Goal: Communication & Community: Answer question/provide support

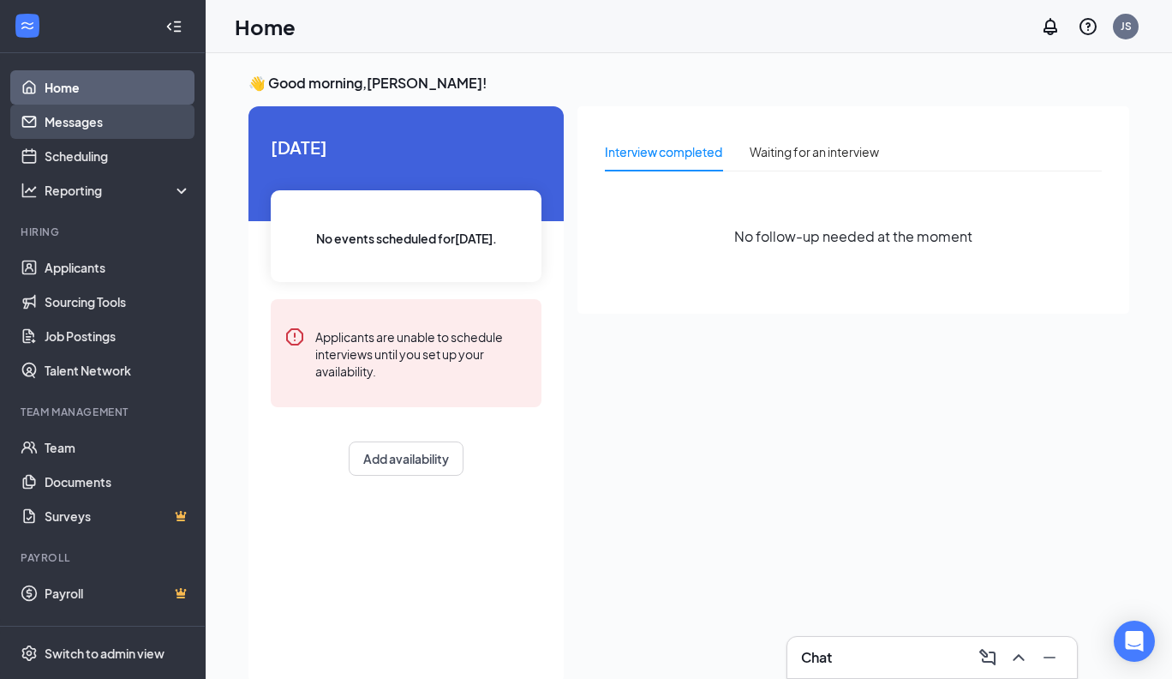
click at [71, 120] on link "Messages" at bounding box center [118, 122] width 147 height 34
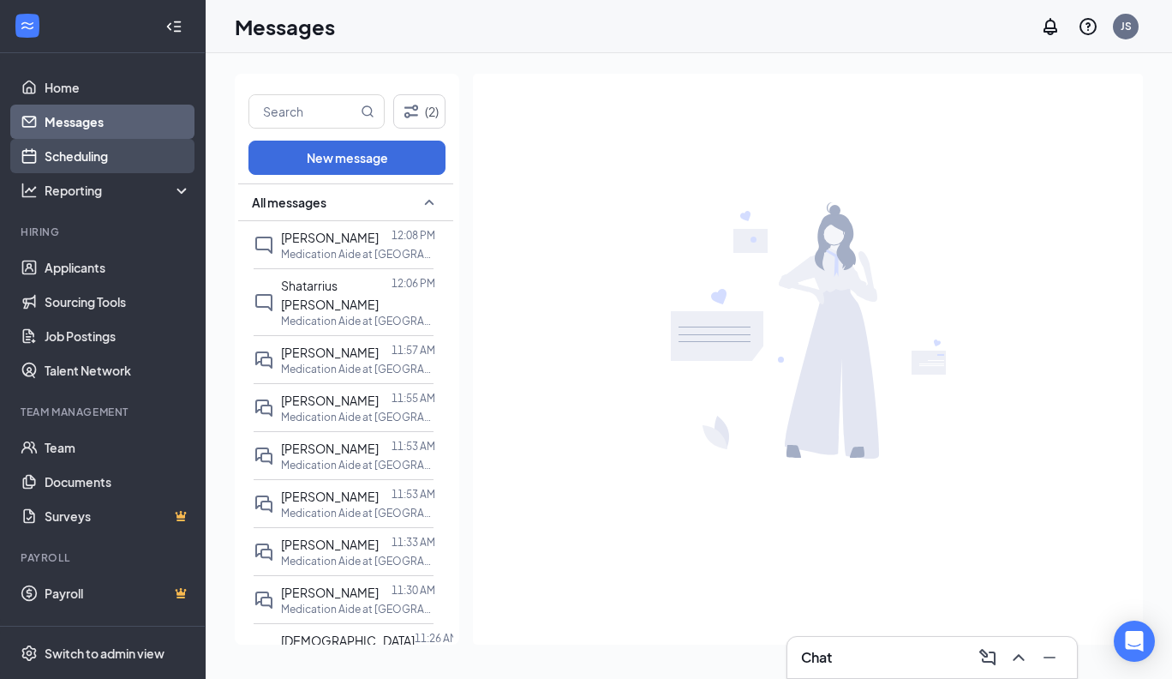
click at [75, 154] on link "Scheduling" at bounding box center [118, 156] width 147 height 34
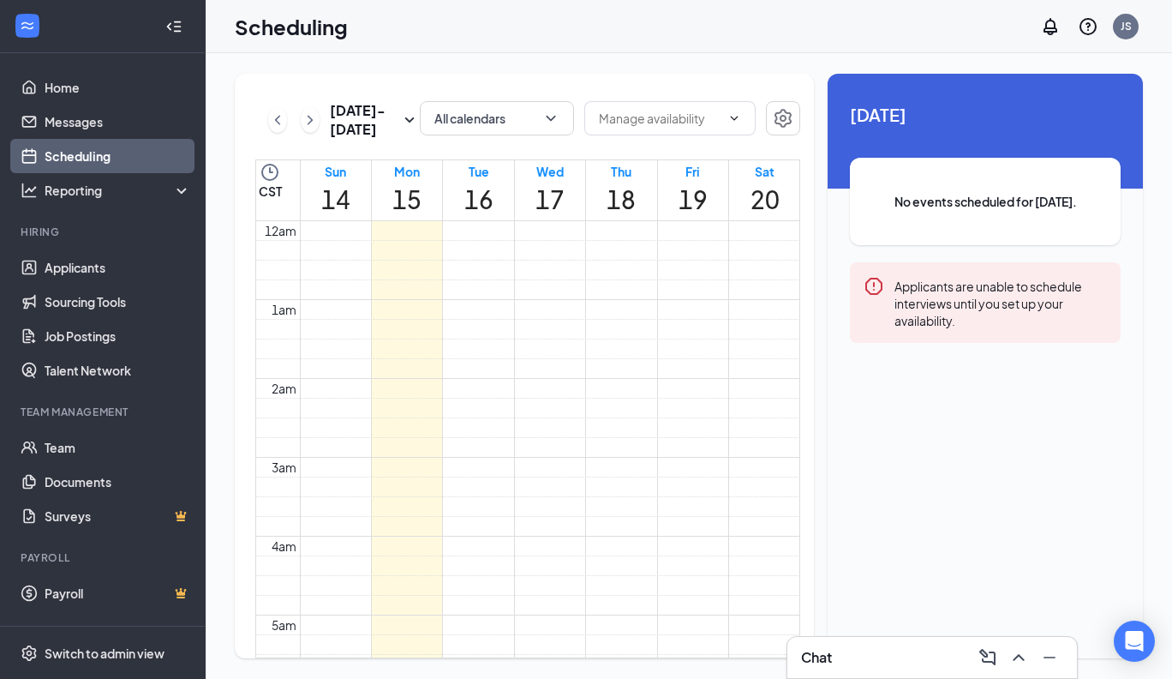
scroll to position [842, 0]
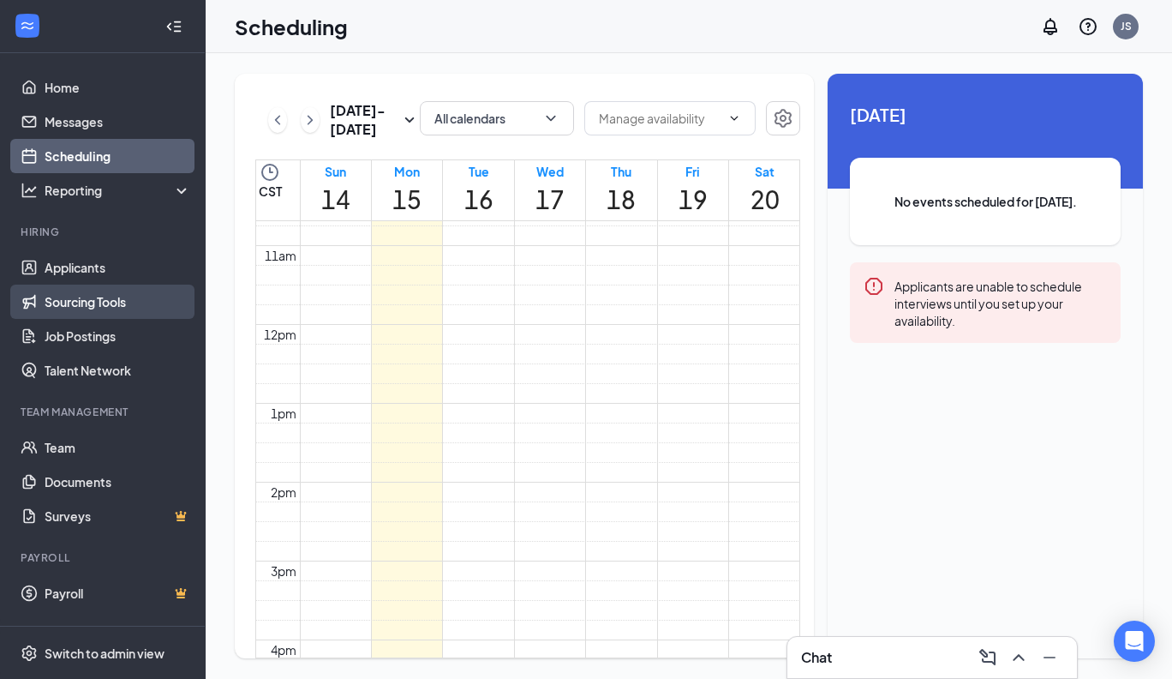
click at [62, 303] on link "Sourcing Tools" at bounding box center [118, 301] width 147 height 34
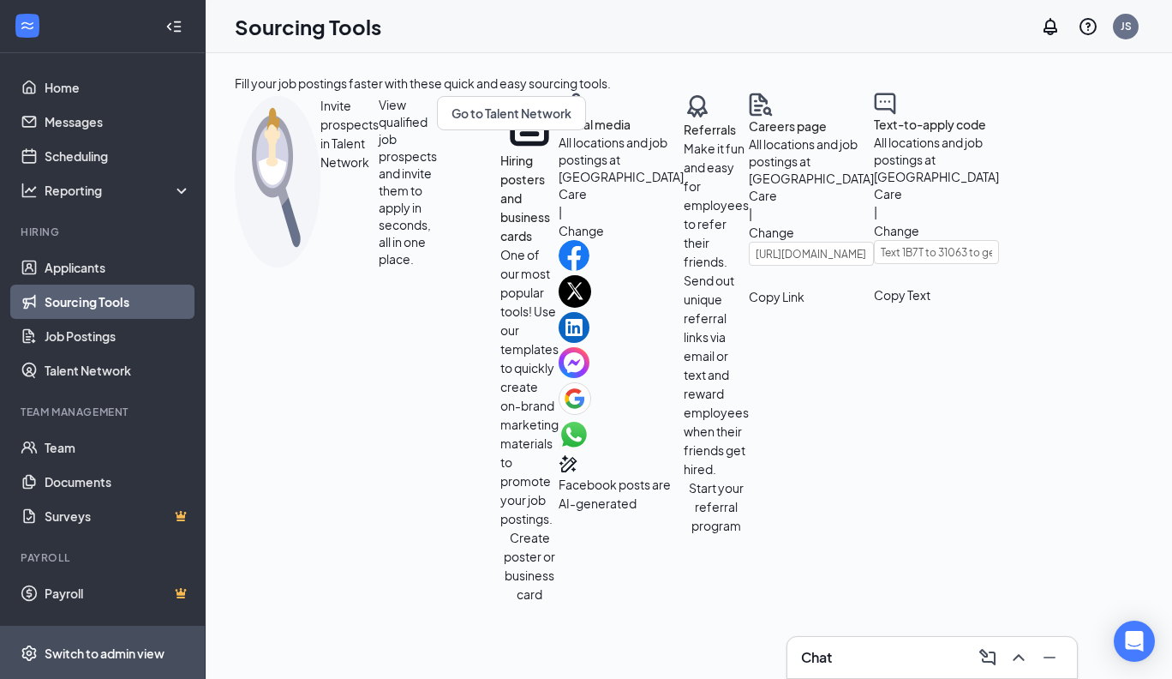
click at [93, 651] on div "Switch to admin view" at bounding box center [105, 652] width 120 height 17
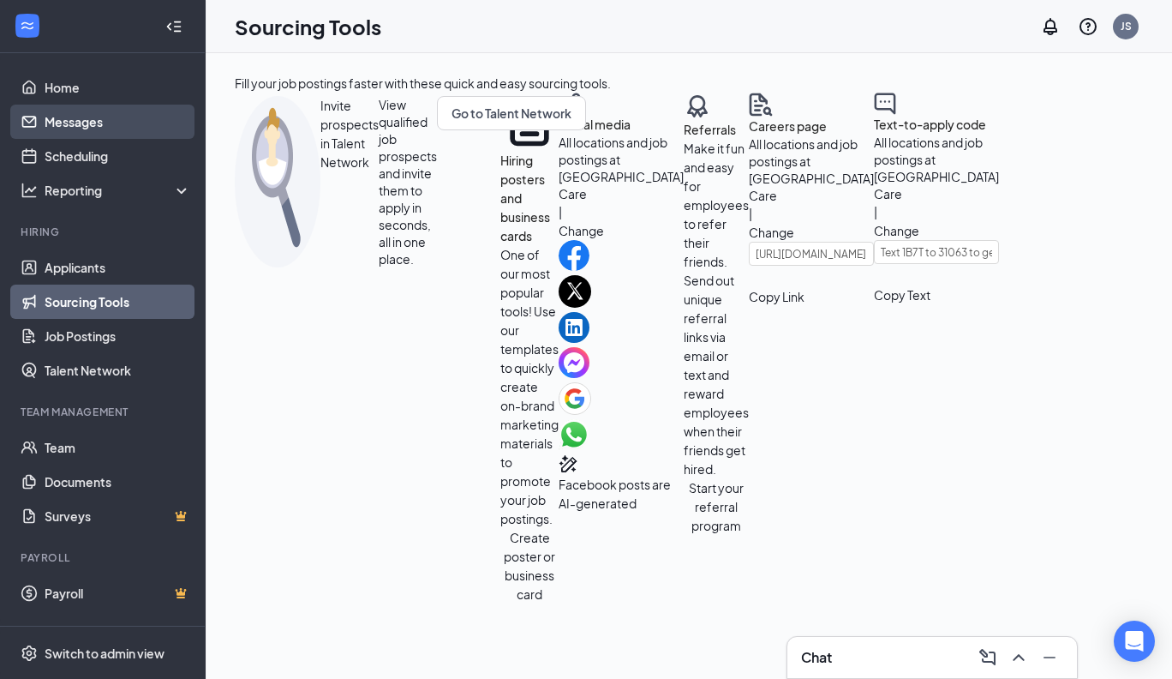
click at [126, 109] on link "Messages" at bounding box center [118, 122] width 147 height 34
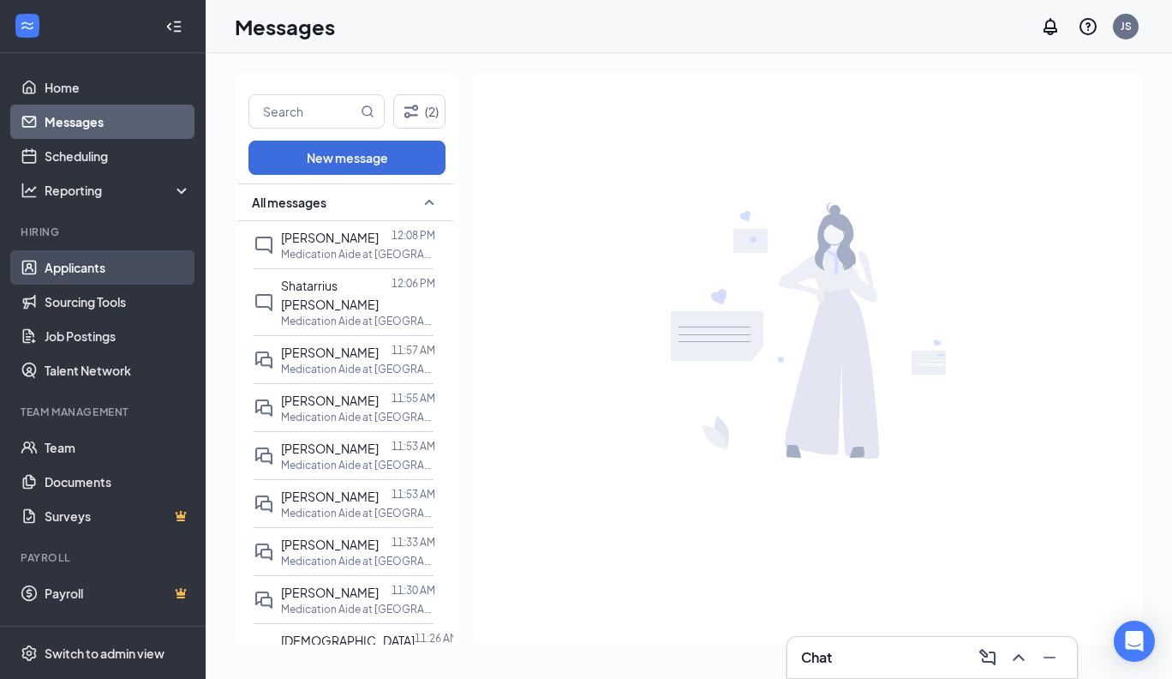
click at [74, 271] on link "Applicants" at bounding box center [118, 267] width 147 height 34
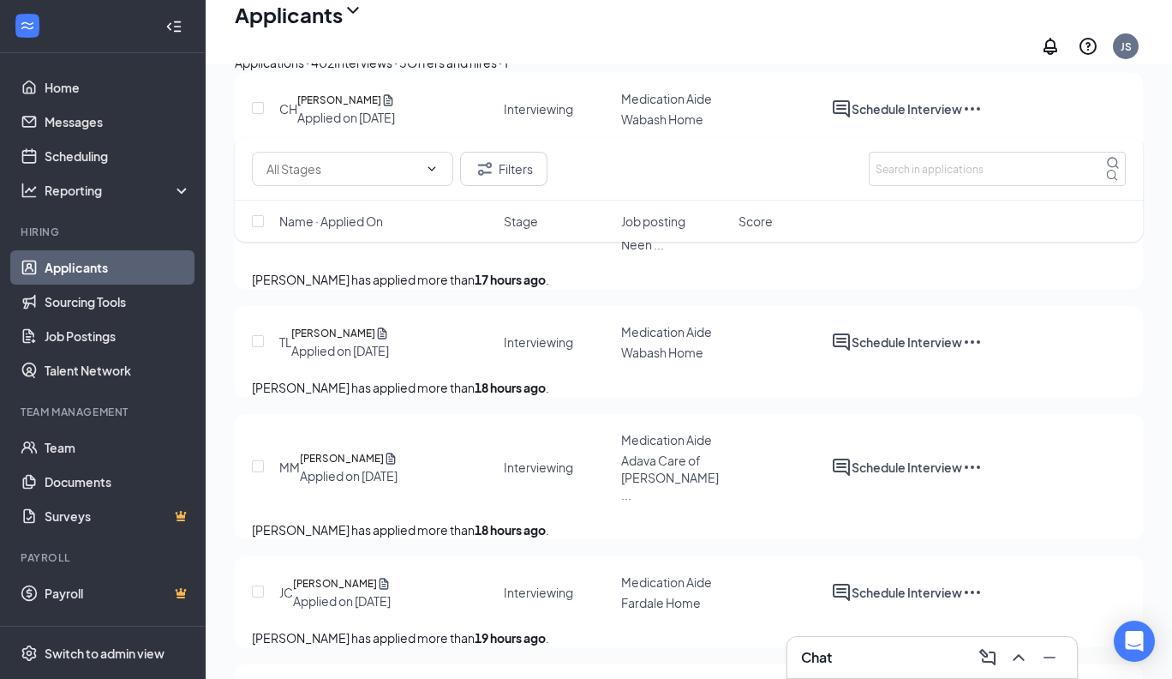
scroll to position [1416, 0]
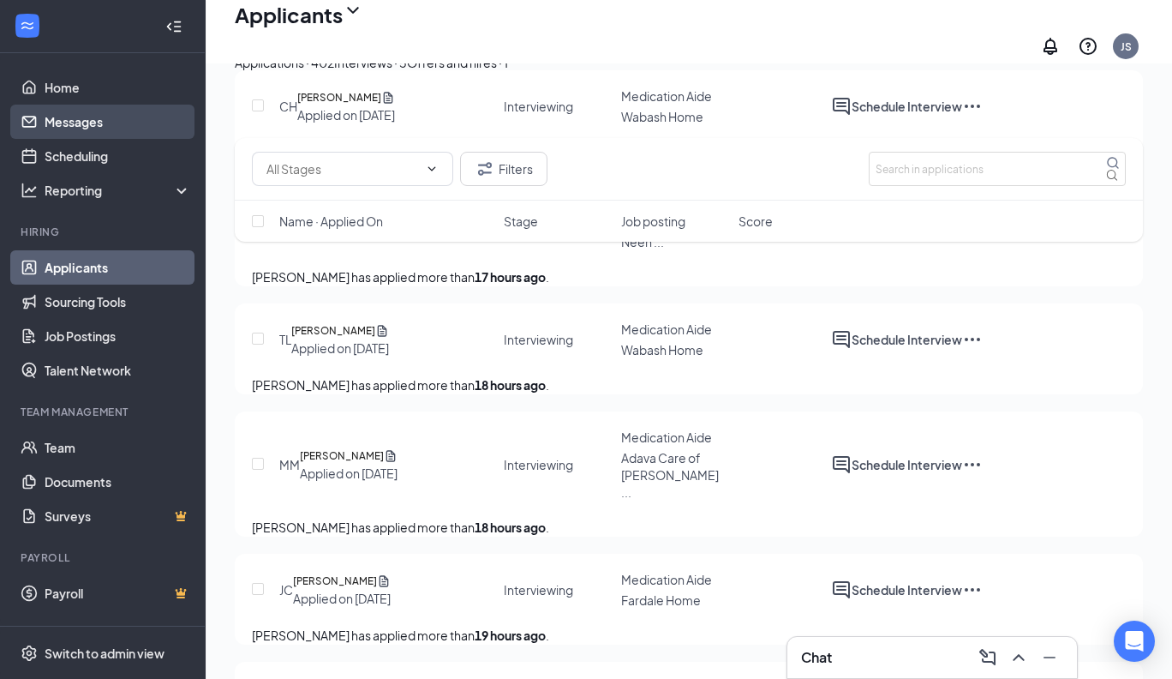
click at [59, 120] on link "Messages" at bounding box center [118, 122] width 147 height 34
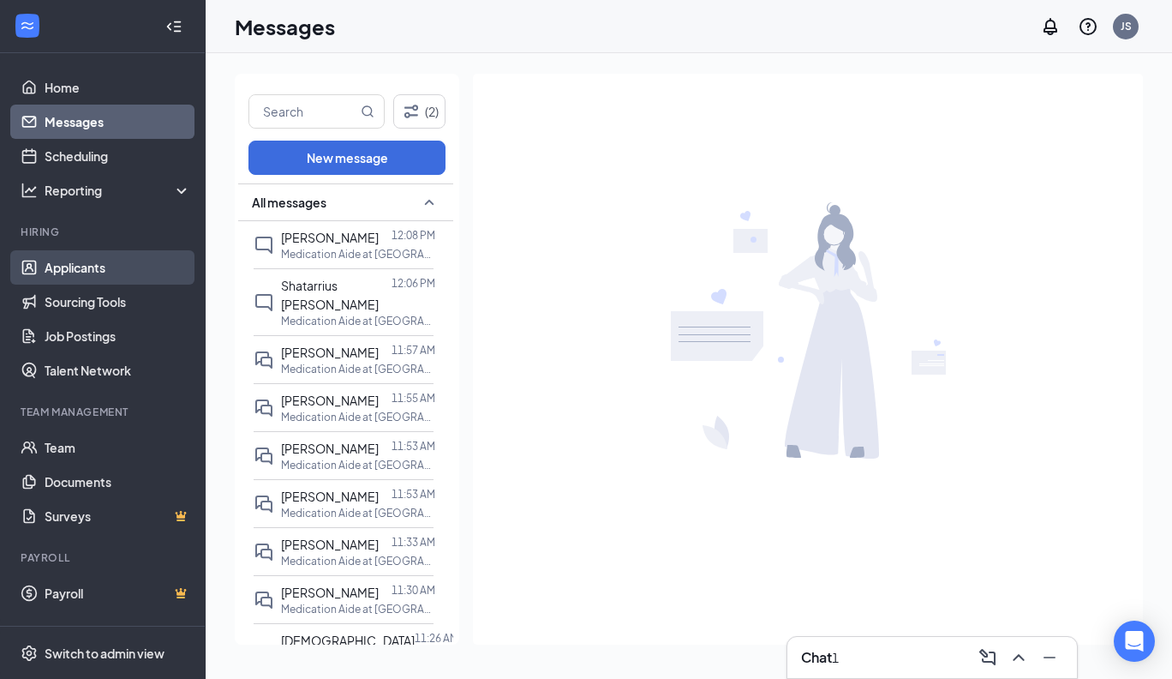
click at [78, 265] on link "Applicants" at bounding box center [118, 267] width 147 height 34
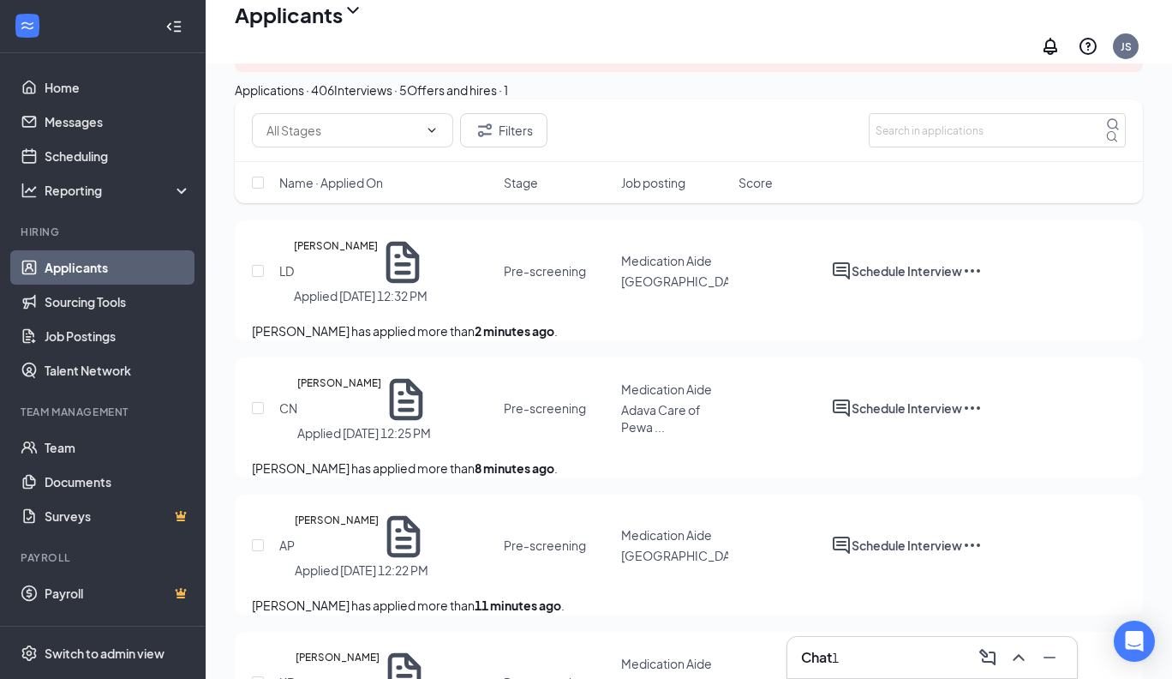
scroll to position [123, 0]
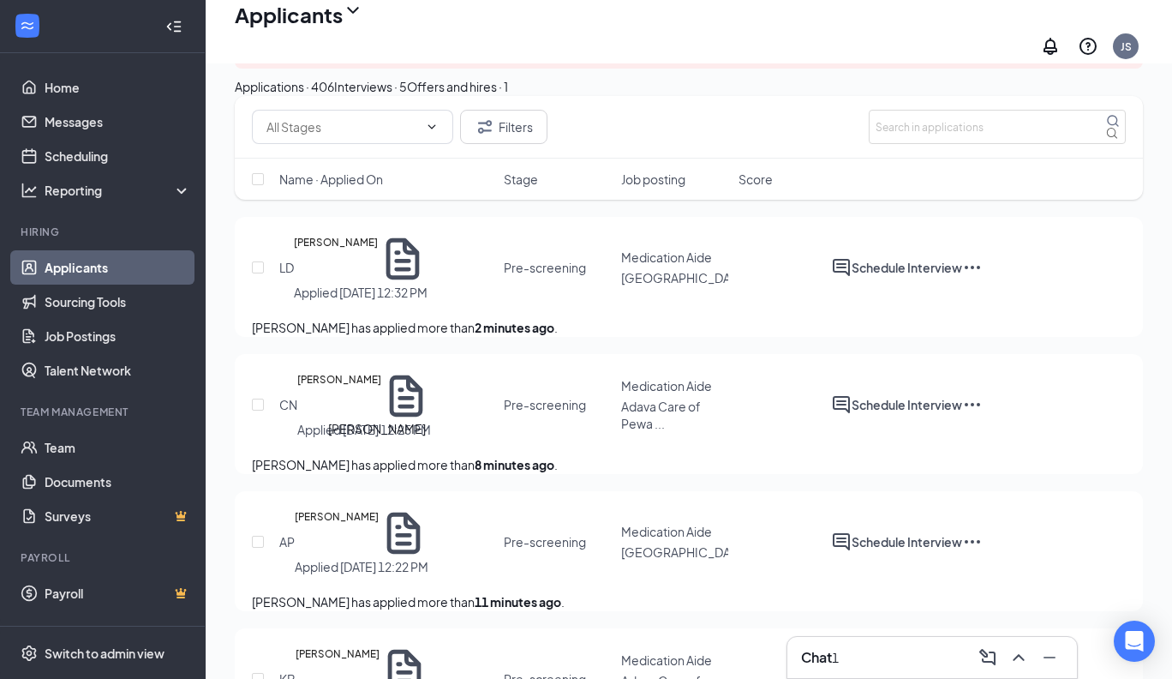
click at [381, 421] on h5 "[PERSON_NAME]" at bounding box center [339, 396] width 84 height 50
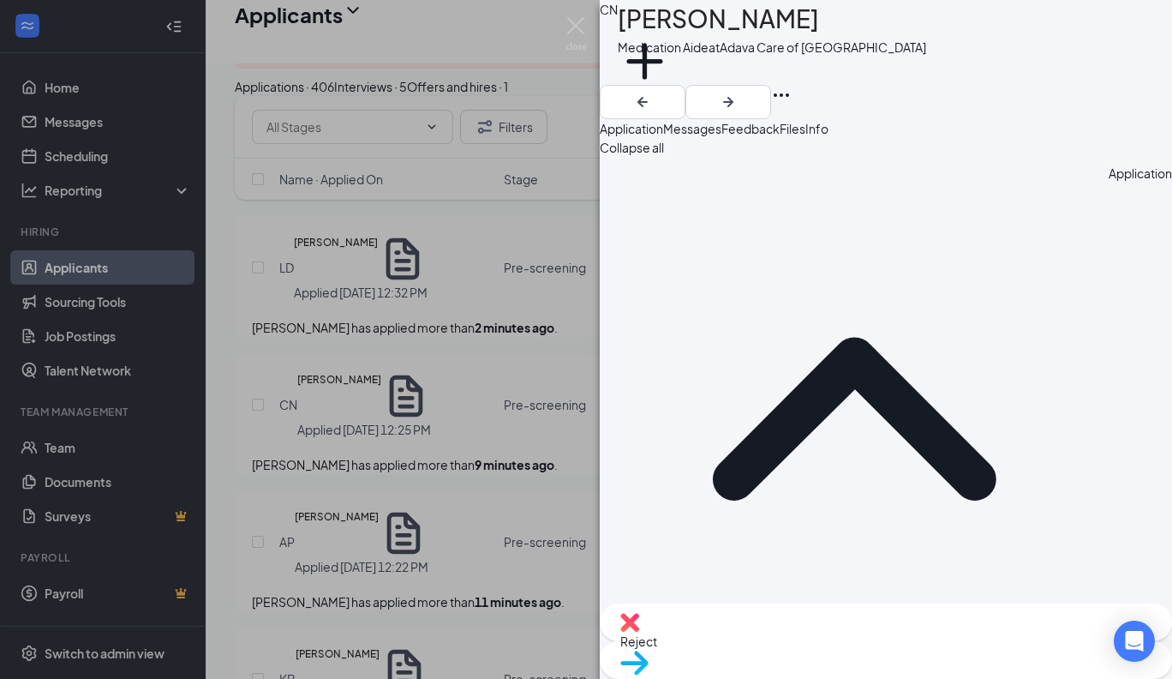
drag, startPoint x: 822, startPoint y: 31, endPoint x: 661, endPoint y: 32, distance: 161.1
click at [661, 32] on h1 "[PERSON_NAME]" at bounding box center [718, 19] width 201 height 38
copy h1 "[PERSON_NAME]"
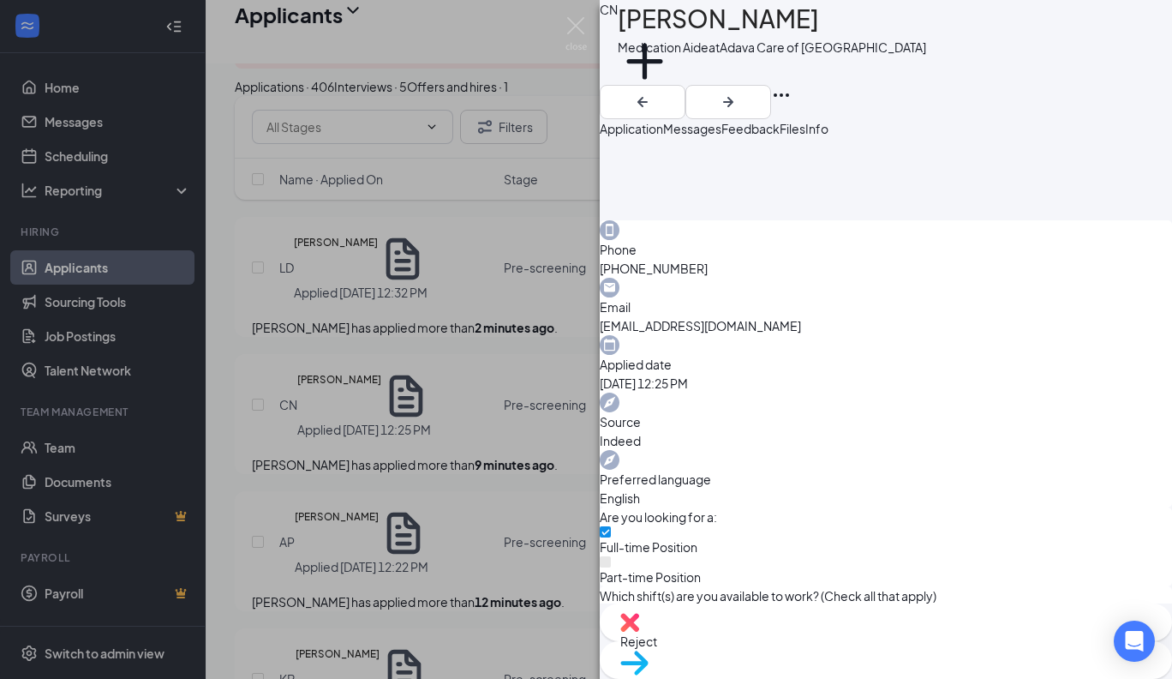
scroll to position [480, 0]
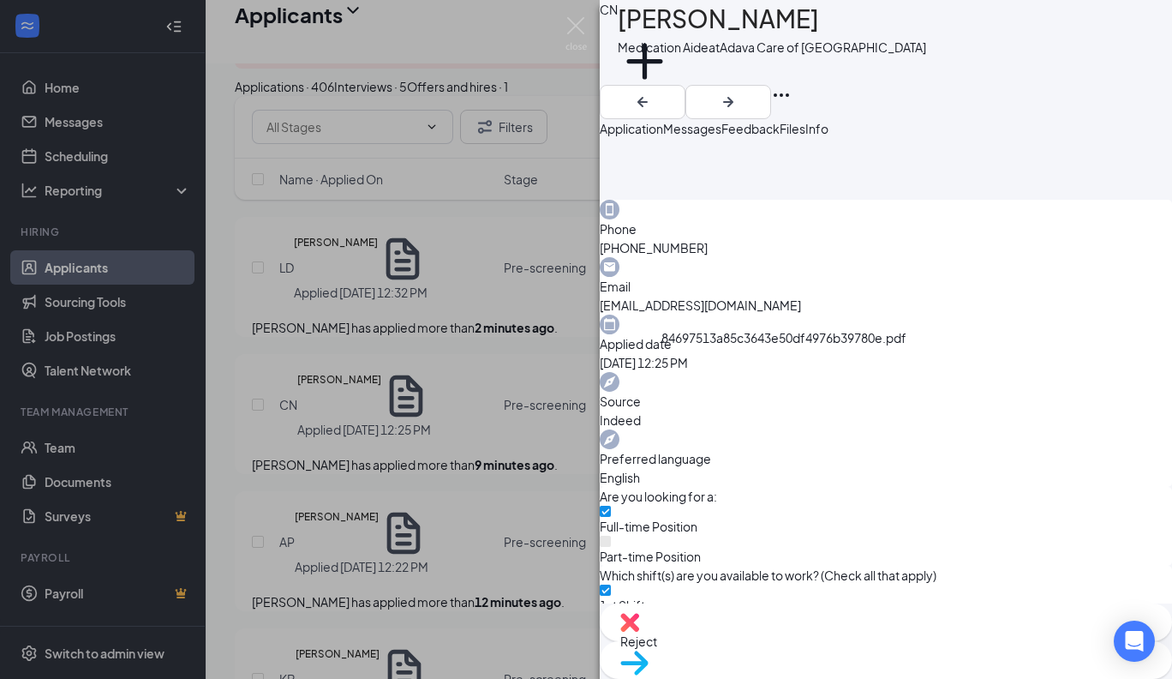
click at [721, 136] on span "Messages" at bounding box center [692, 128] width 58 height 15
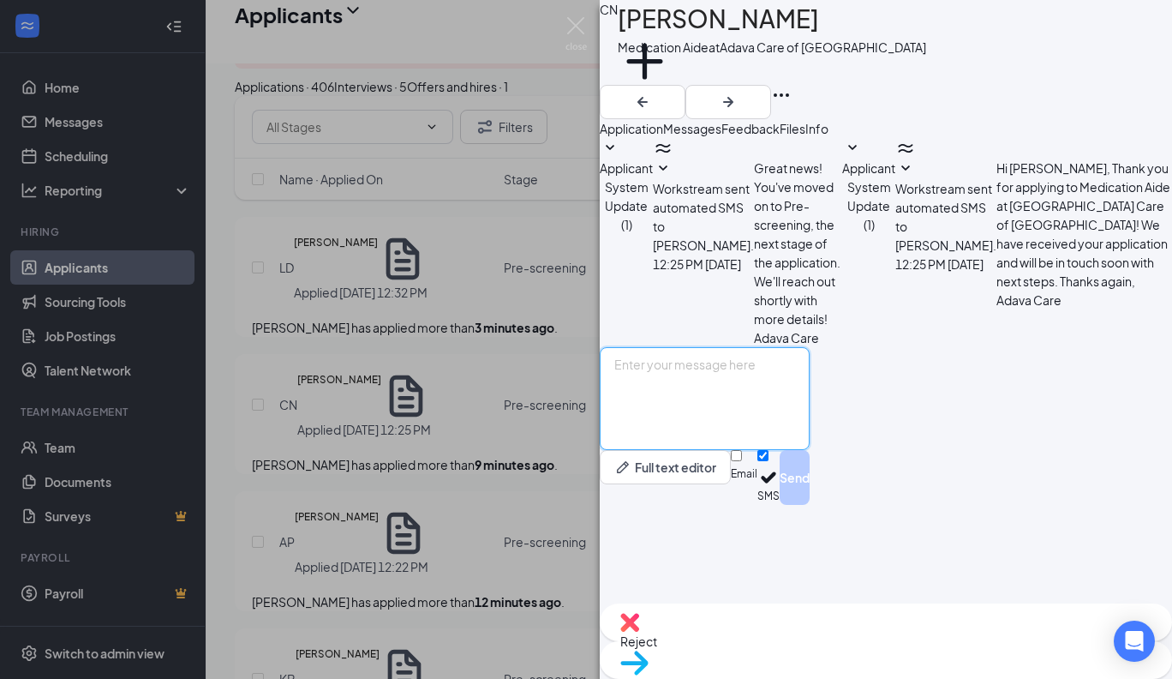
click at [655, 450] on textarea at bounding box center [705, 398] width 210 height 103
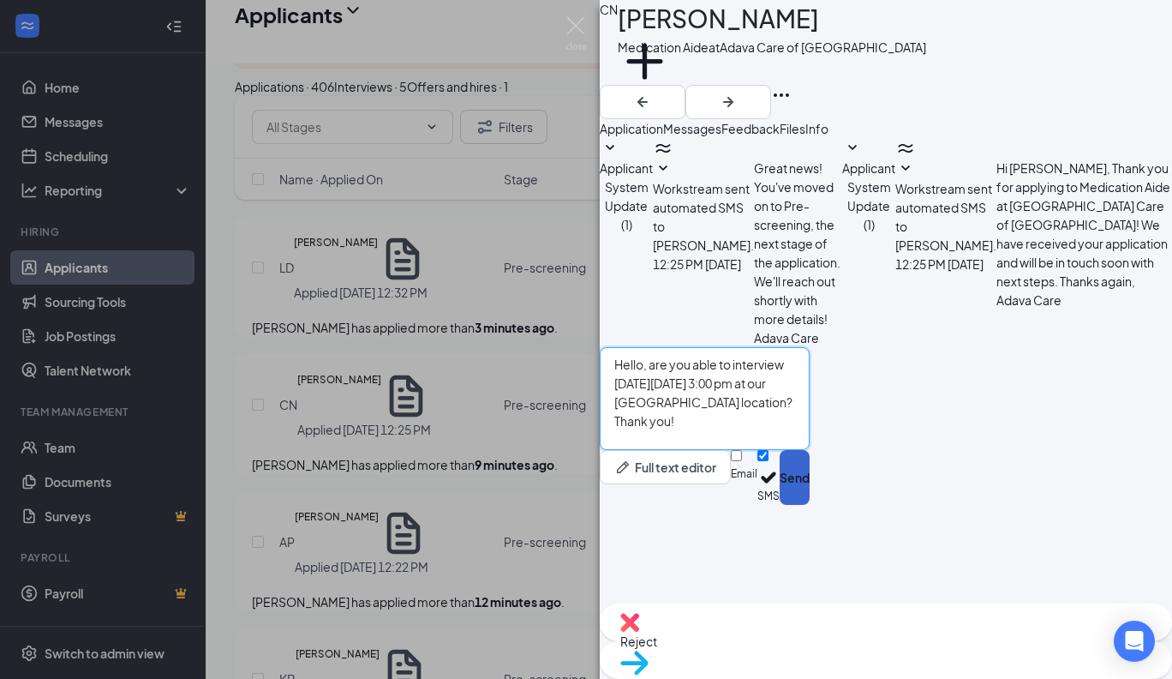
type textarea "Hello, are you able to interview [DATE][DATE] 3:00 pm at our [GEOGRAPHIC_DATA] …"
click at [810, 505] on button "Send" at bounding box center [795, 477] width 30 height 55
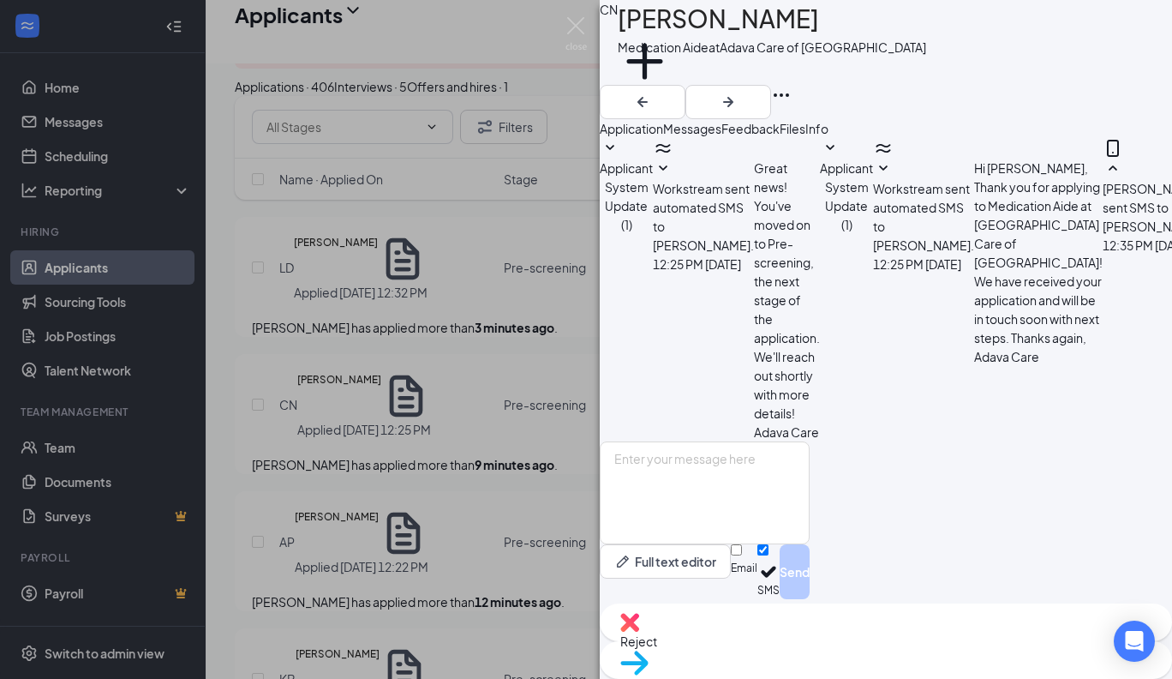
scroll to position [141, 0]
click at [952, 675] on span "Move to stage" at bounding box center [885, 684] width 531 height 19
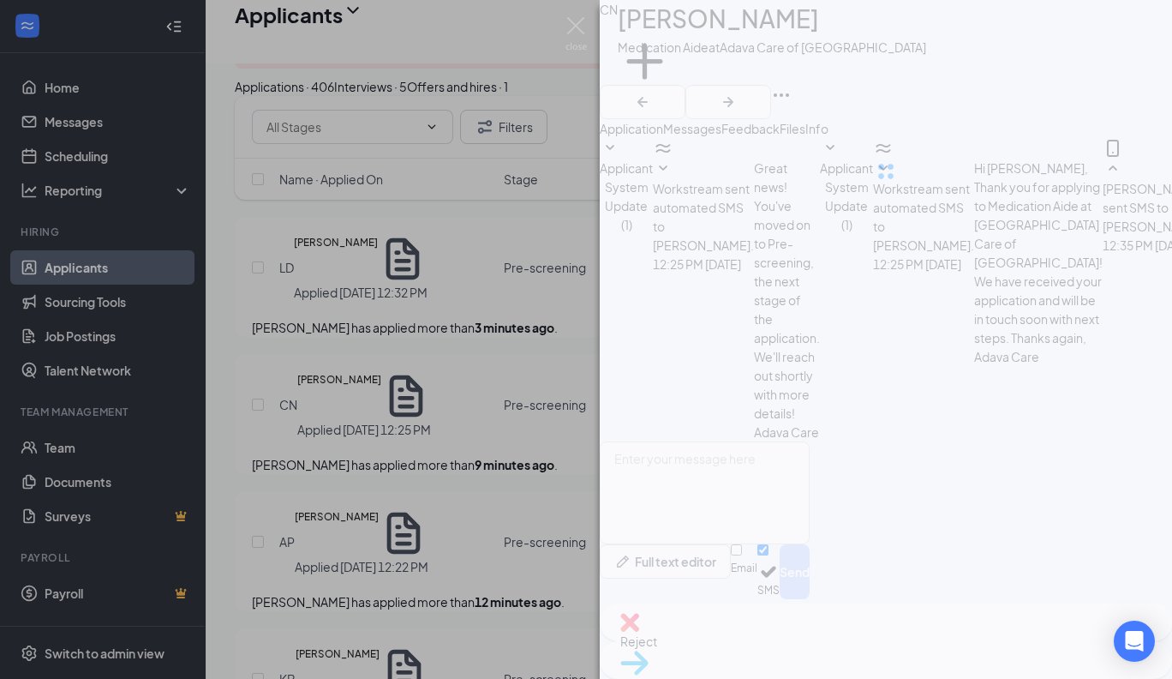
type input "Messaging (next stage)"
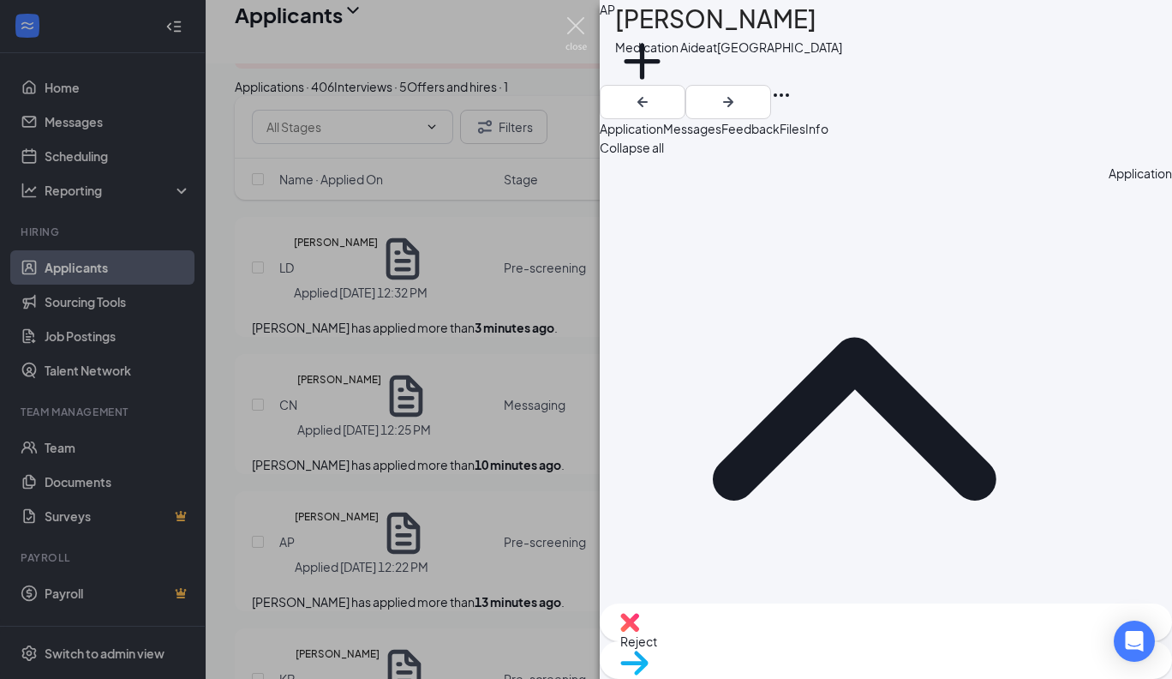
click at [577, 30] on img at bounding box center [575, 33] width 21 height 33
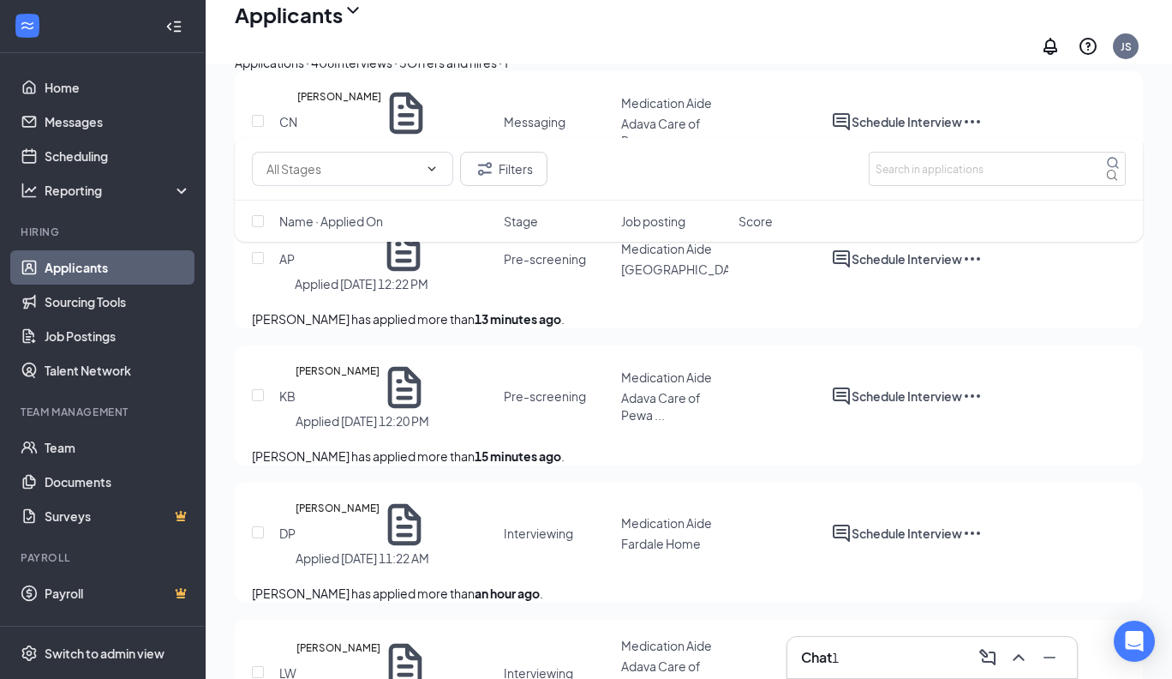
scroll to position [477, 0]
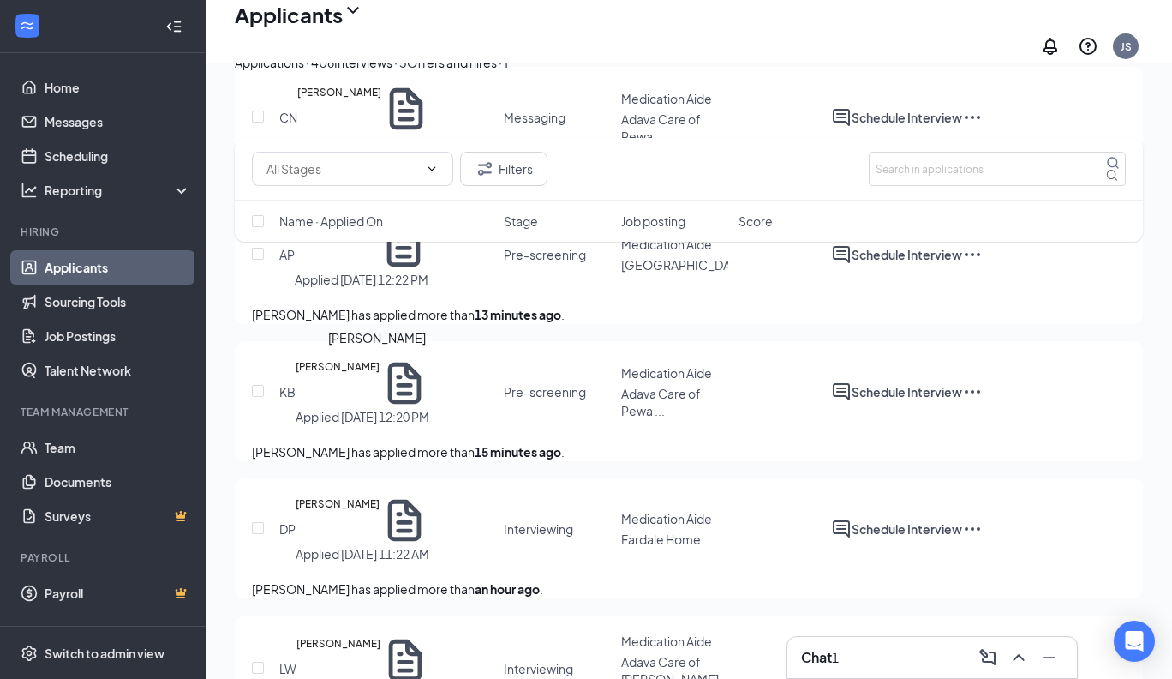
click at [356, 374] on h5 "[PERSON_NAME]" at bounding box center [338, 383] width 84 height 50
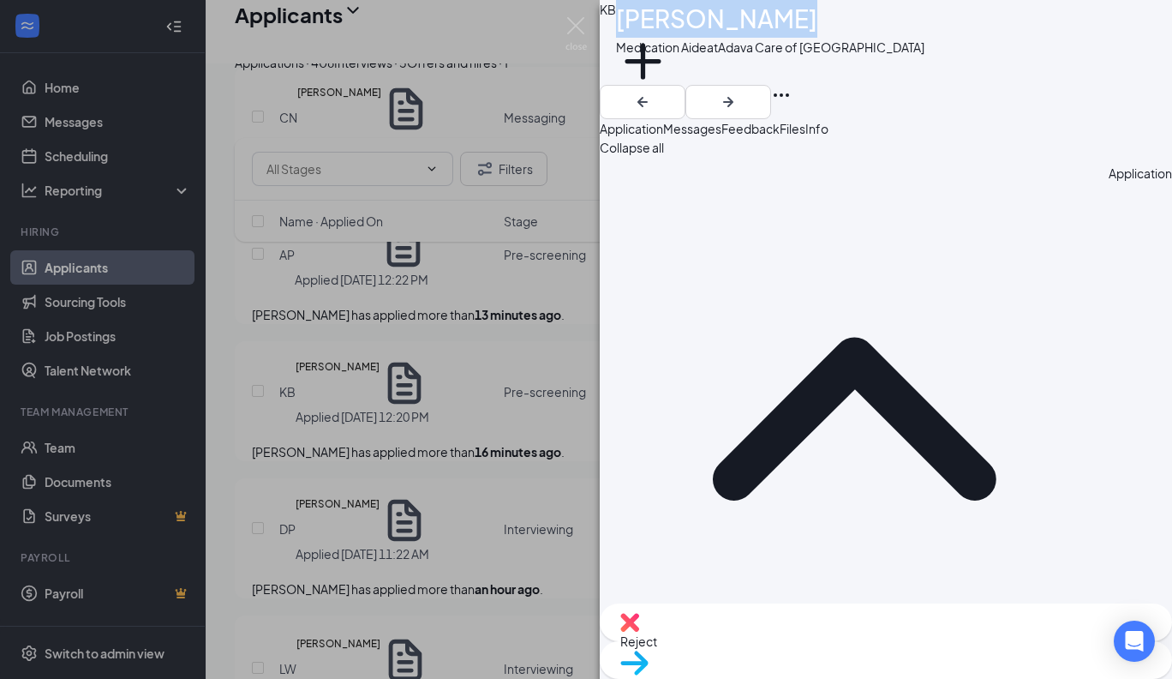
drag, startPoint x: 834, startPoint y: 32, endPoint x: 660, endPoint y: 34, distance: 173.9
click at [660, 34] on h1 "[PERSON_NAME]" at bounding box center [716, 19] width 201 height 38
copy h1 "[PERSON_NAME]"
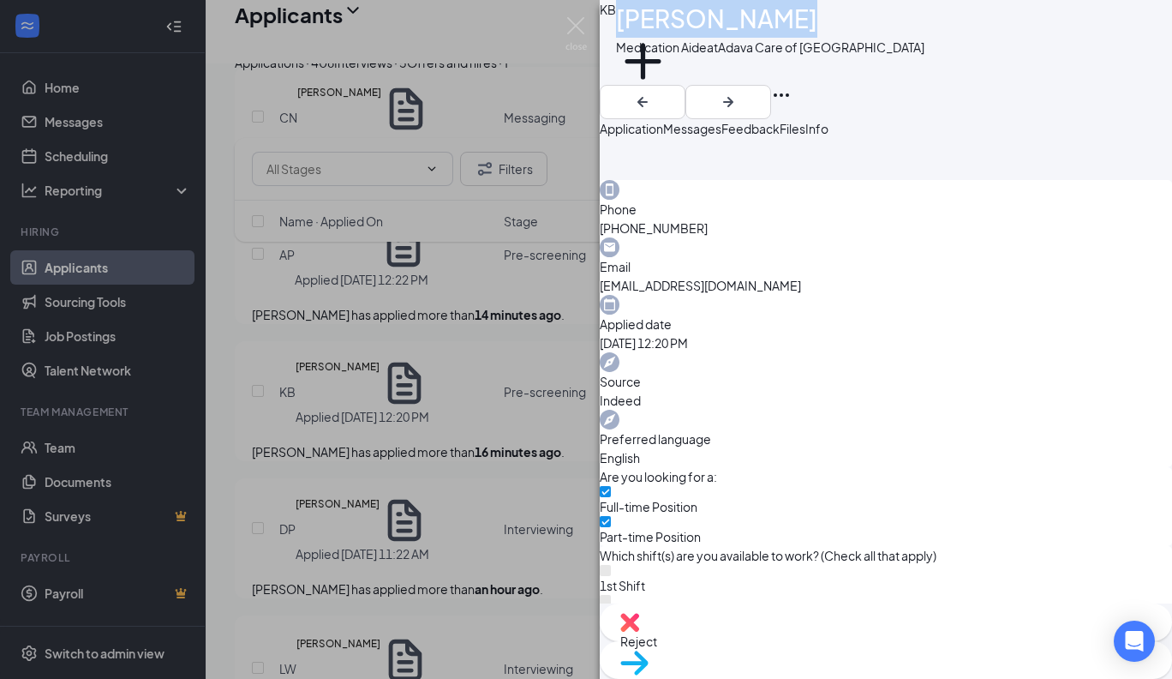
scroll to position [503, 0]
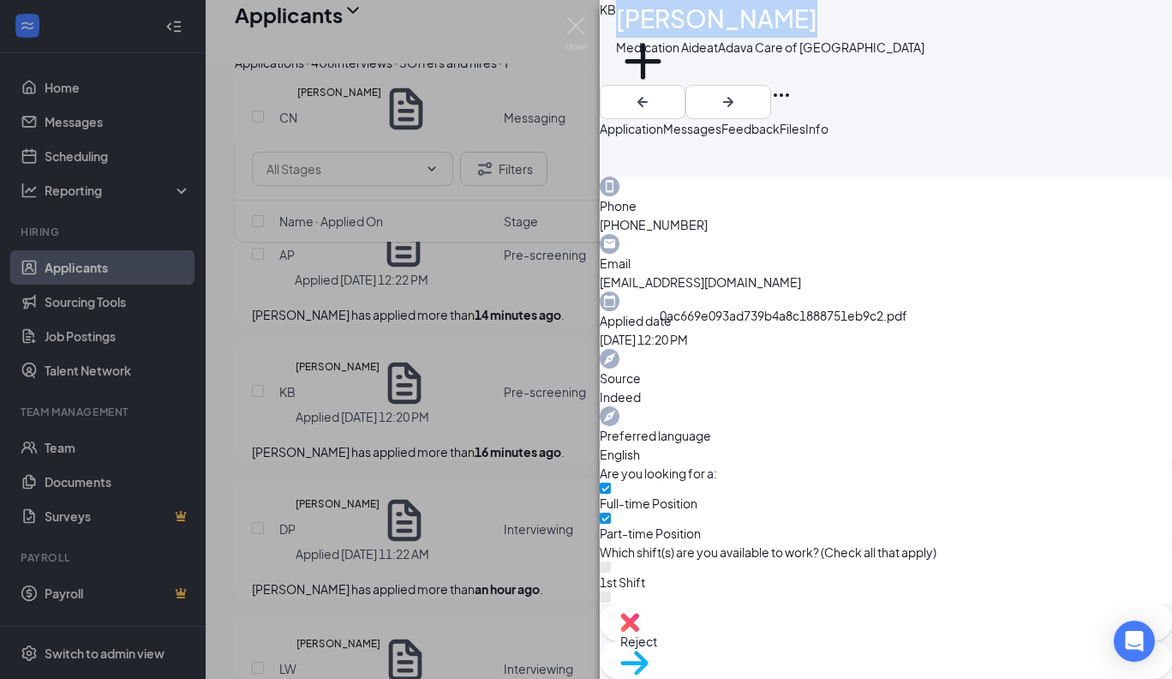
click at [721, 136] on span "Messages" at bounding box center [692, 128] width 58 height 15
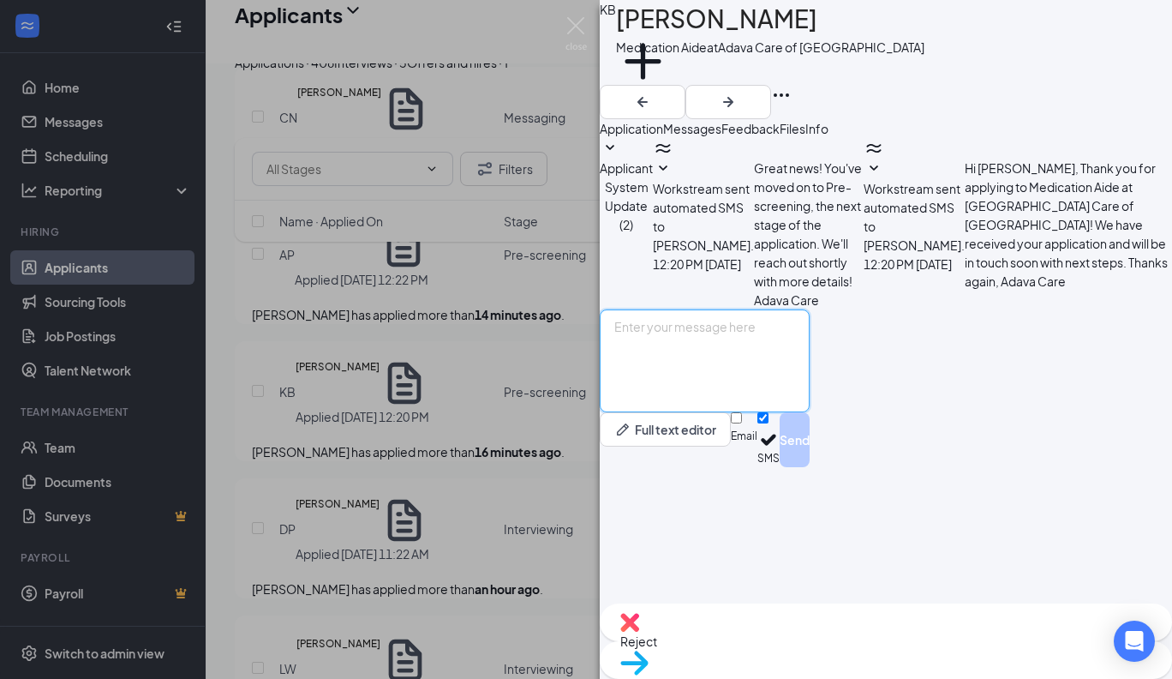
click at [664, 412] on textarea at bounding box center [705, 360] width 210 height 103
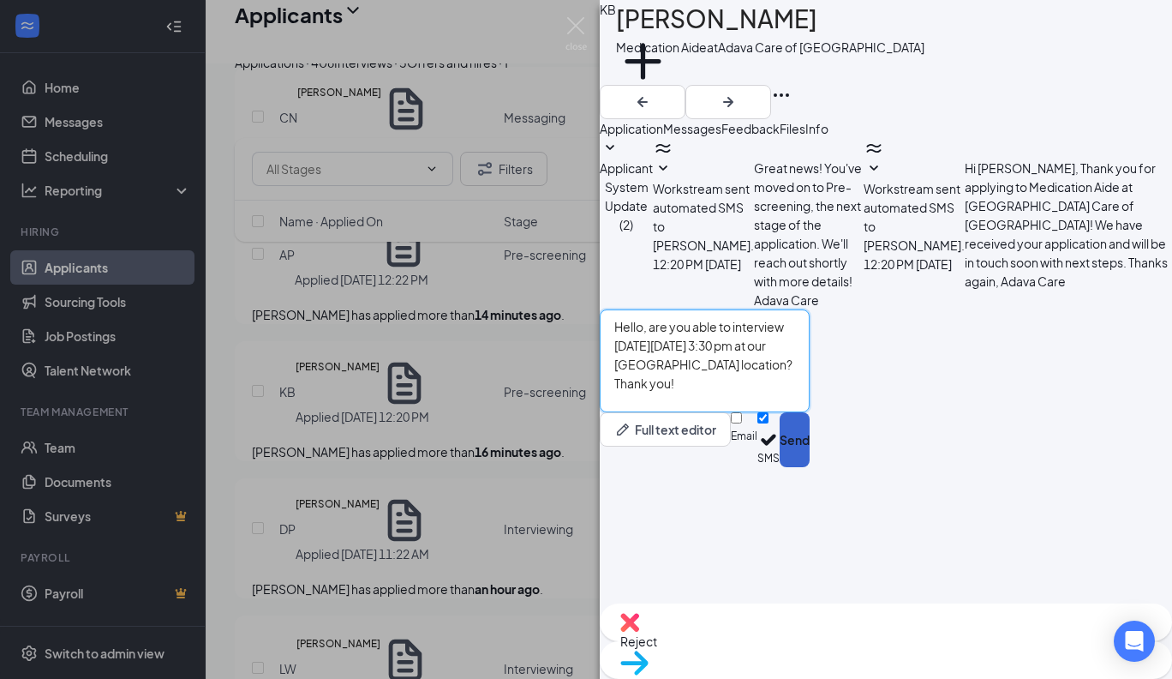
type textarea "Hello, are you able to interview [DATE][DATE] 3:30 pm at our [GEOGRAPHIC_DATA] …"
click at [810, 467] on button "Send" at bounding box center [795, 439] width 30 height 55
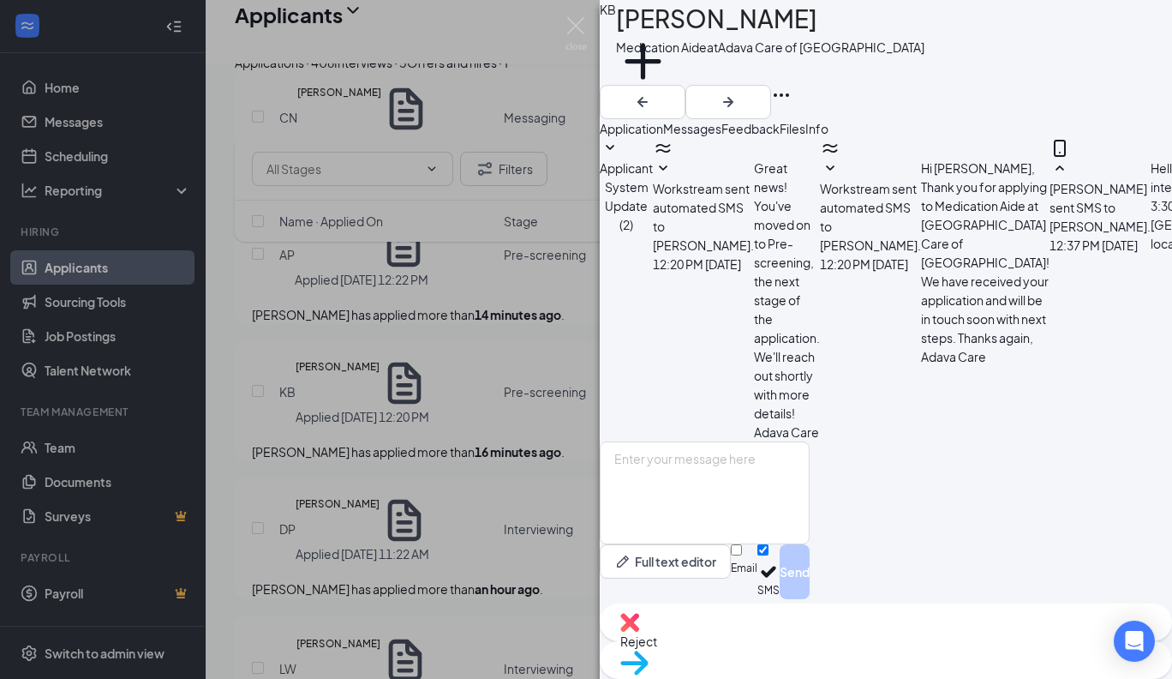
scroll to position [72, 0]
click at [960, 675] on span "Move to stage" at bounding box center [885, 684] width 531 height 19
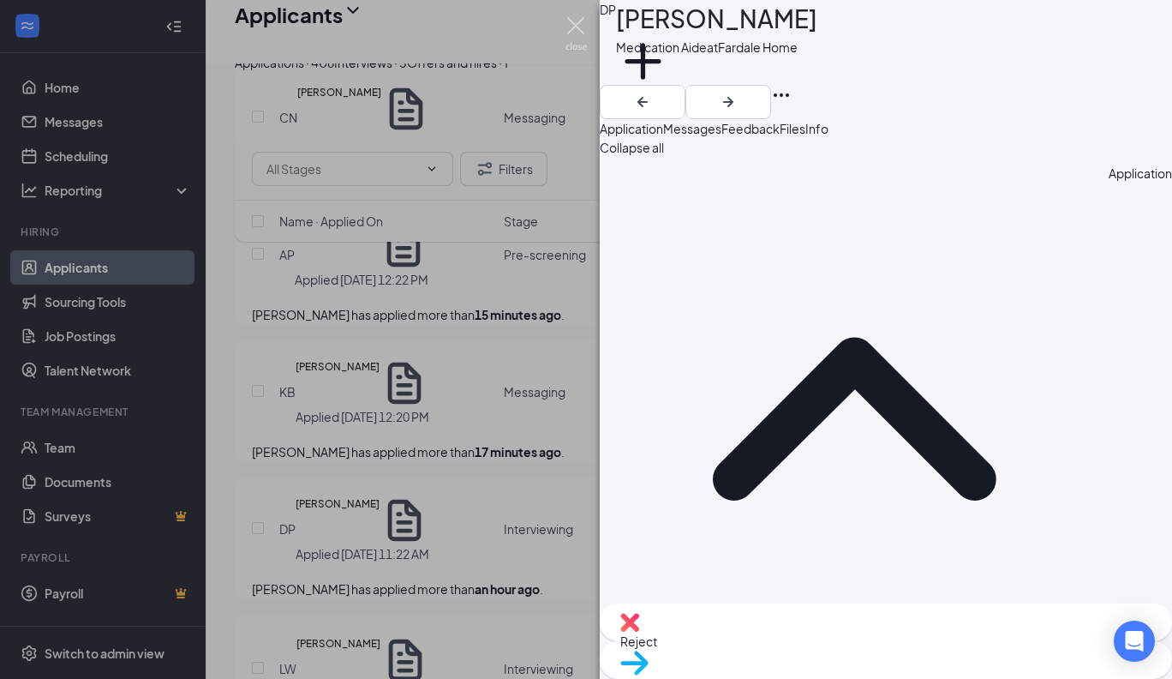
click at [573, 25] on img at bounding box center [575, 33] width 21 height 33
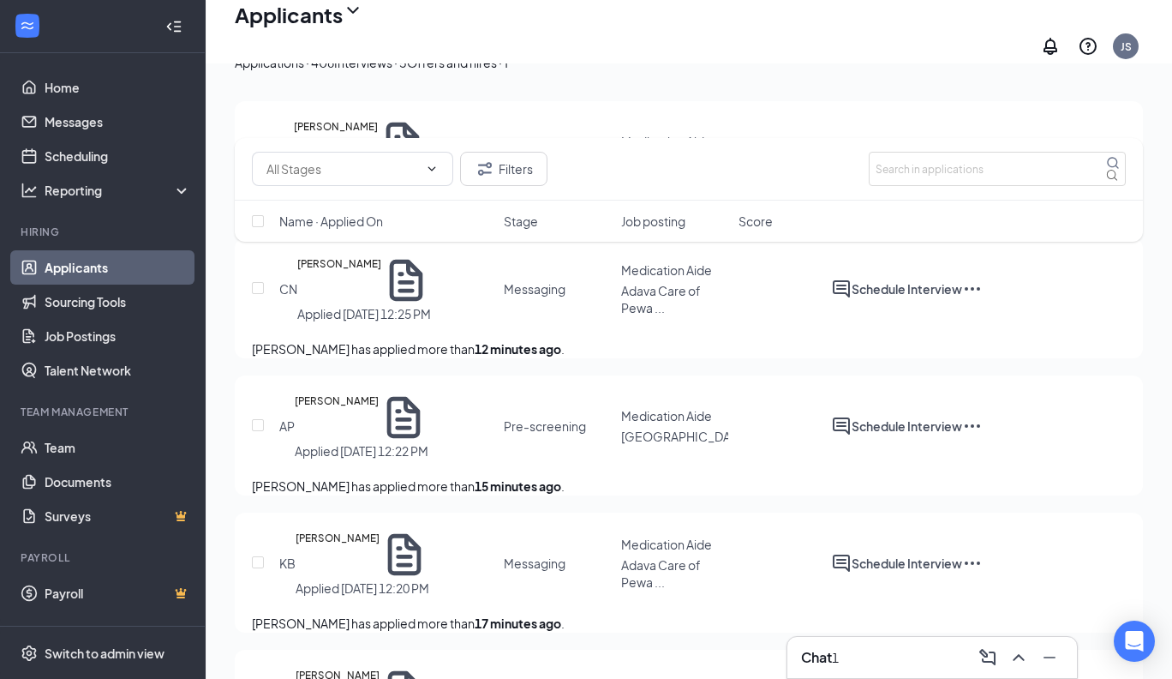
scroll to position [308, 0]
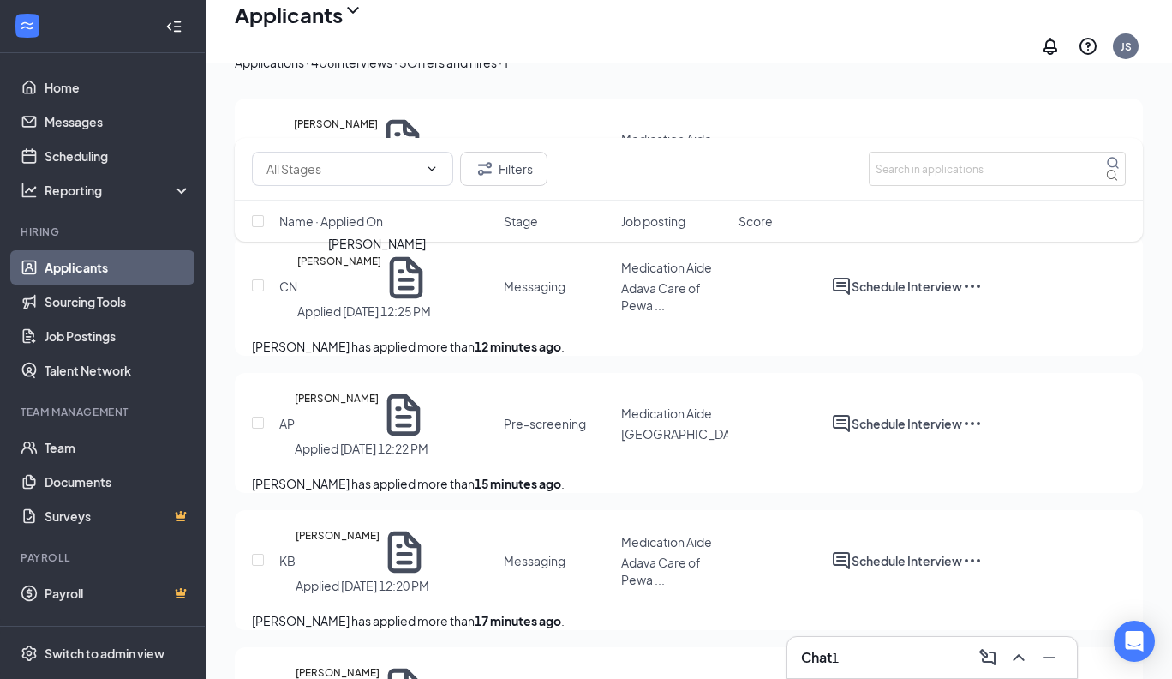
click at [381, 279] on h5 "[PERSON_NAME]" at bounding box center [339, 278] width 84 height 50
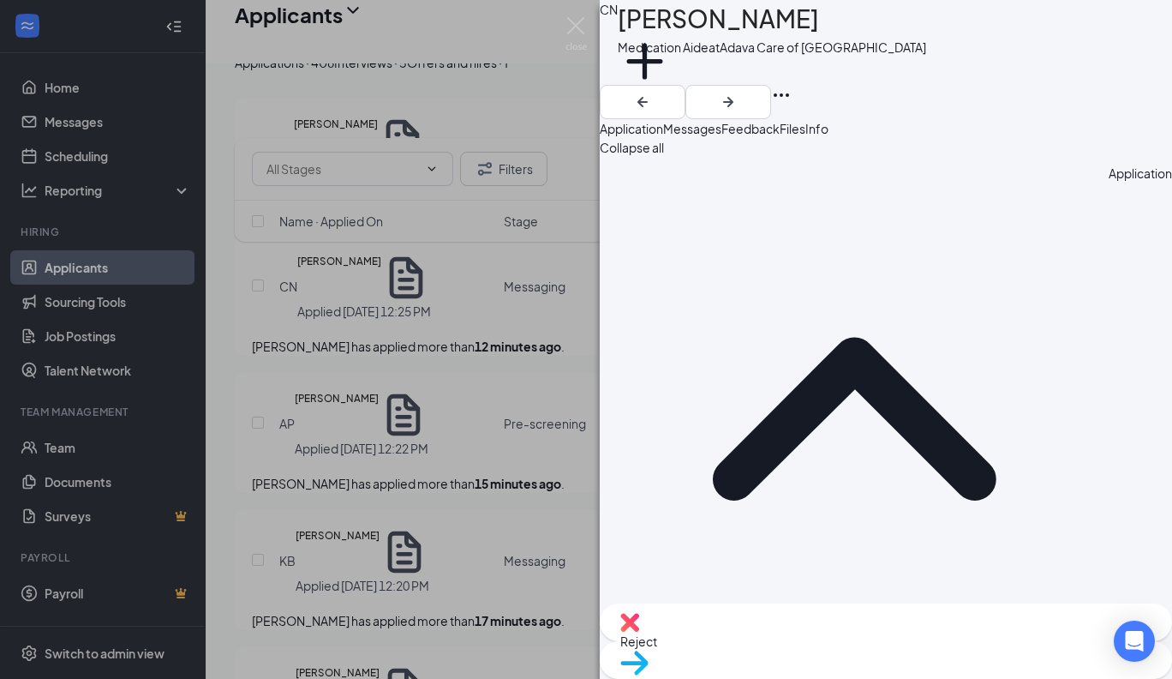
drag, startPoint x: 821, startPoint y: 27, endPoint x: 655, endPoint y: 26, distance: 165.4
click at [655, 26] on h1 "[PERSON_NAME]" at bounding box center [718, 19] width 201 height 38
copy h1 "[PERSON_NAME]"
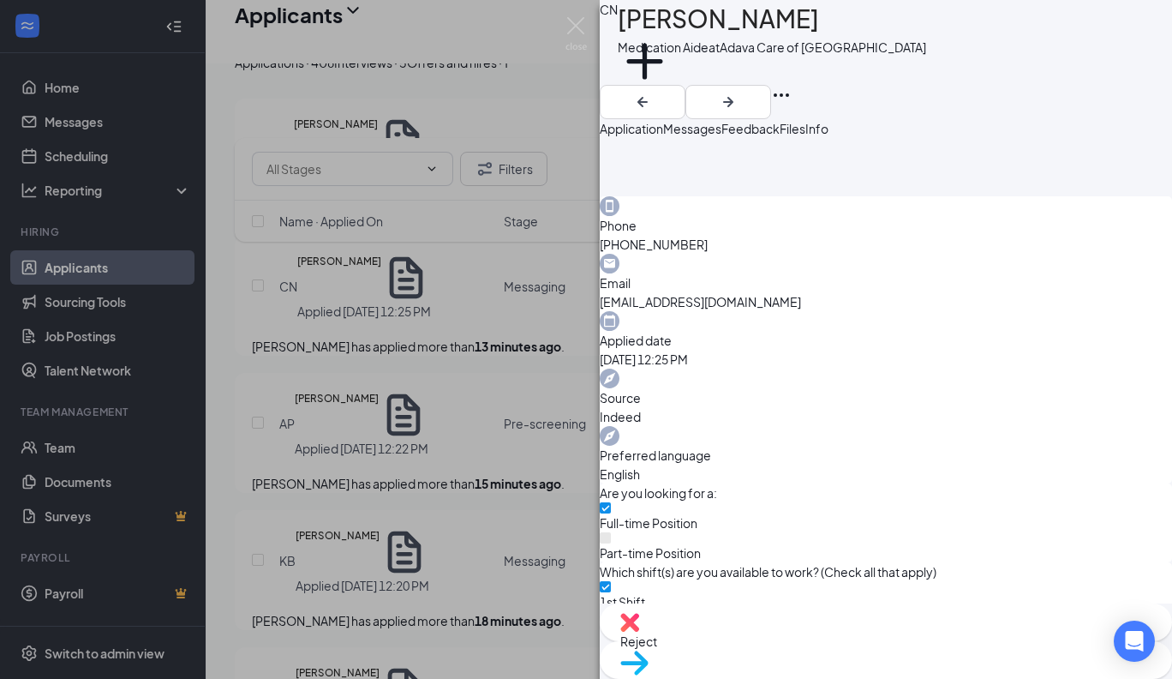
scroll to position [491, 0]
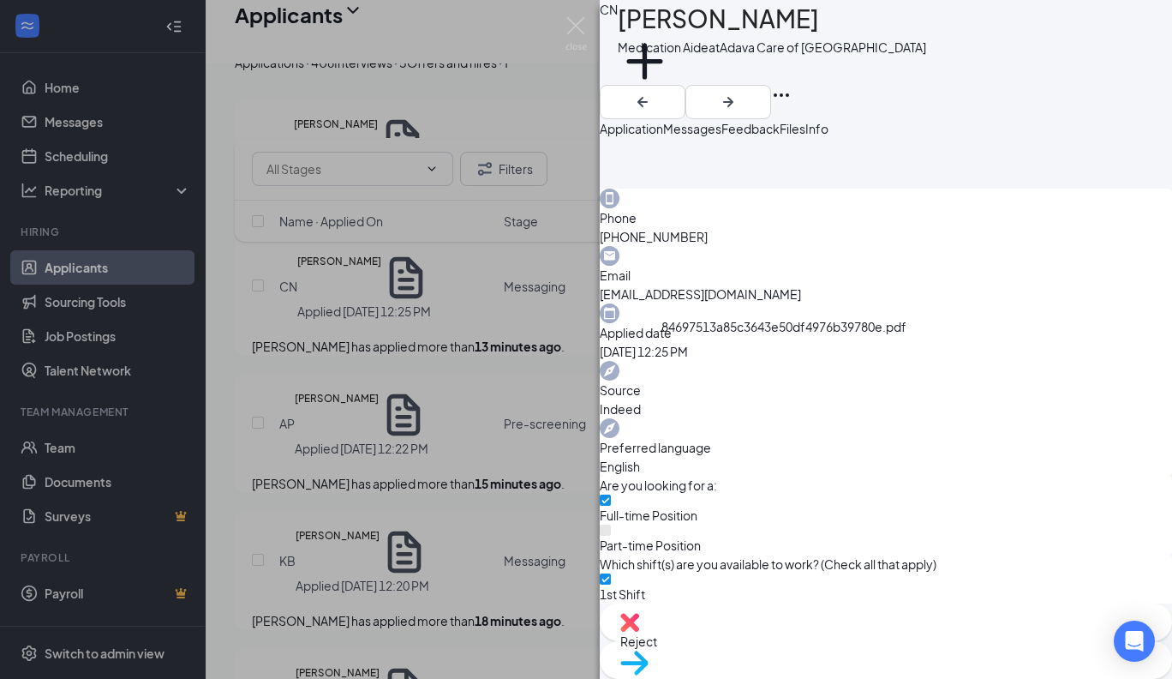
click at [721, 136] on span "Messages" at bounding box center [692, 128] width 58 height 15
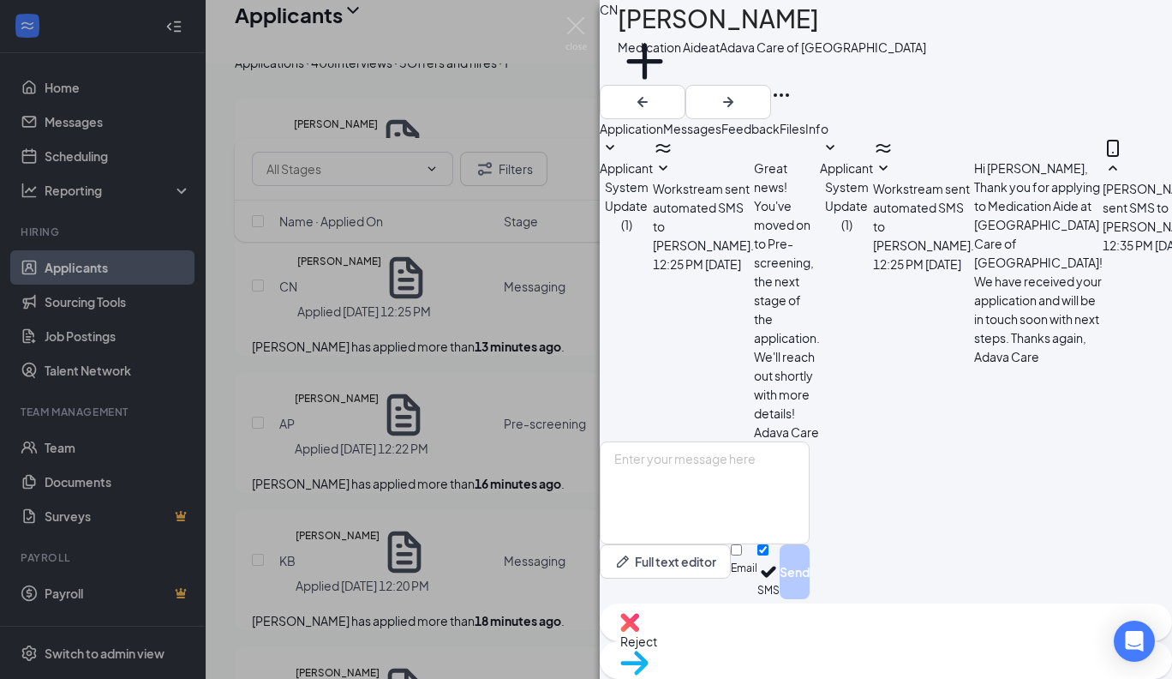
scroll to position [190, 0]
click at [390, 410] on div "CN Corianna Nabors Medication Aide at Adava Care of Pewaukee Add a tag Applicat…" at bounding box center [586, 339] width 1172 height 679
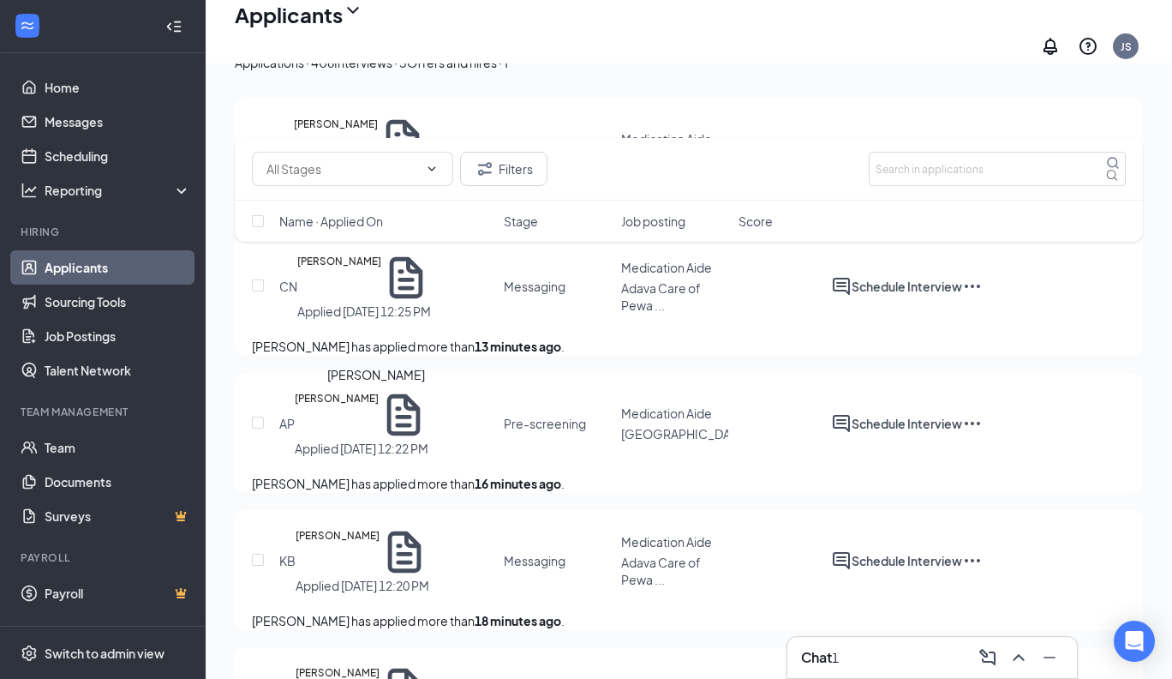
click at [379, 415] on h5 "[PERSON_NAME]" at bounding box center [337, 415] width 84 height 50
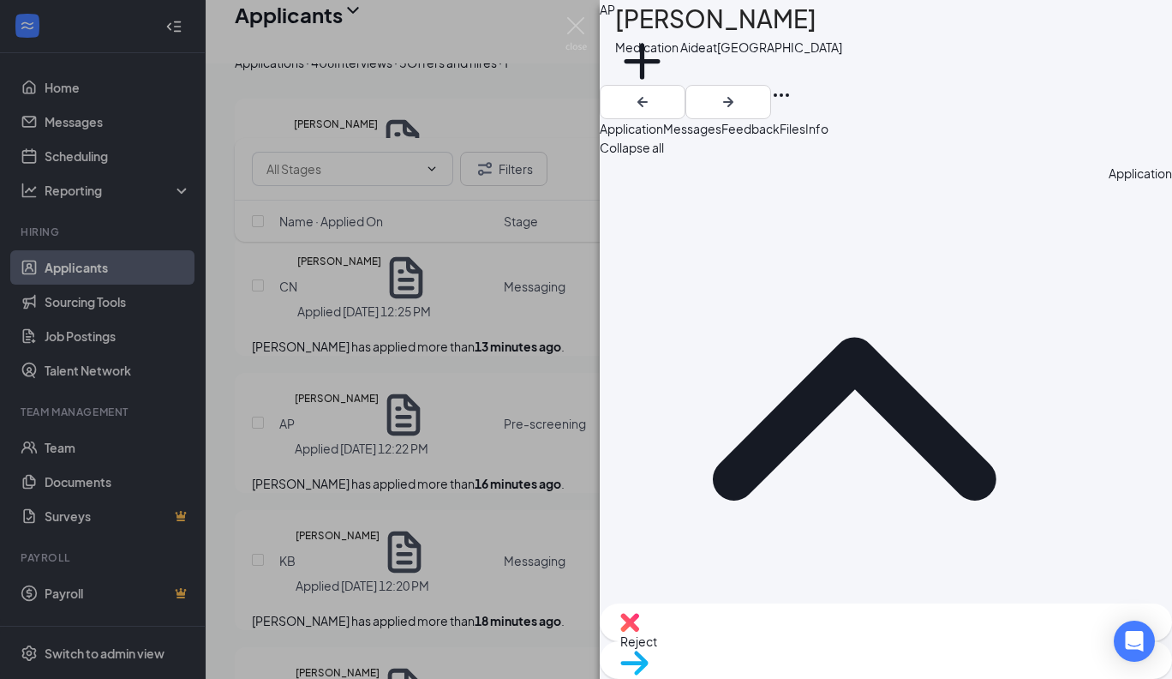
drag, startPoint x: 797, startPoint y: 26, endPoint x: 650, endPoint y: 38, distance: 147.0
click at [650, 37] on div "AP Allison Phillips Medication Aide at Magnolia House Add a tag" at bounding box center [886, 42] width 572 height 85
click at [798, 30] on div "[PERSON_NAME]" at bounding box center [728, 19] width 227 height 38
drag, startPoint x: 798, startPoint y: 30, endPoint x: 655, endPoint y: 30, distance: 143.9
click at [655, 30] on div "AP Allison Phillips Medication Aide at Magnolia House Add a tag" at bounding box center [886, 42] width 572 height 85
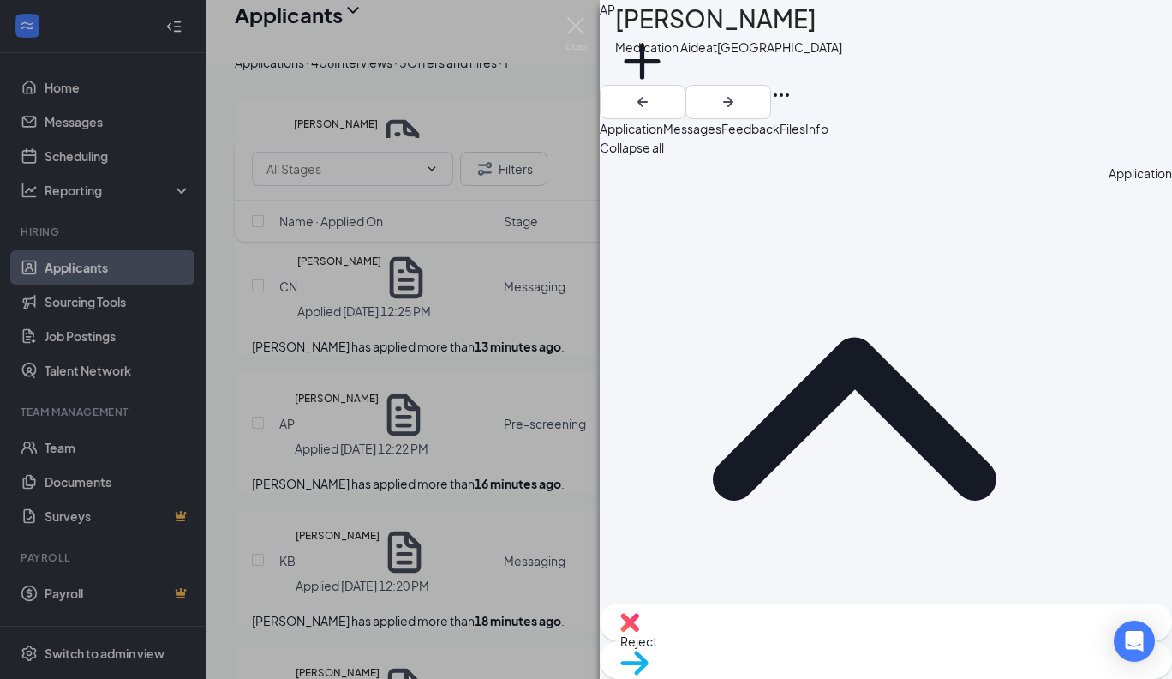
copy h1 "[PERSON_NAME]"
click at [721, 136] on span "Messages" at bounding box center [692, 128] width 58 height 15
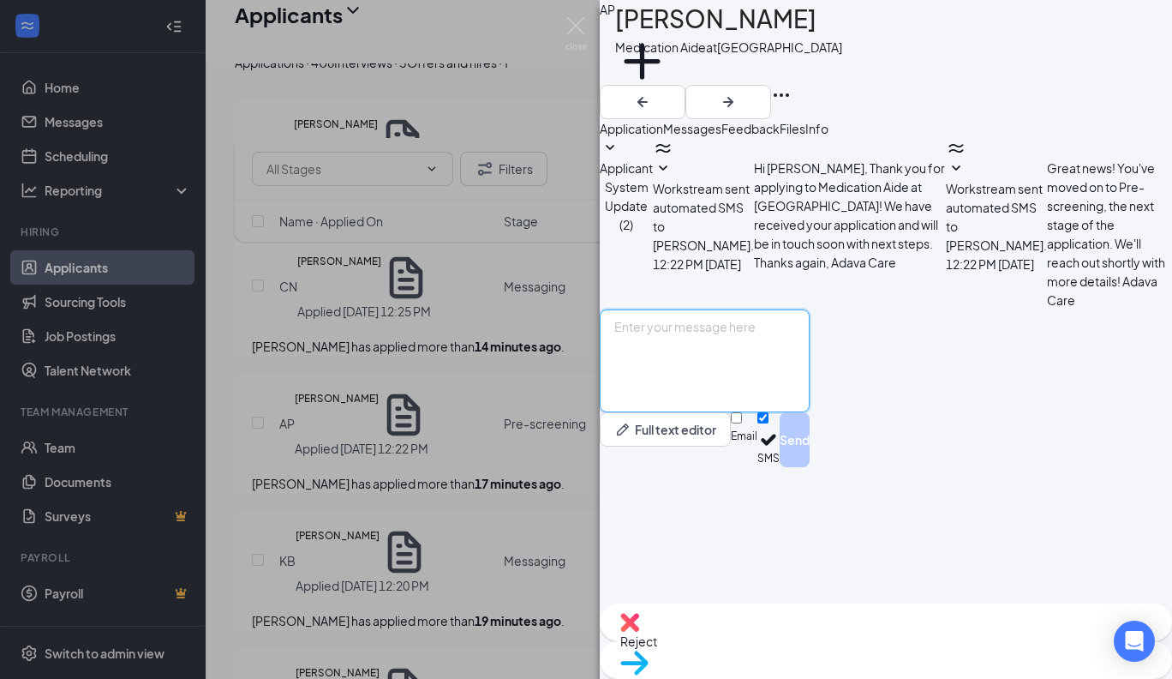
click at [738, 412] on textarea at bounding box center [705, 360] width 210 height 103
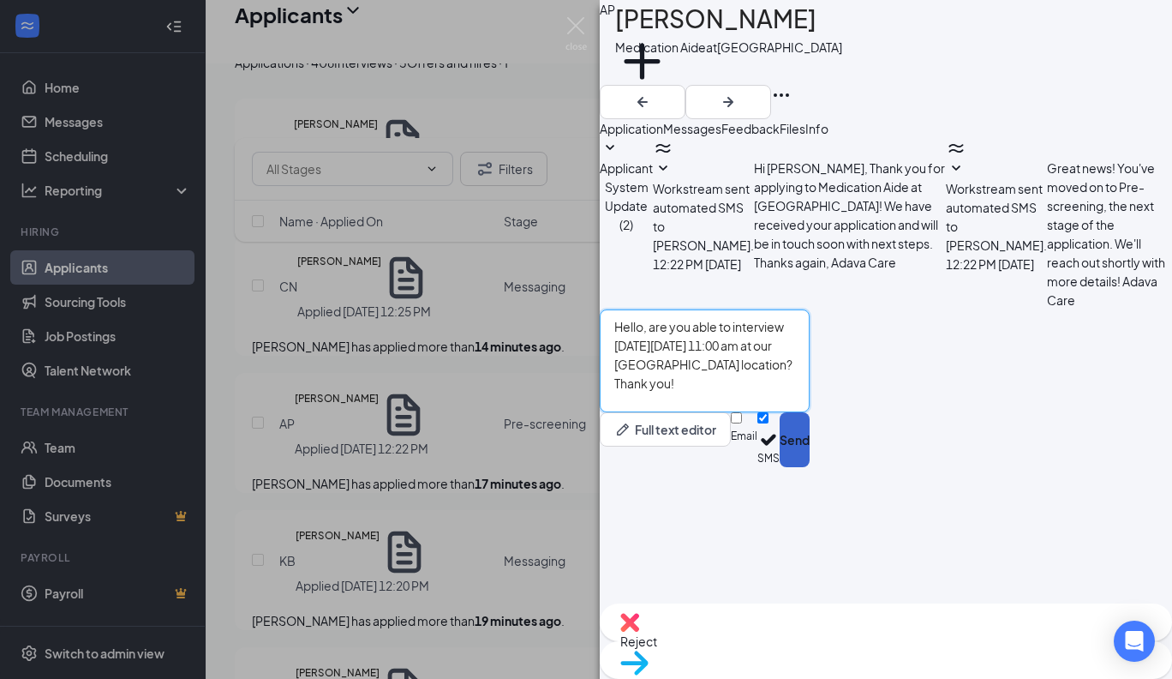
type textarea "Hello, are you able to interview [DATE][DATE] 11:00 am at our [GEOGRAPHIC_DATA]…"
click at [810, 467] on button "Send" at bounding box center [795, 439] width 30 height 55
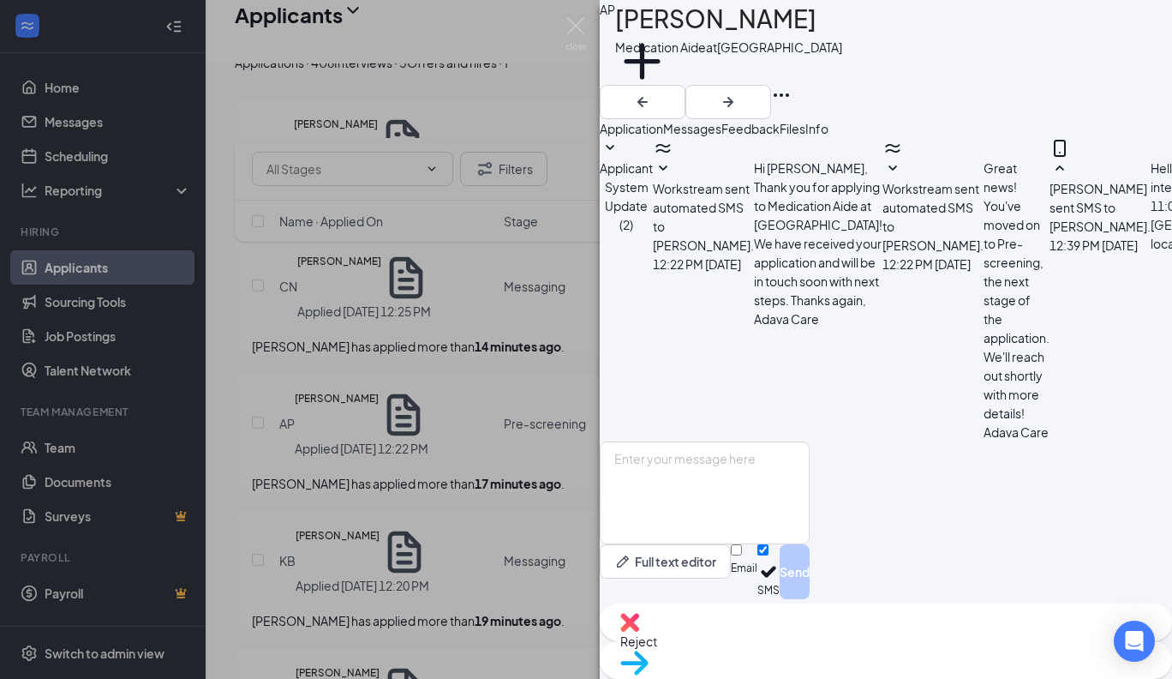
scroll to position [91, 0]
click at [977, 675] on span "Move to stage" at bounding box center [885, 684] width 531 height 19
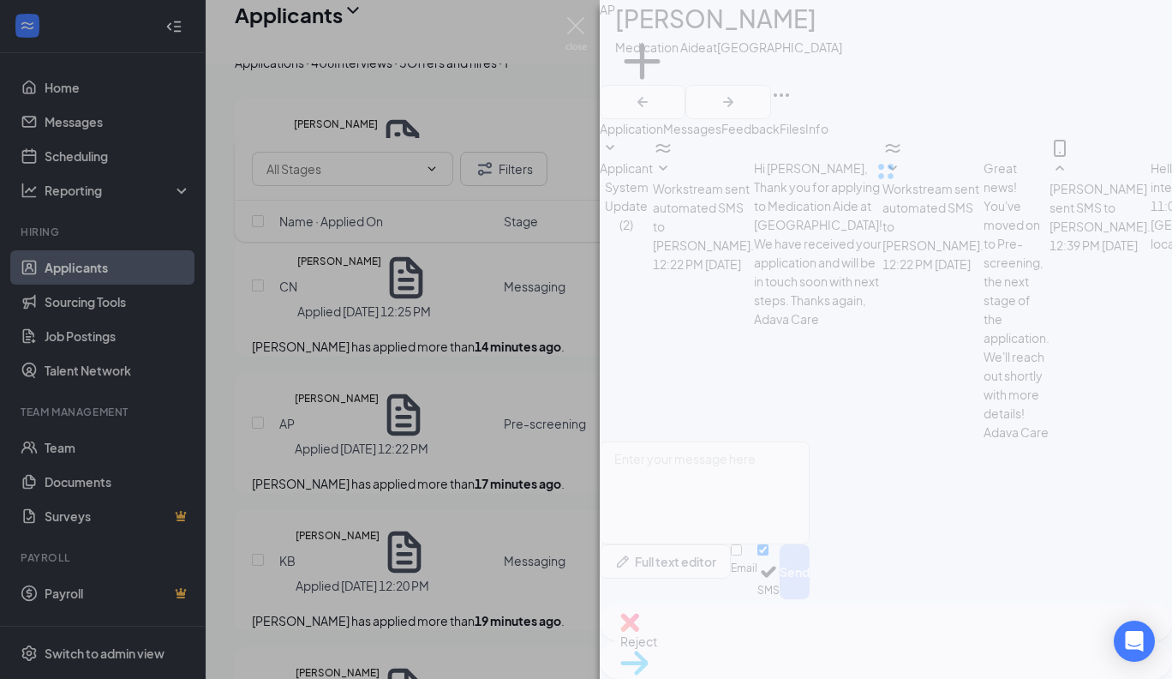
type input "Messaging (next stage)"
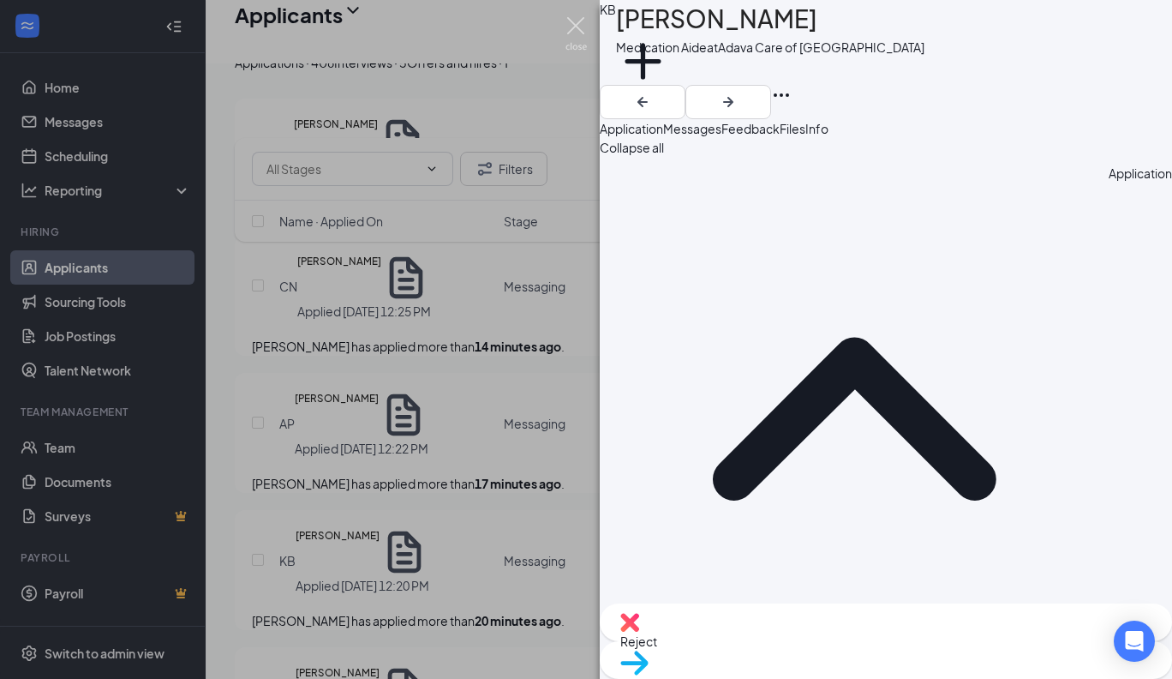
click at [577, 27] on img at bounding box center [575, 33] width 21 height 33
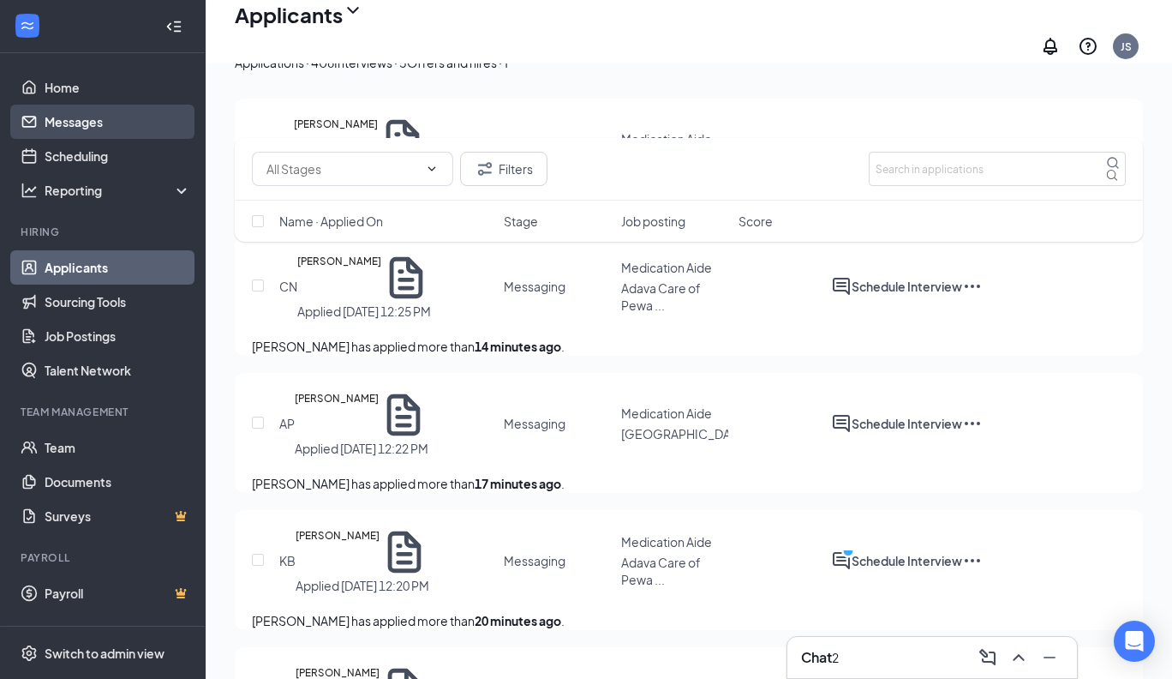
click at [82, 122] on link "Messages" at bounding box center [118, 122] width 147 height 34
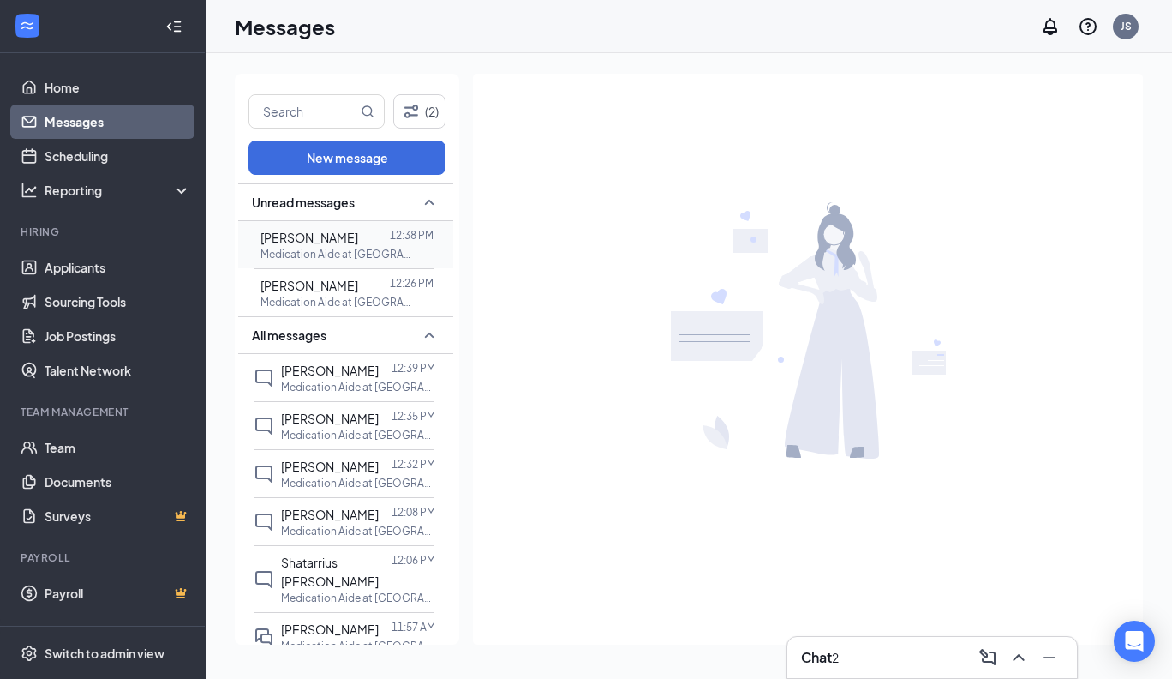
click at [342, 249] on p "Medication Aide at [GEOGRAPHIC_DATA] Care of [GEOGRAPHIC_DATA]" at bounding box center [337, 254] width 154 height 15
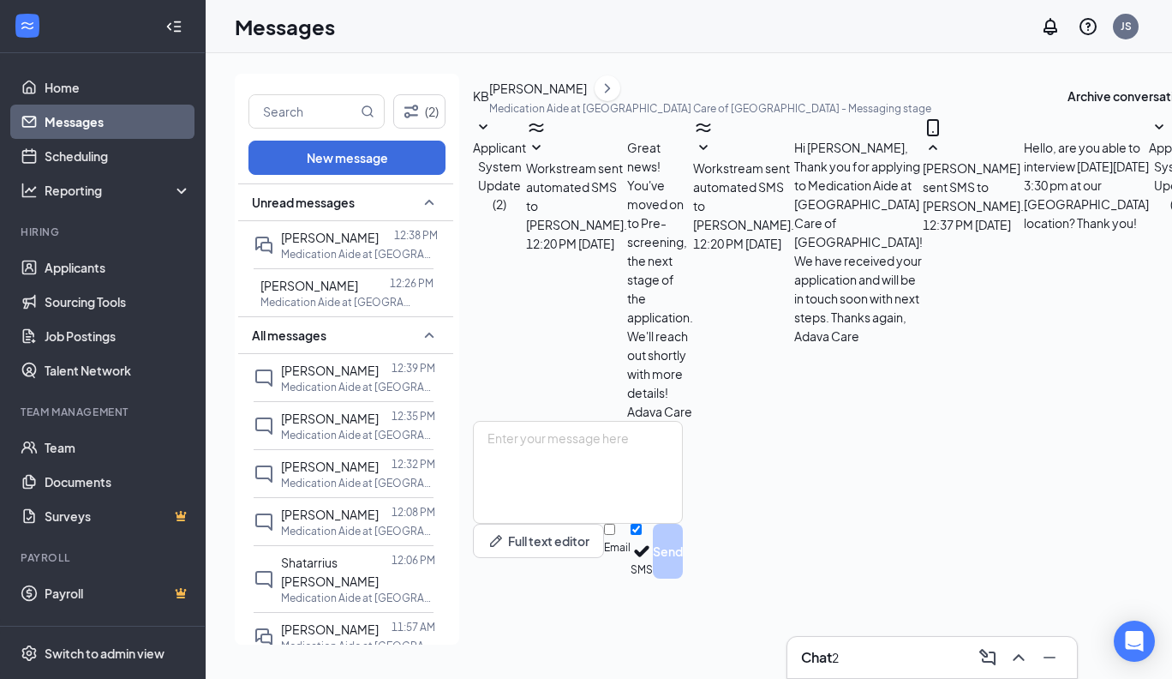
scroll to position [158, 0]
click at [514, 505] on textarea at bounding box center [578, 472] width 210 height 103
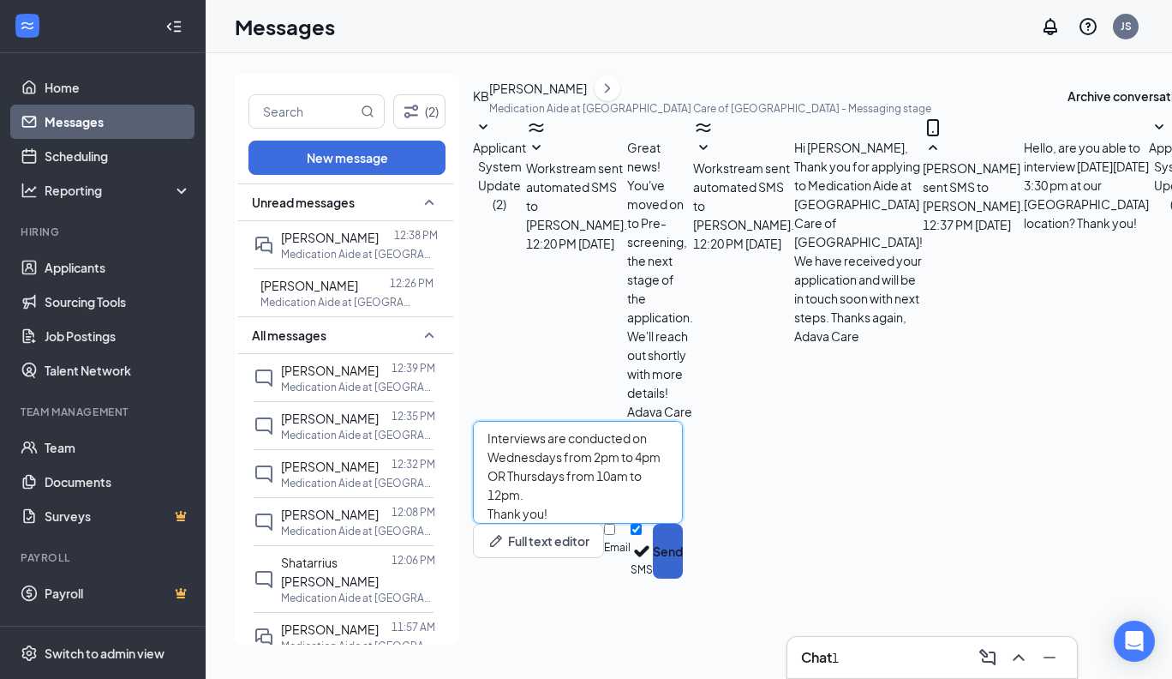
type textarea "Interviews are conducted on Wednesdays from 2pm to 4pm OR Thursdays from 10am t…"
click at [683, 578] on button "Send" at bounding box center [668, 550] width 30 height 55
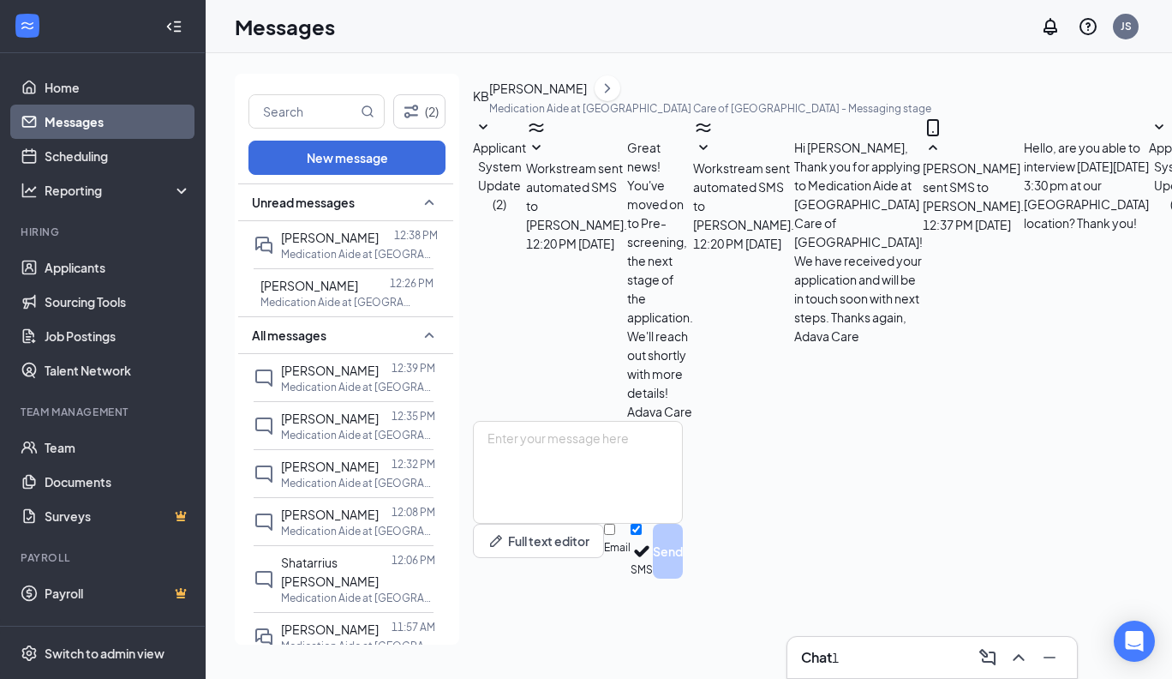
scroll to position [287, 0]
click at [319, 285] on span "[PERSON_NAME]" at bounding box center [309, 285] width 98 height 15
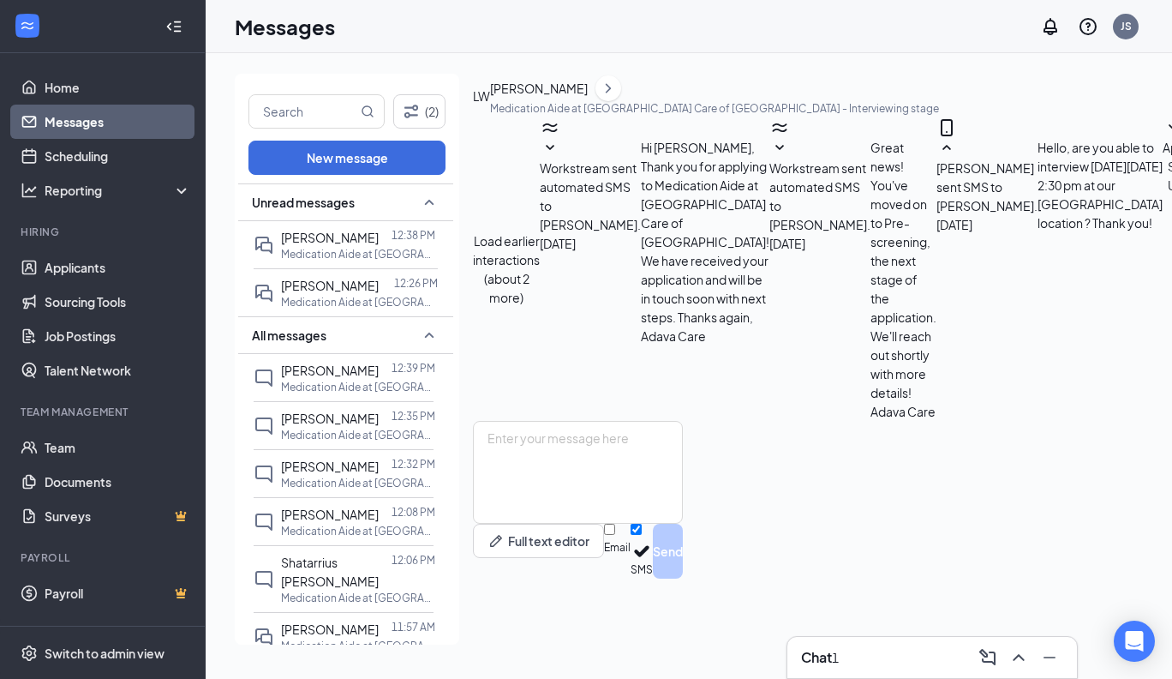
scroll to position [673, 0]
click at [515, 506] on textarea at bounding box center [578, 472] width 210 height 103
paste textarea "Thank you for reaching out. HR will contact you if they decide to move forward,…"
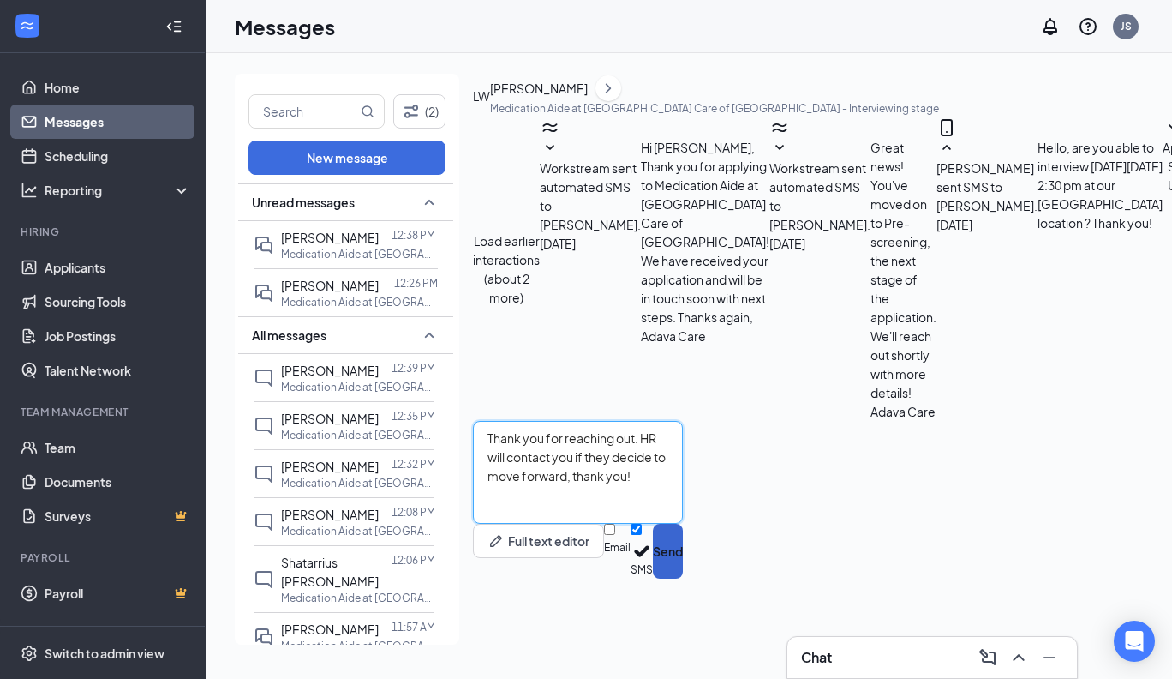
type textarea "Thank you for reaching out. HR will contact you if they decide to move forward,…"
click at [683, 578] on button "Send" at bounding box center [668, 550] width 30 height 55
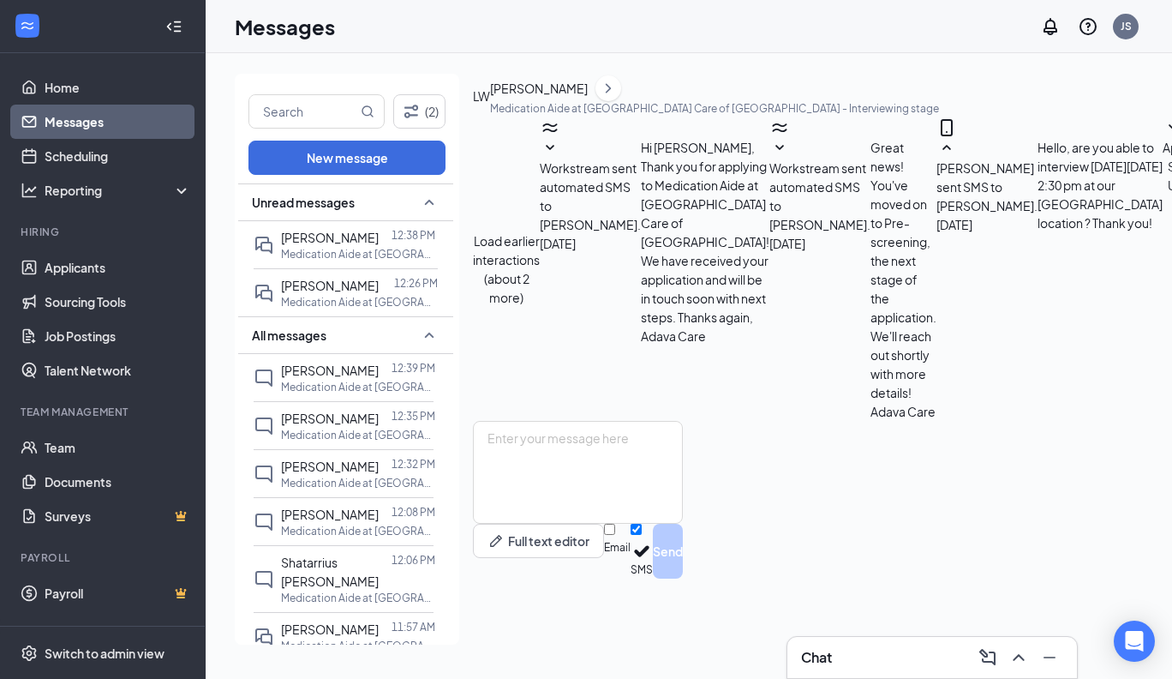
scroll to position [785, 0]
click at [175, 27] on icon "Collapse" at bounding box center [173, 26] width 17 height 17
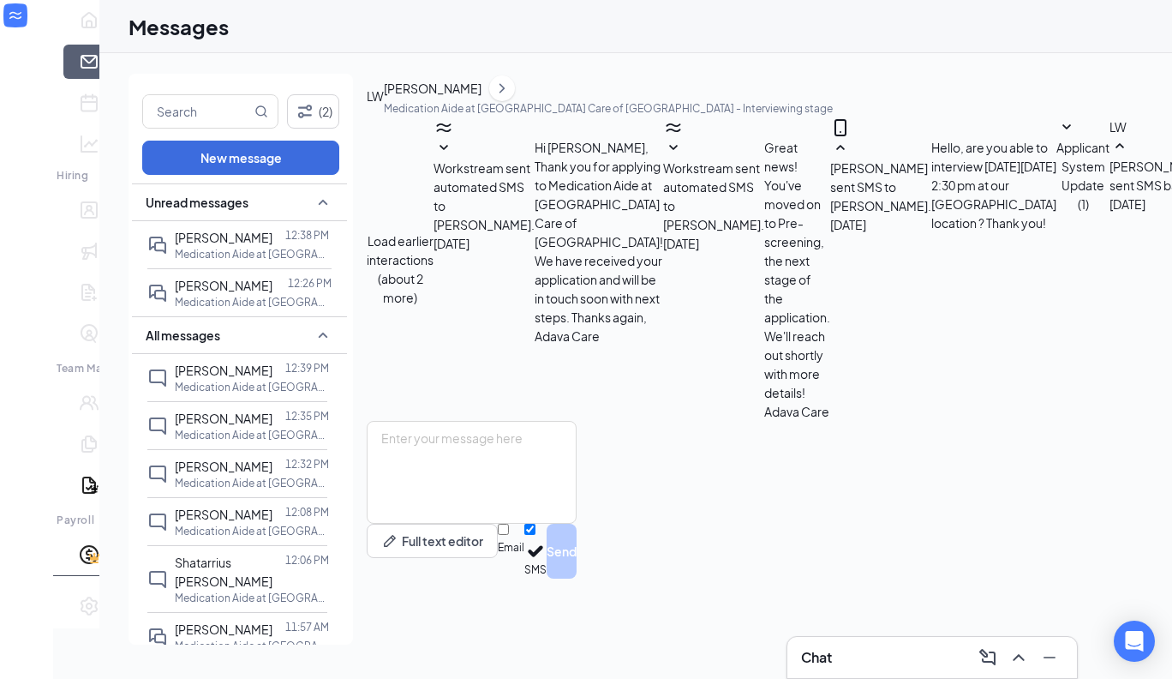
scroll to position [722, 0]
click at [30, 31] on icon "Expand" at bounding box center [26, 39] width 17 height 17
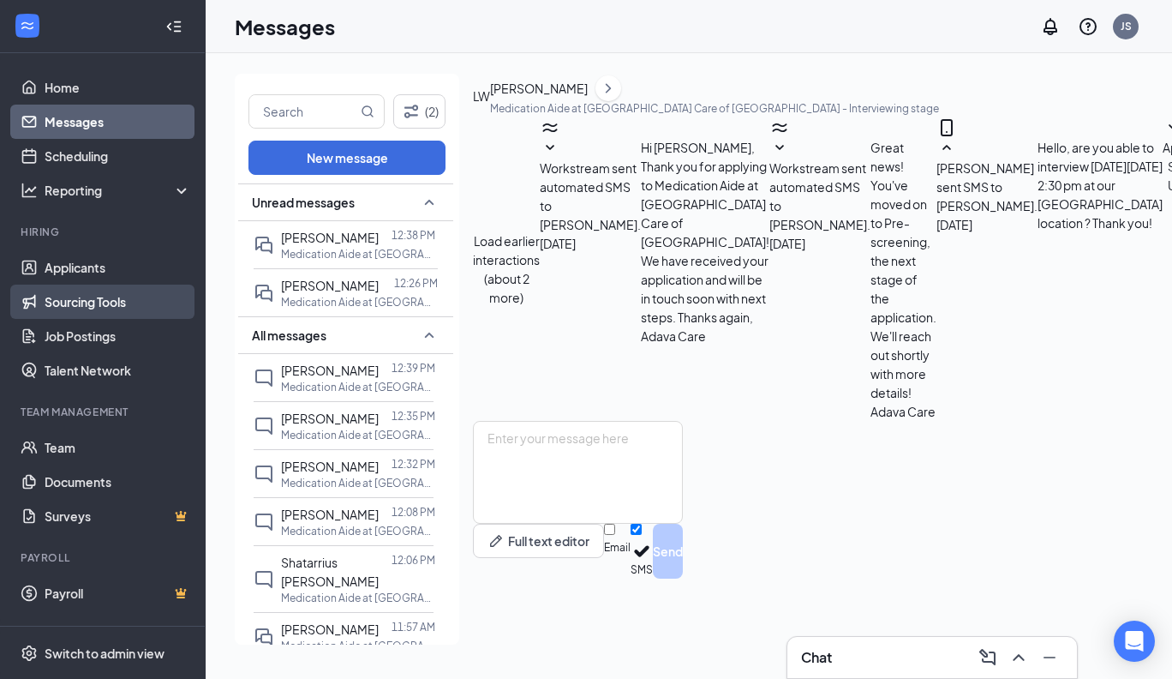
click at [74, 302] on link "Sourcing Tools" at bounding box center [118, 301] width 147 height 34
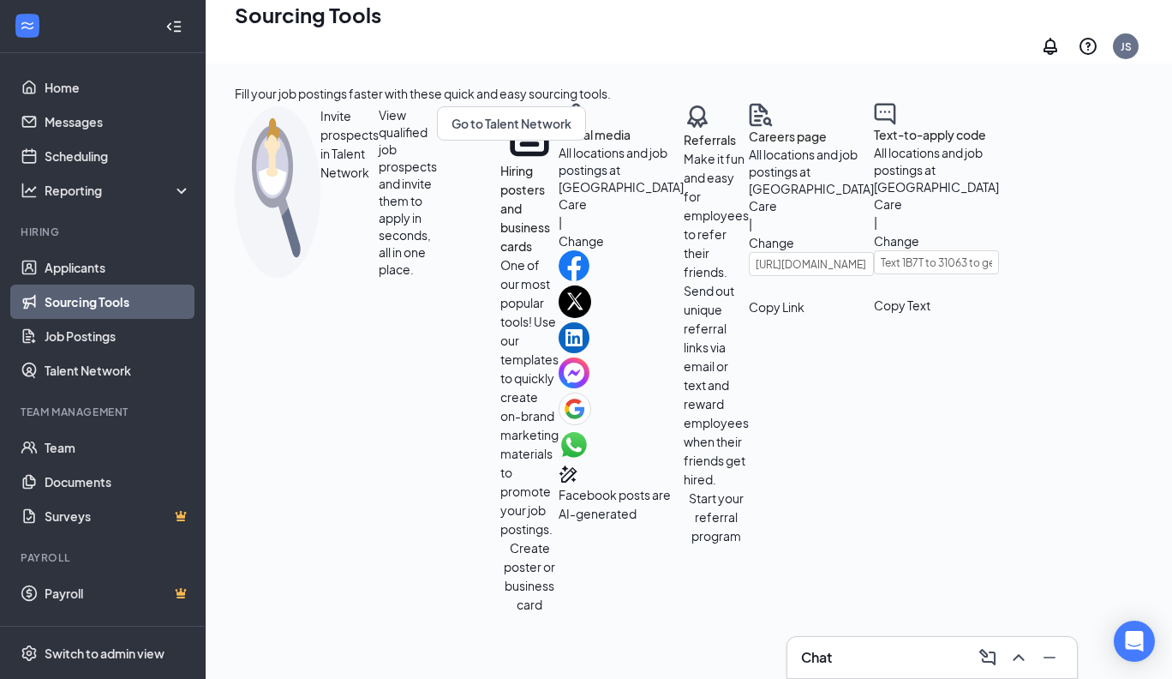
scroll to position [421, 0]
click at [75, 370] on link "Talent Network" at bounding box center [118, 370] width 147 height 34
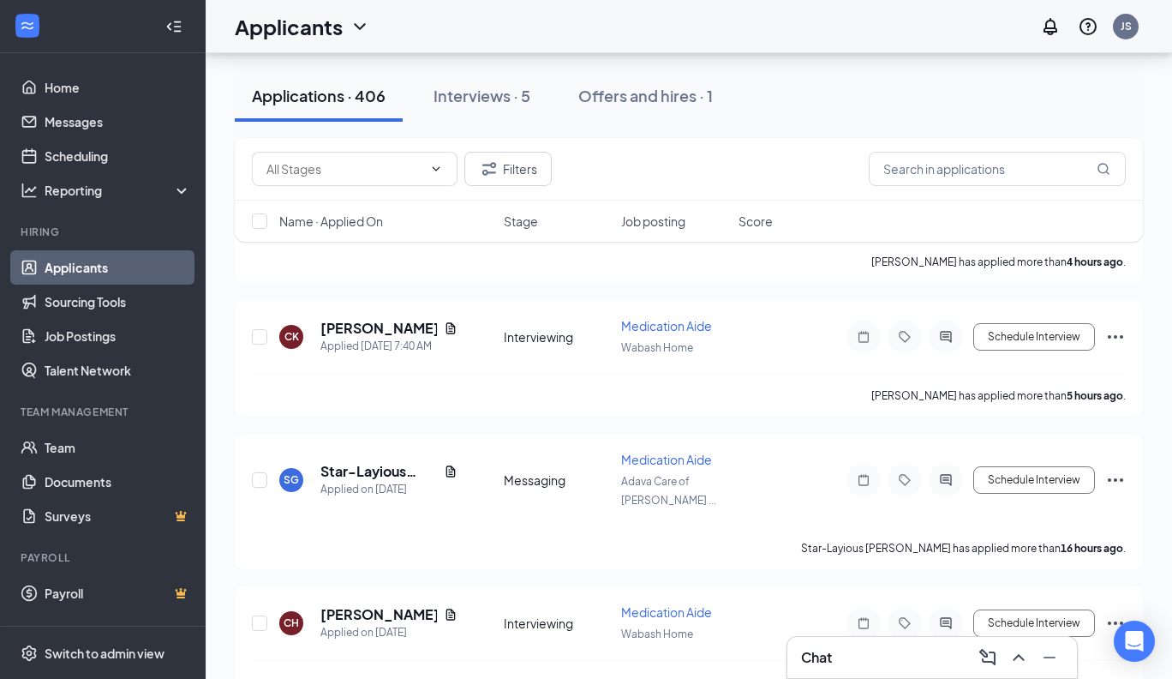
scroll to position [1488, 0]
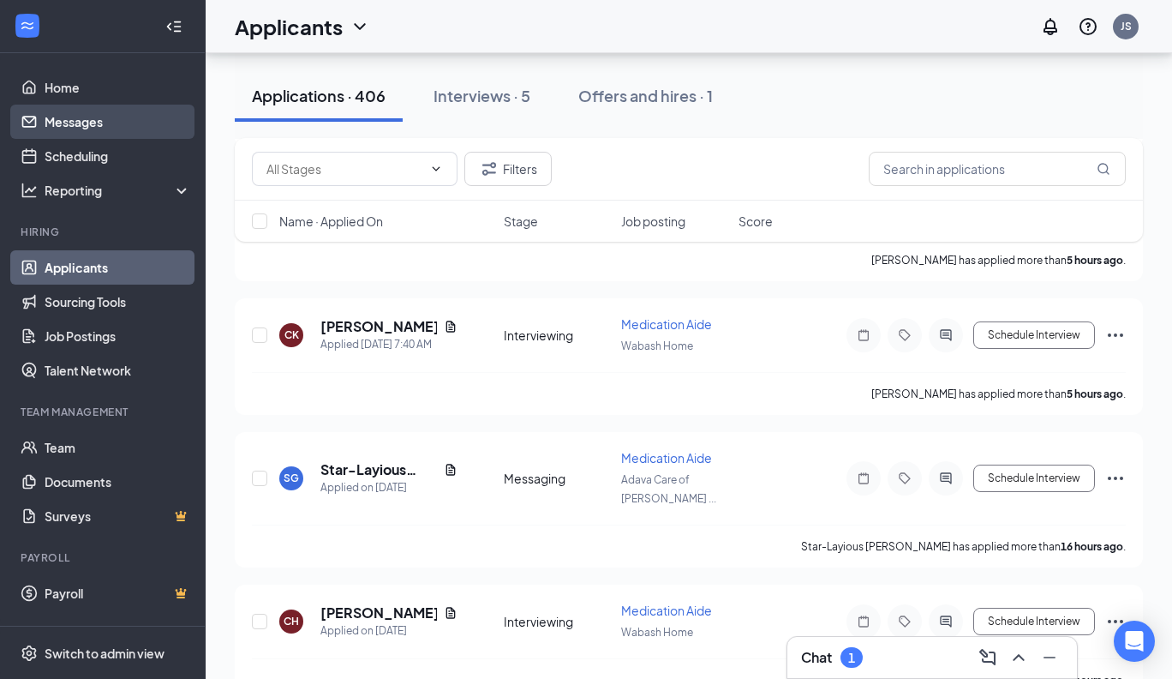
click at [88, 114] on link "Messages" at bounding box center [118, 122] width 147 height 34
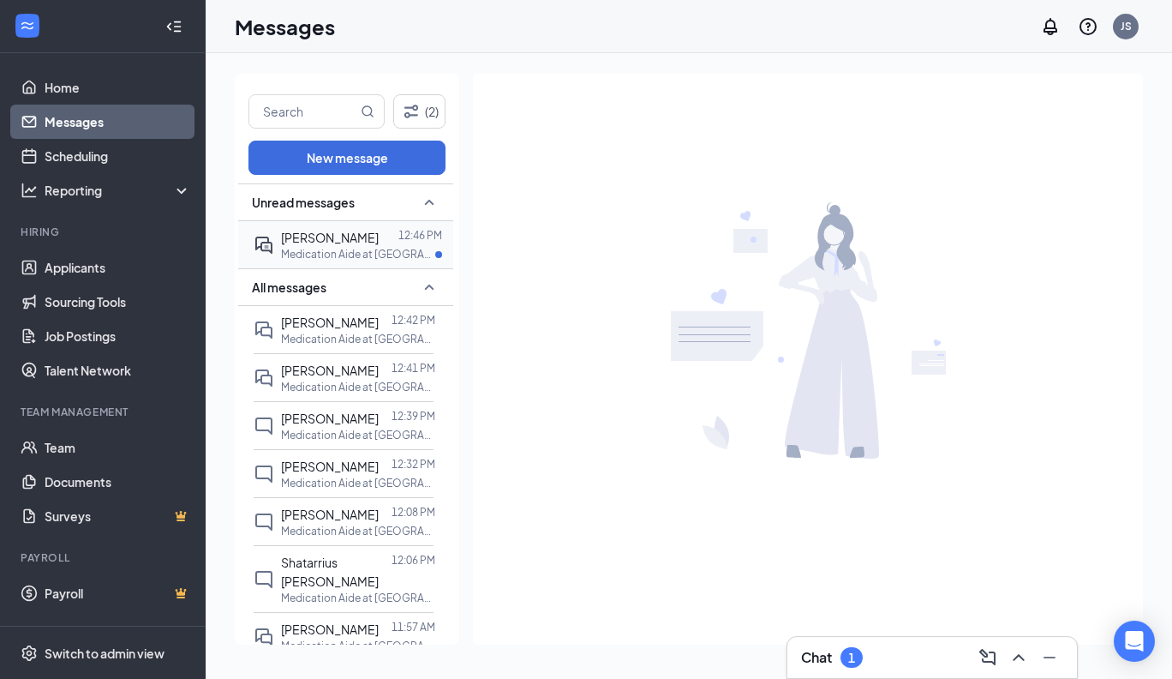
click at [336, 235] on span "[PERSON_NAME]" at bounding box center [330, 237] width 98 height 15
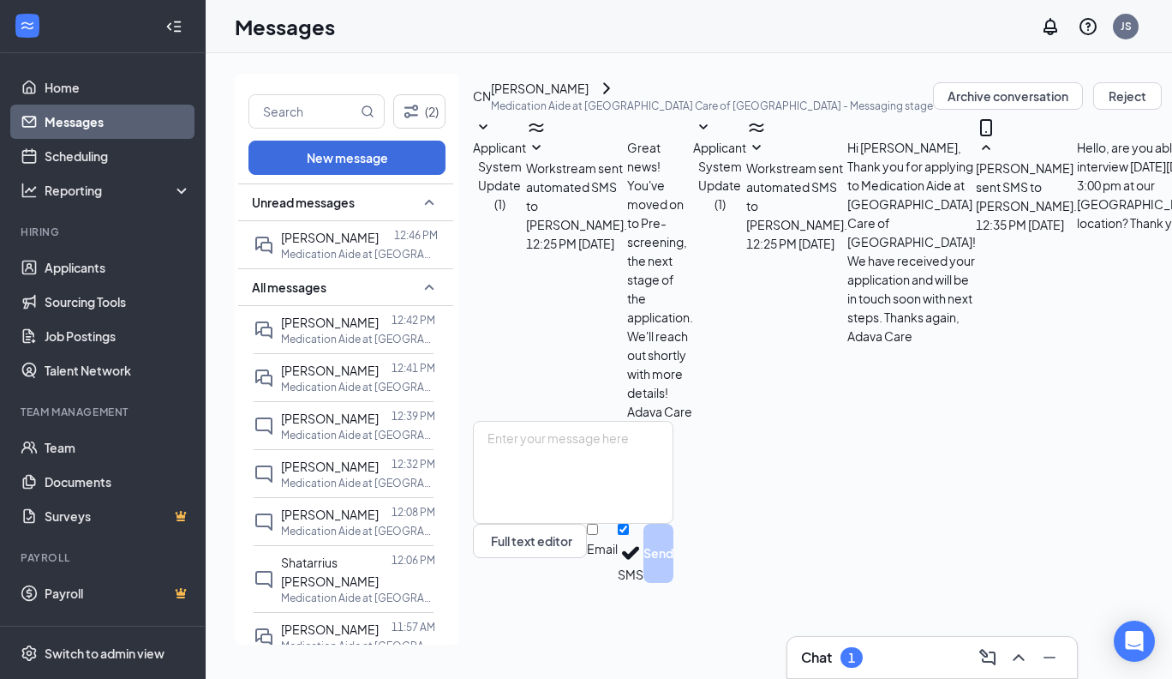
scroll to position [226, 0]
click at [513, 500] on textarea at bounding box center [573, 472] width 200 height 103
paste textarea "A confirmation of your interview will be sent to you shortly to include: Date/T…"
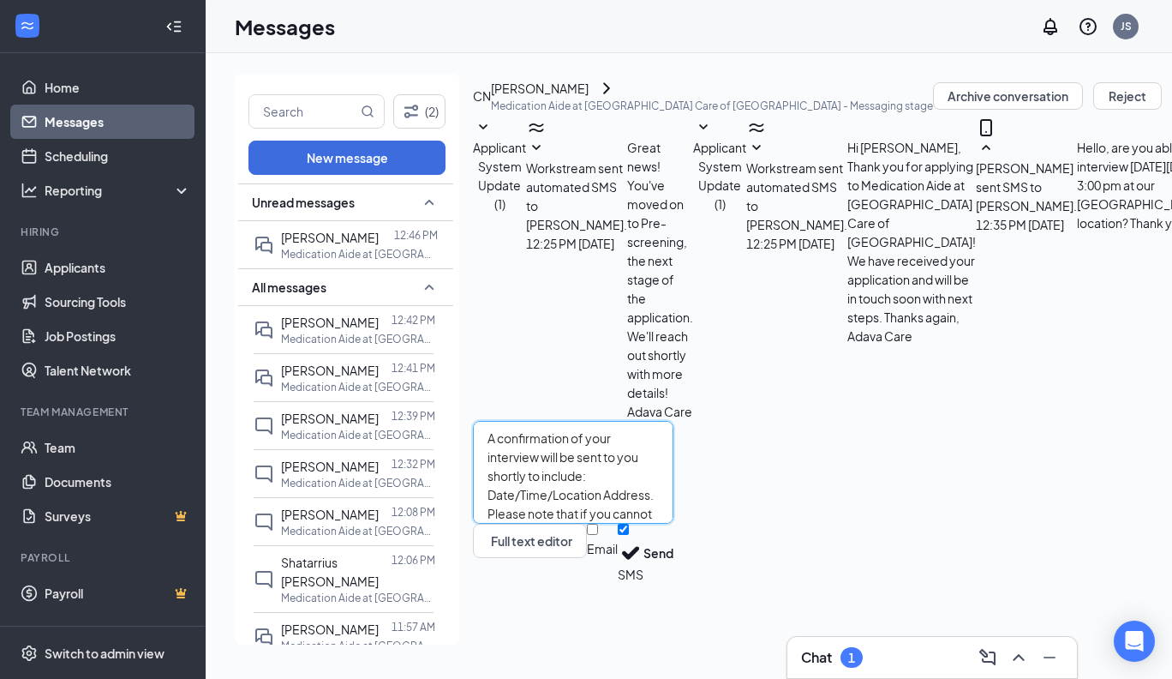
click at [673, 503] on textarea "A confirmation of your interview will be sent to you shortly to include: Date/T…" at bounding box center [573, 472] width 200 height 103
click at [673, 523] on textarea "A confirmation of your interview will be sent to your email shortly to include:…" at bounding box center [573, 472] width 200 height 103
type textarea "A confirmation of your interview will be sent to your email shortly to include:…"
click at [673, 583] on button "Send" at bounding box center [658, 552] width 30 height 59
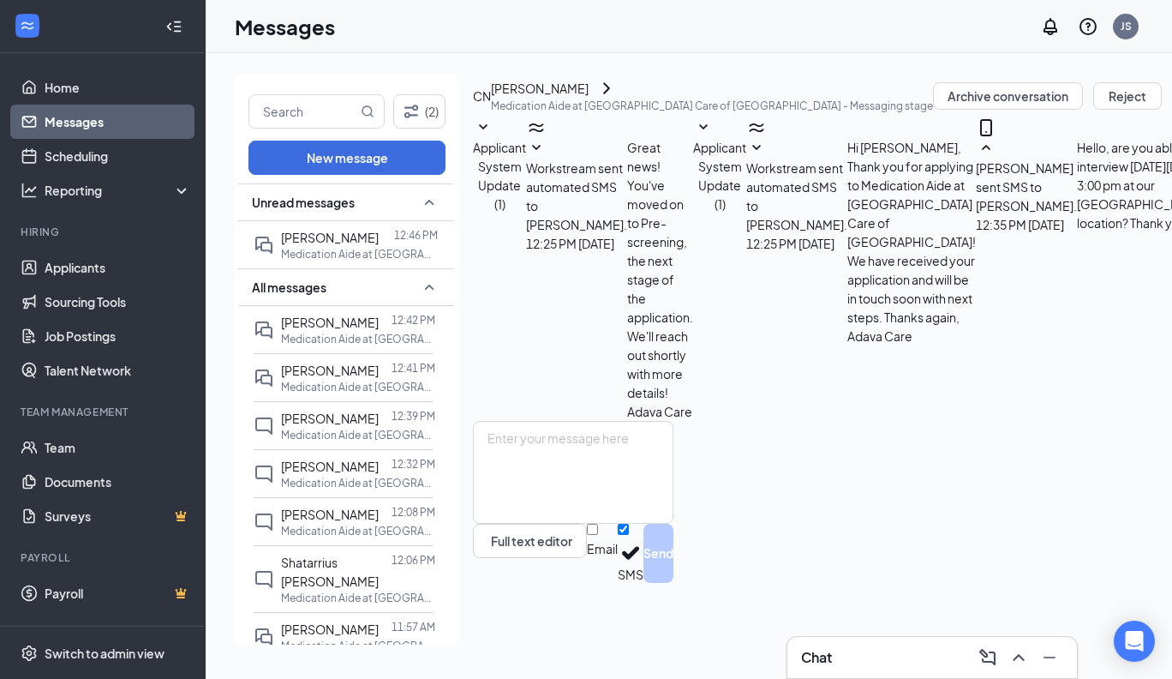
scroll to position [374, 0]
click at [617, 94] on icon "ChevronRight" at bounding box center [606, 88] width 21 height 21
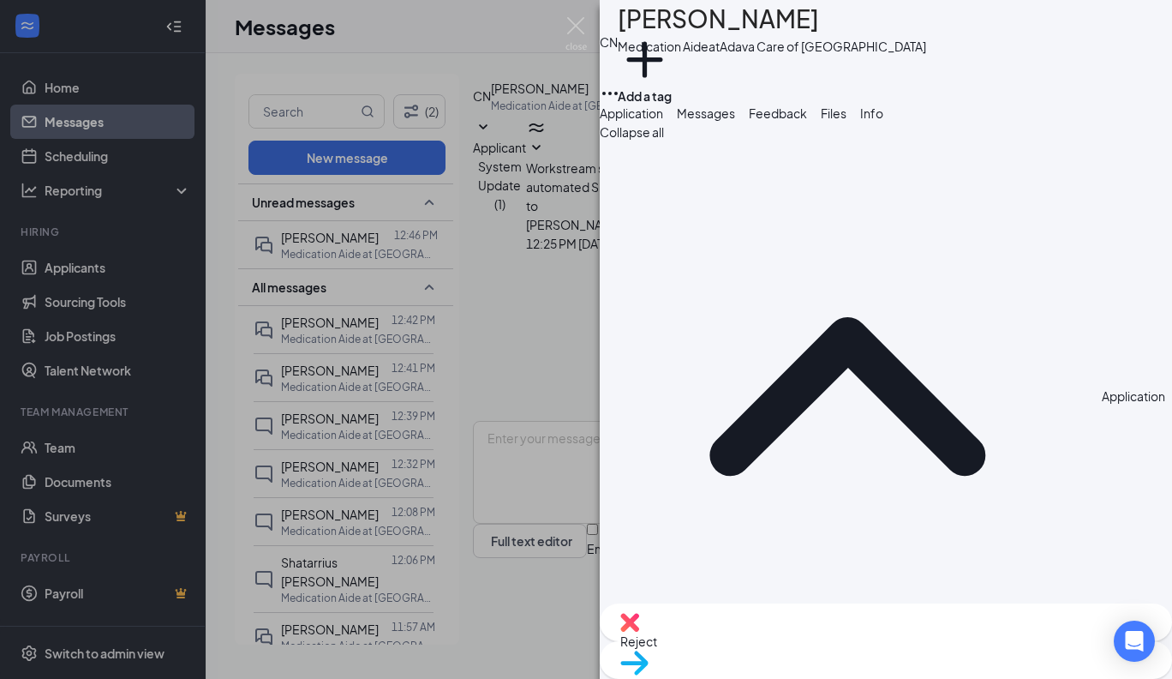
drag, startPoint x: 1043, startPoint y: 278, endPoint x: 915, endPoint y: 274, distance: 127.7
copy span "[EMAIL_ADDRESS][DOMAIN_NAME]"
click at [700, 677] on span "Move to stage" at bounding box center [660, 684] width 80 height 15
type input "Interviewing (next stage)"
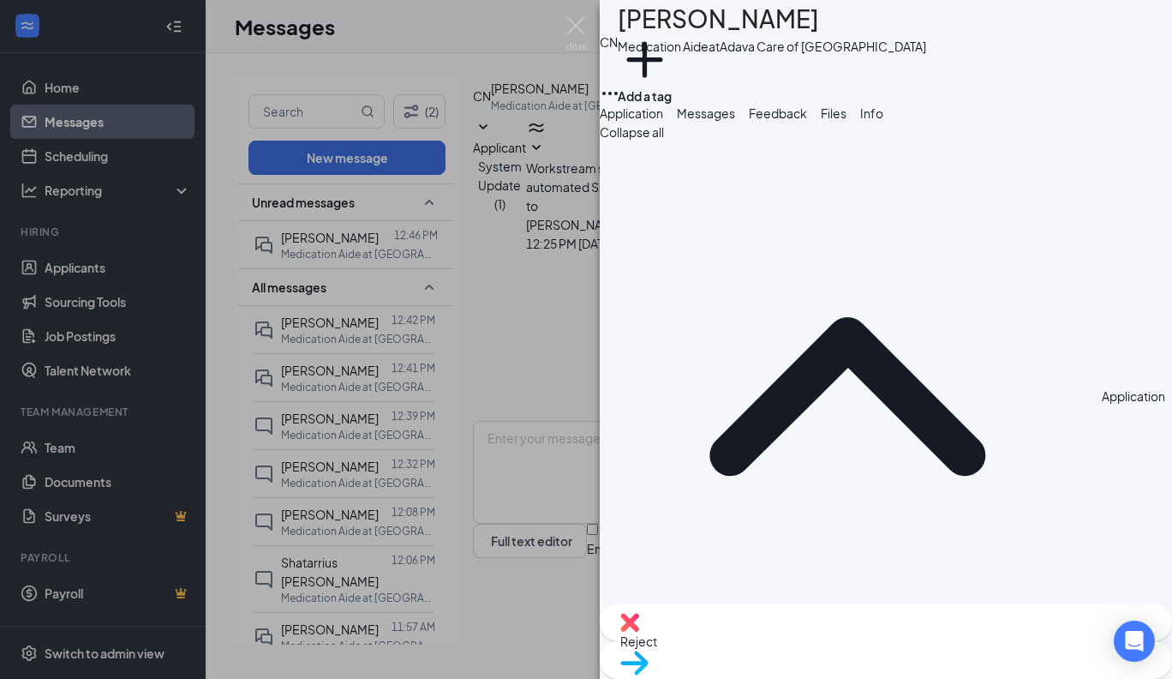
click at [575, 24] on img at bounding box center [575, 33] width 21 height 33
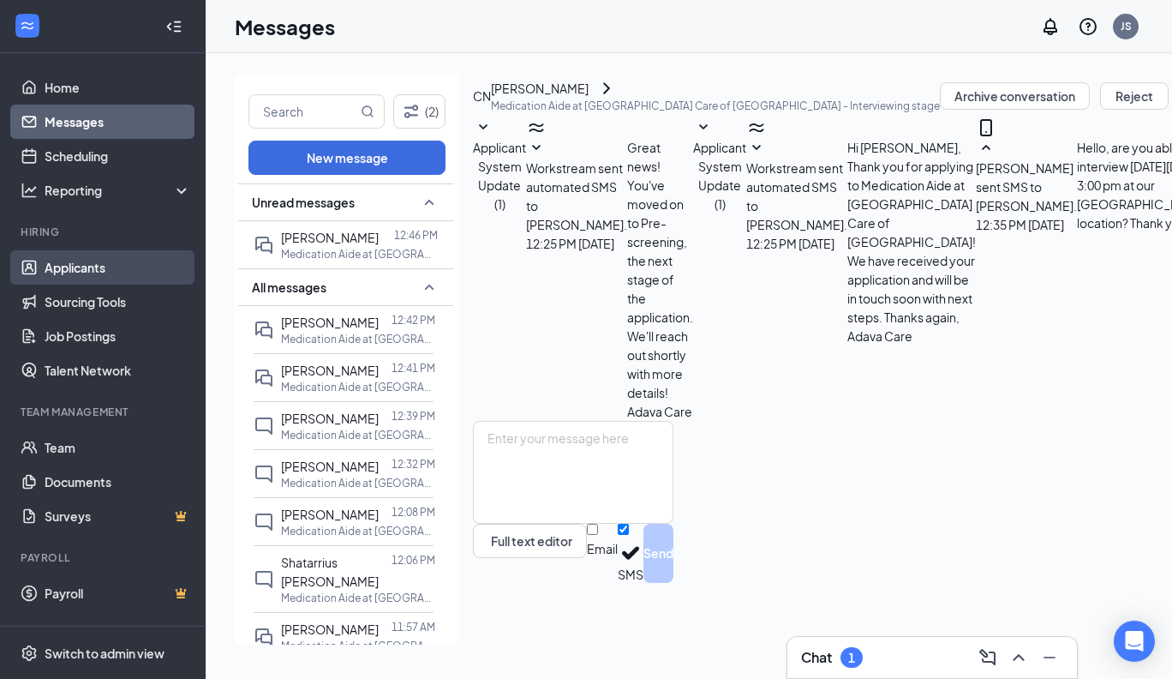
click at [82, 269] on link "Applicants" at bounding box center [118, 267] width 147 height 34
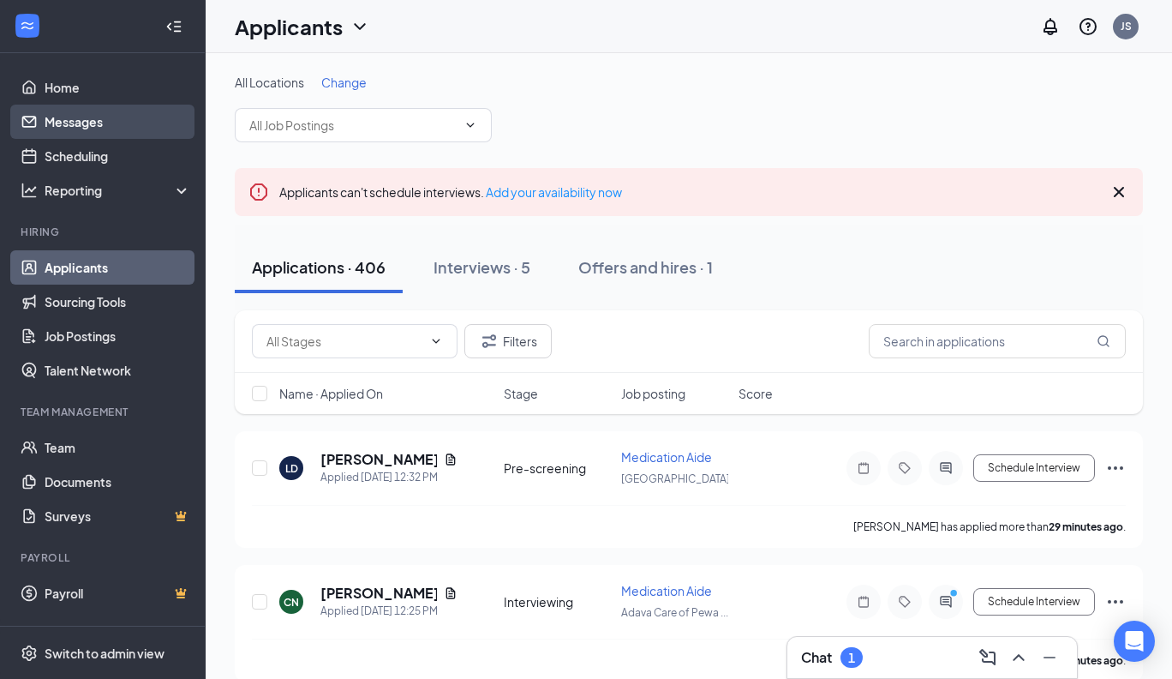
click at [83, 122] on link "Messages" at bounding box center [118, 122] width 147 height 34
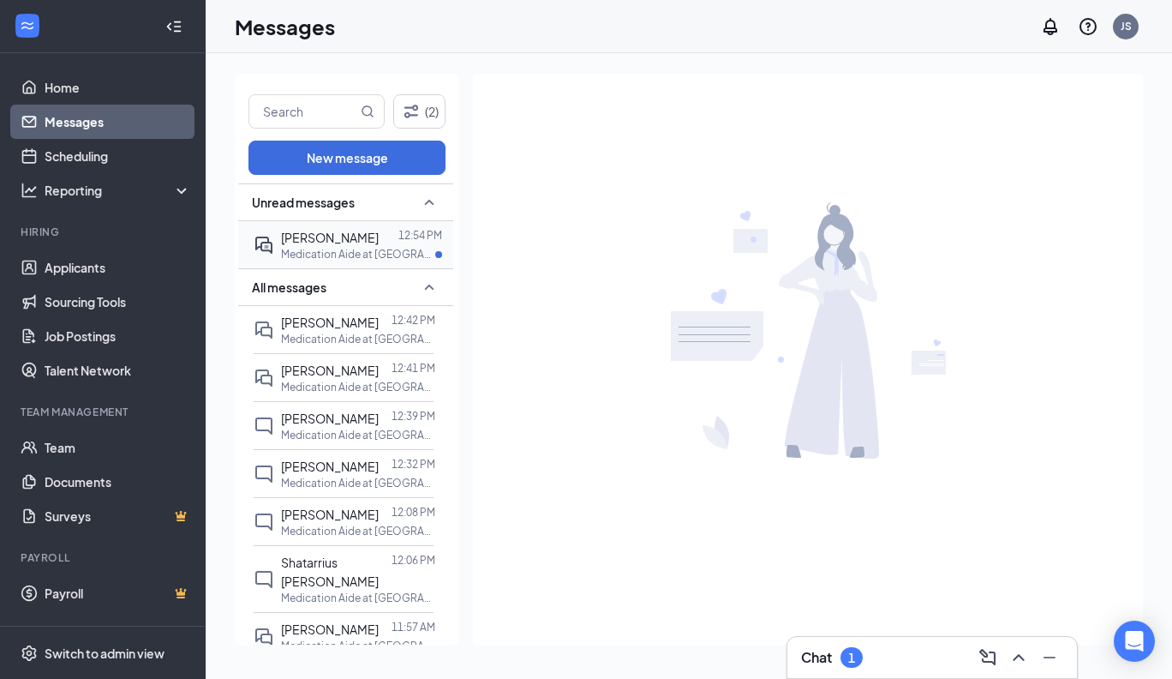
click at [304, 233] on span "[PERSON_NAME]" at bounding box center [330, 237] width 98 height 15
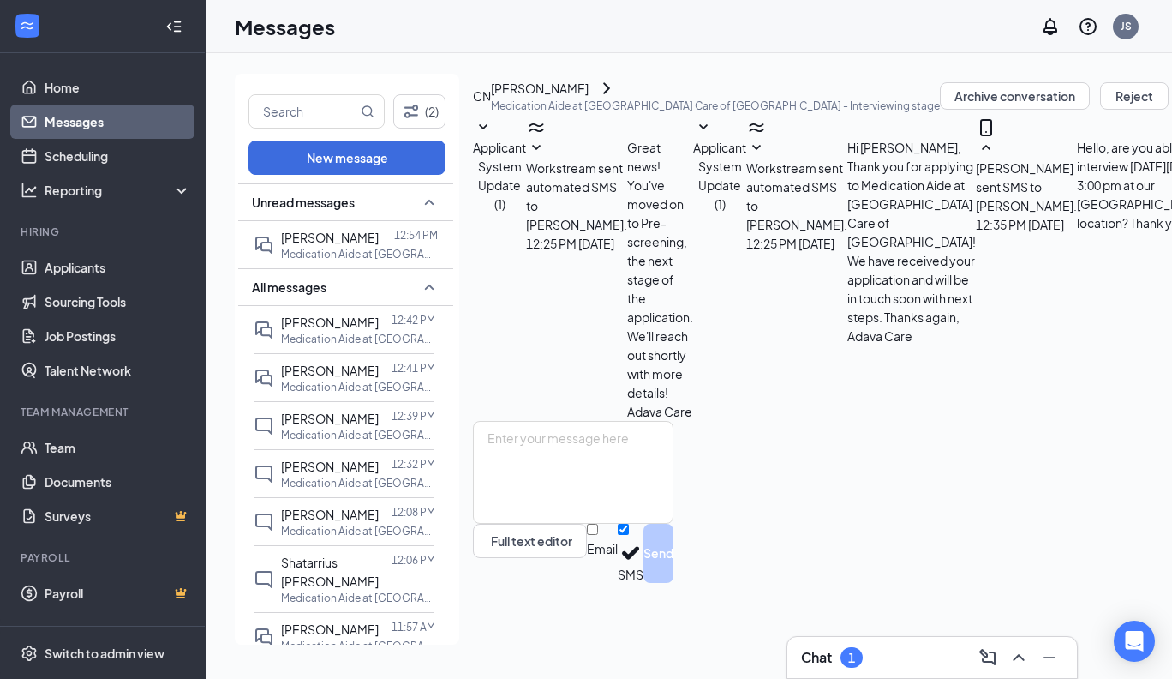
scroll to position [515, 0]
click at [350, 363] on span "[PERSON_NAME]" at bounding box center [330, 369] width 98 height 15
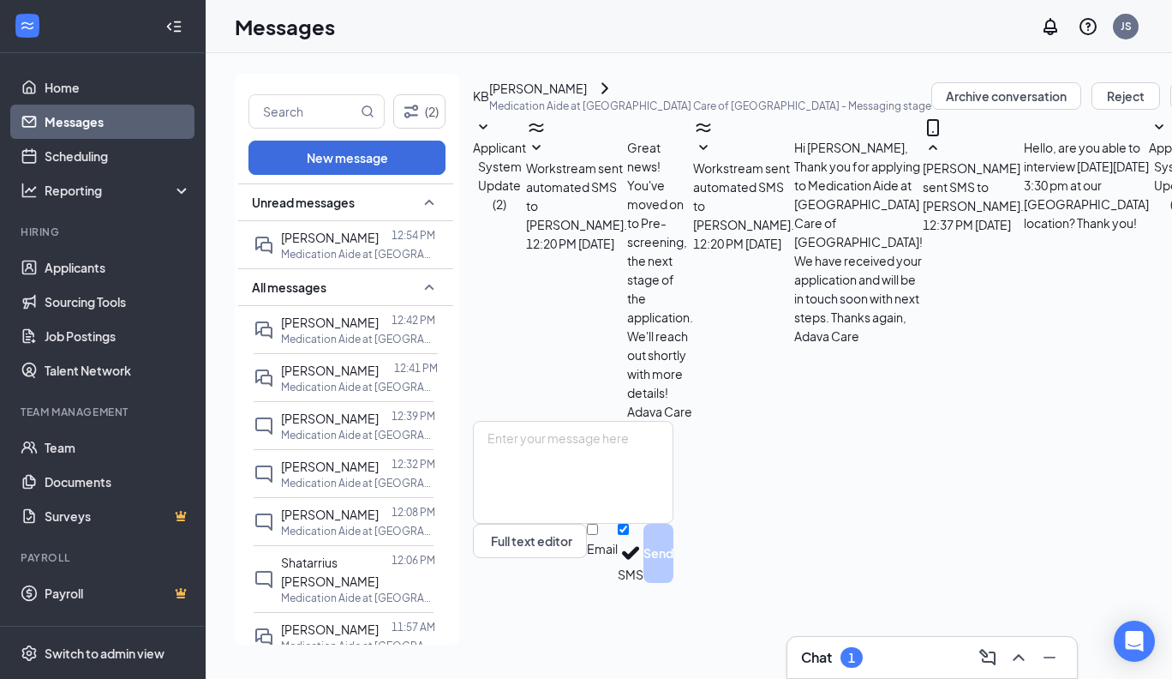
scroll to position [287, 0]
click at [657, 500] on textarea at bounding box center [573, 472] width 200 height 103
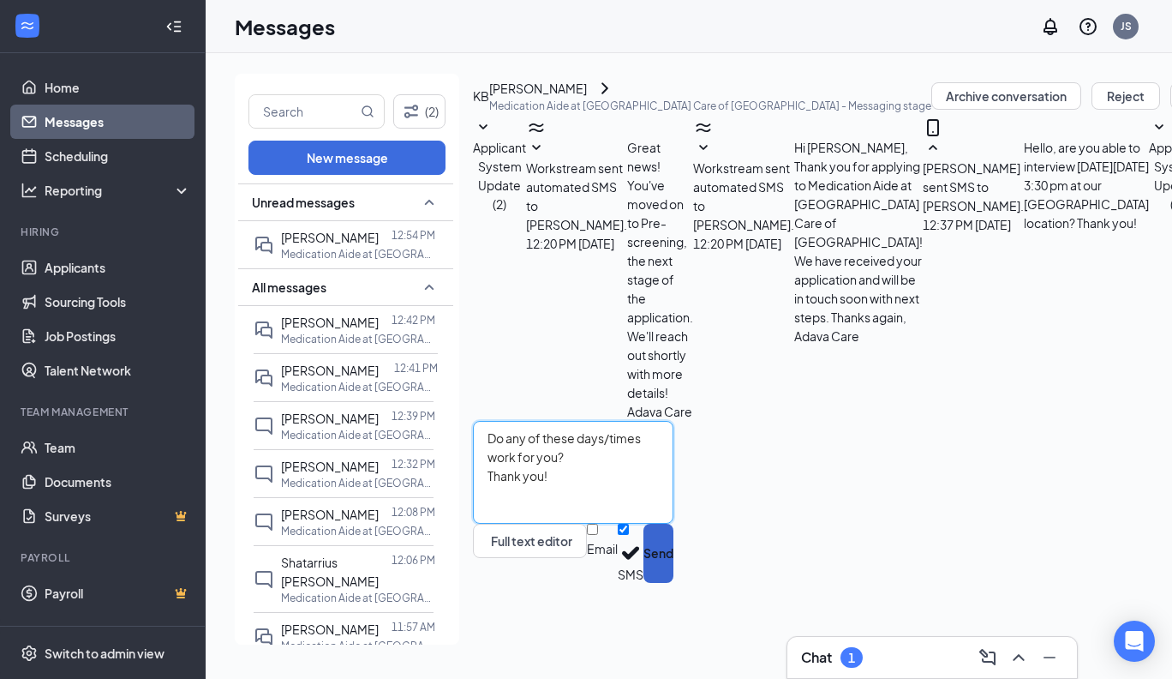
type textarea "Do any of these days/times work for you? Thank you!"
click at [673, 583] on button "Send" at bounding box center [658, 552] width 30 height 59
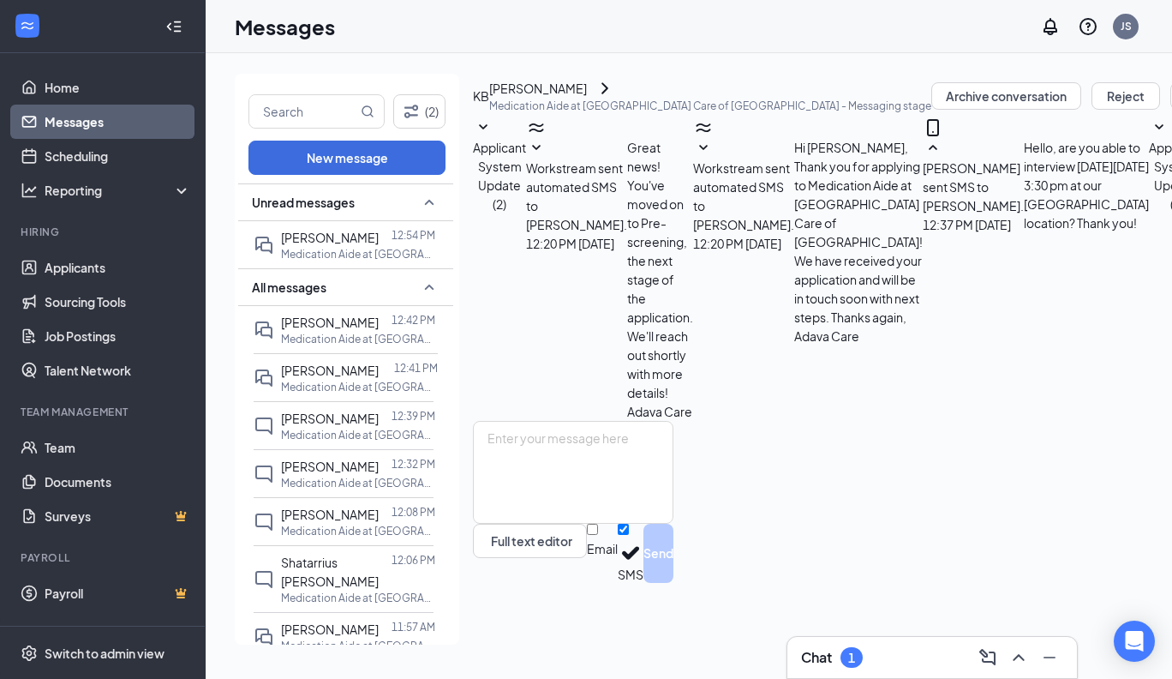
scroll to position [398, 0]
click at [335, 332] on p "Medication Aide at [GEOGRAPHIC_DATA] Care of [GEOGRAPHIC_DATA]" at bounding box center [358, 339] width 154 height 15
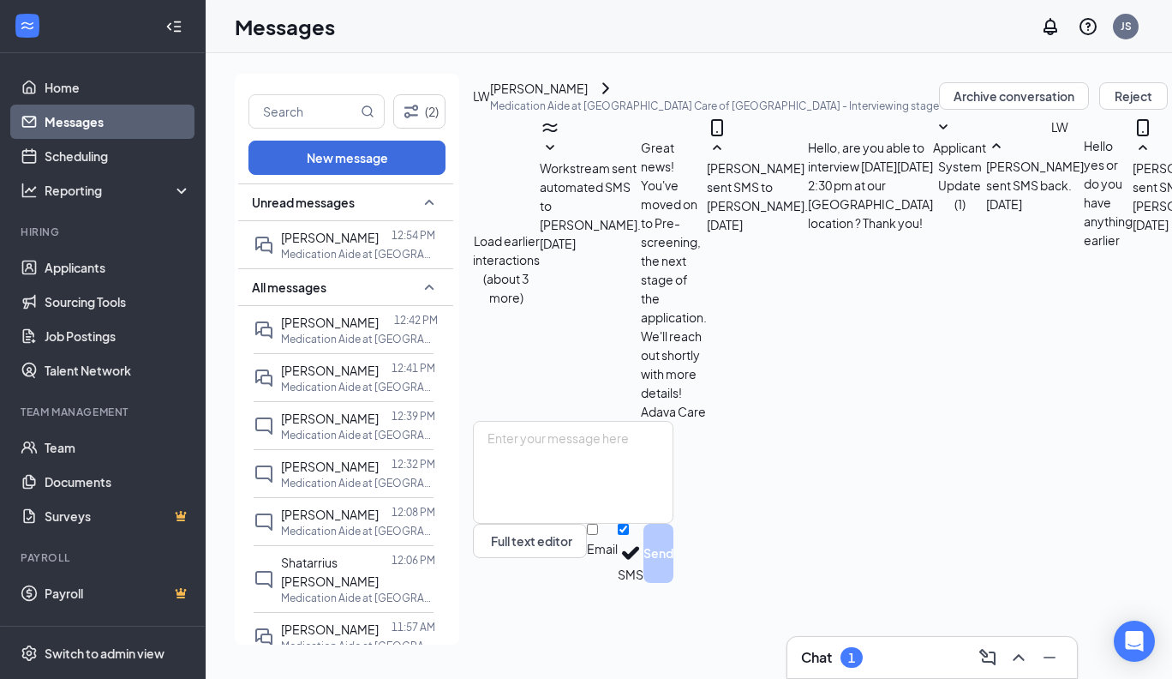
scroll to position [704, 0]
click at [318, 428] on p "Medication Aide at [GEOGRAPHIC_DATA]" at bounding box center [358, 435] width 154 height 15
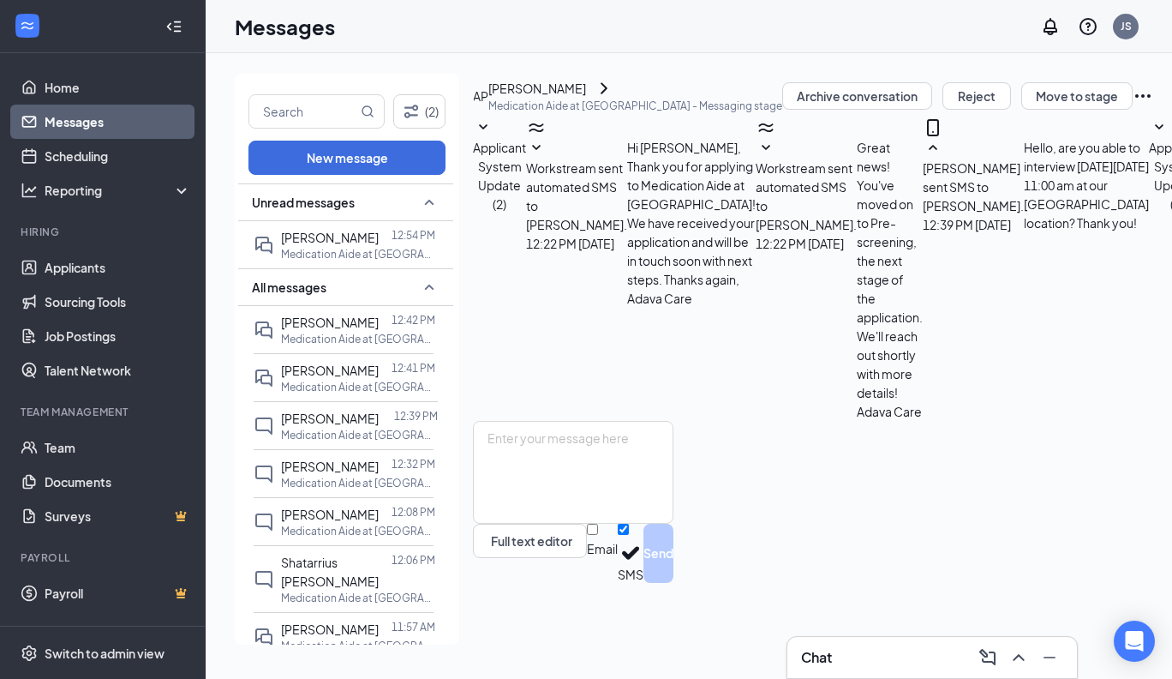
scroll to position [84, 0]
click at [314, 466] on span "[PERSON_NAME]" at bounding box center [330, 465] width 98 height 15
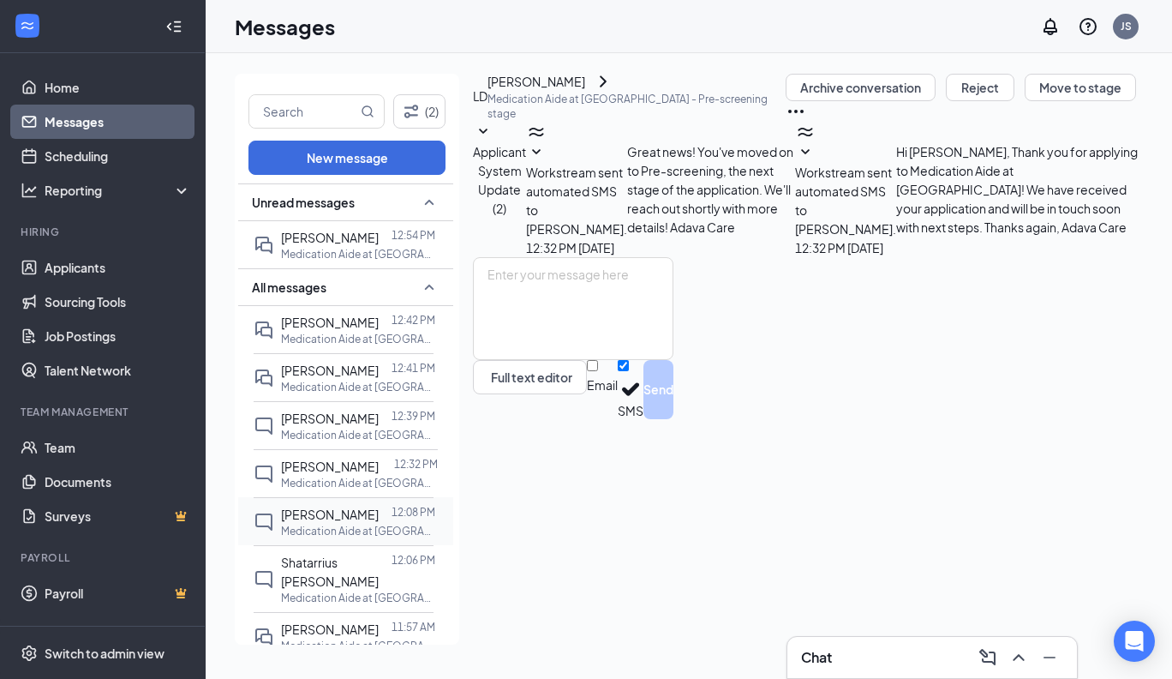
click at [318, 523] on p "Medication Aide at [GEOGRAPHIC_DATA] Care of [GEOGRAPHIC_DATA]" at bounding box center [358, 530] width 154 height 15
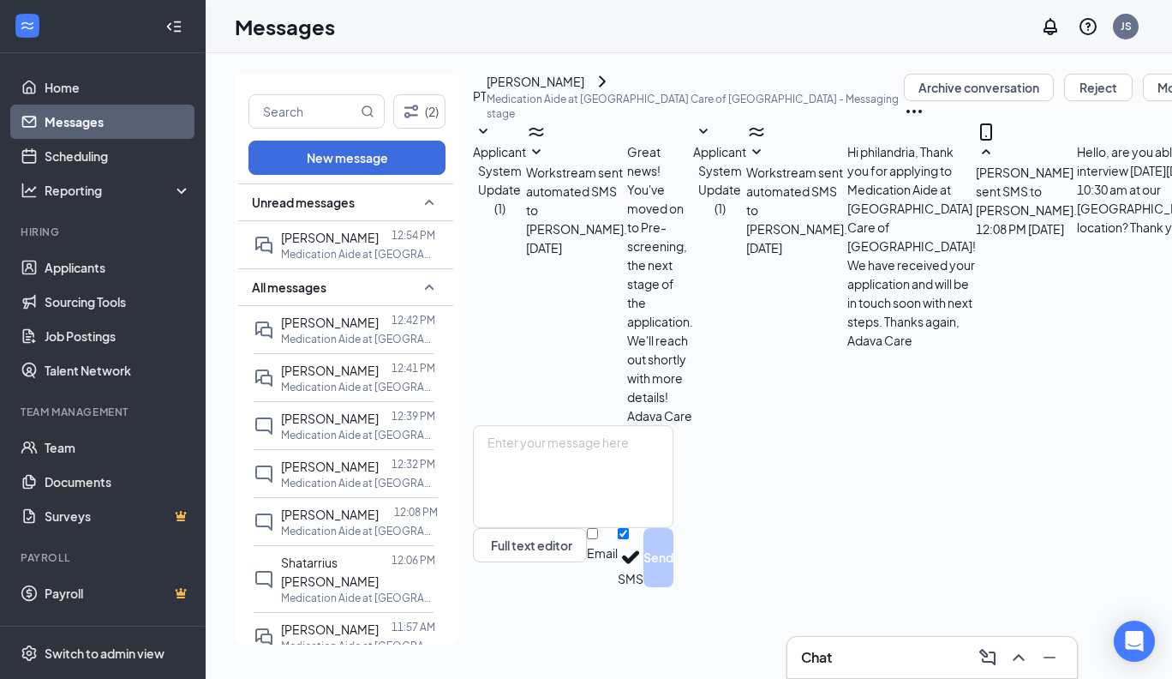
scroll to position [134, 0]
click at [319, 560] on span "Shatarrius [PERSON_NAME]" at bounding box center [330, 571] width 98 height 34
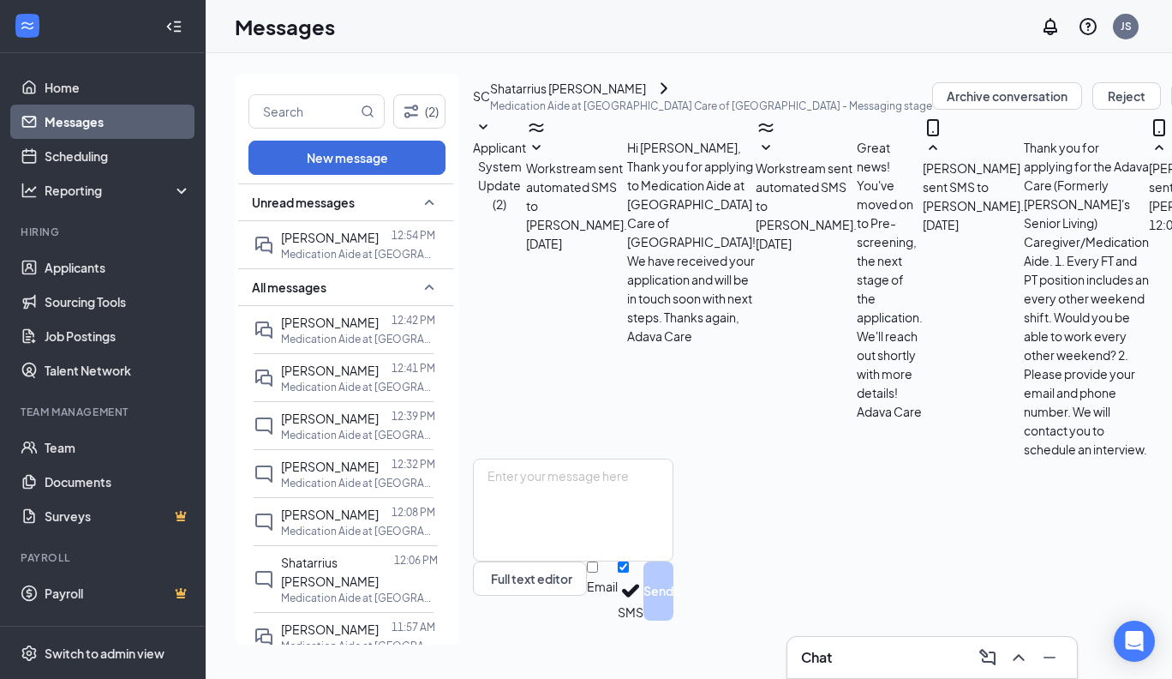
scroll to position [305, 0]
click at [84, 267] on link "Applicants" at bounding box center [118, 267] width 147 height 34
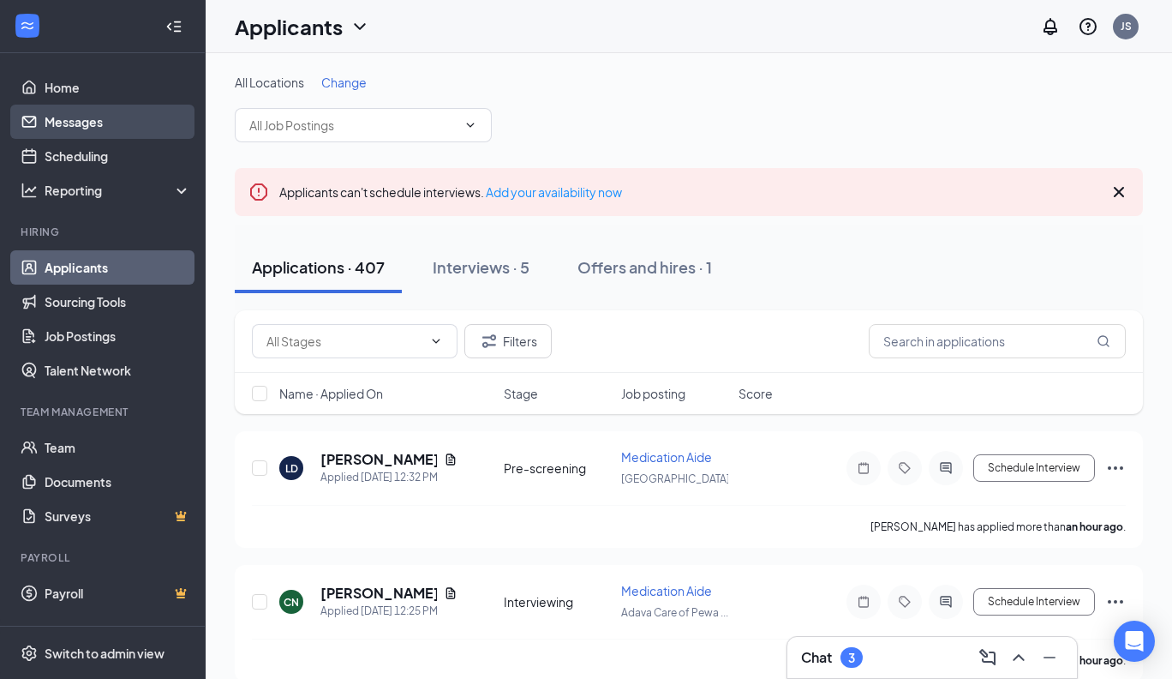
click at [59, 122] on link "Messages" at bounding box center [118, 122] width 147 height 34
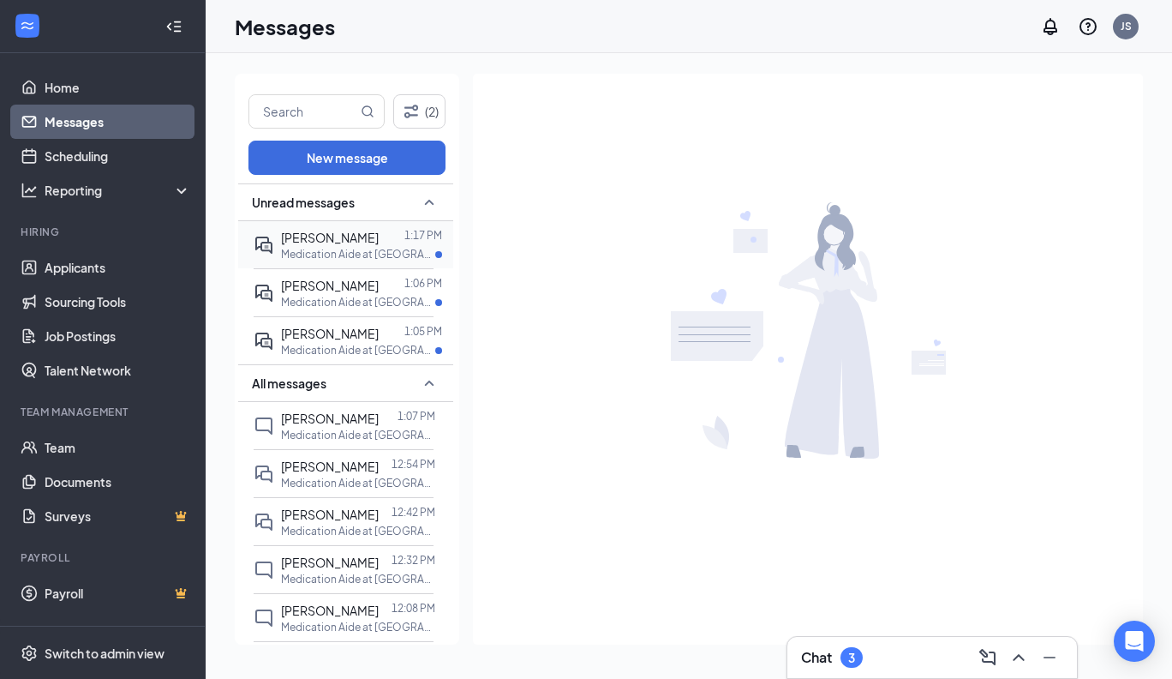
click at [310, 238] on span "[PERSON_NAME]" at bounding box center [330, 237] width 98 height 15
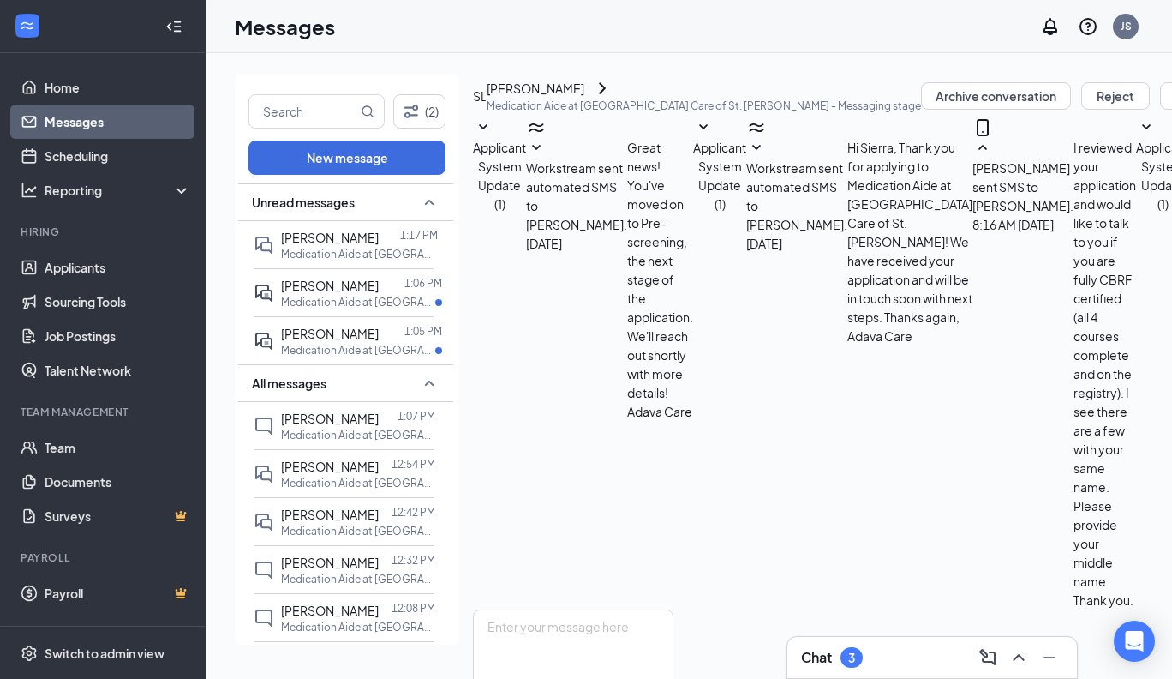
scroll to position [447, 0]
click at [514, 609] on textarea at bounding box center [573, 660] width 200 height 103
type textarea "Yes, that works"
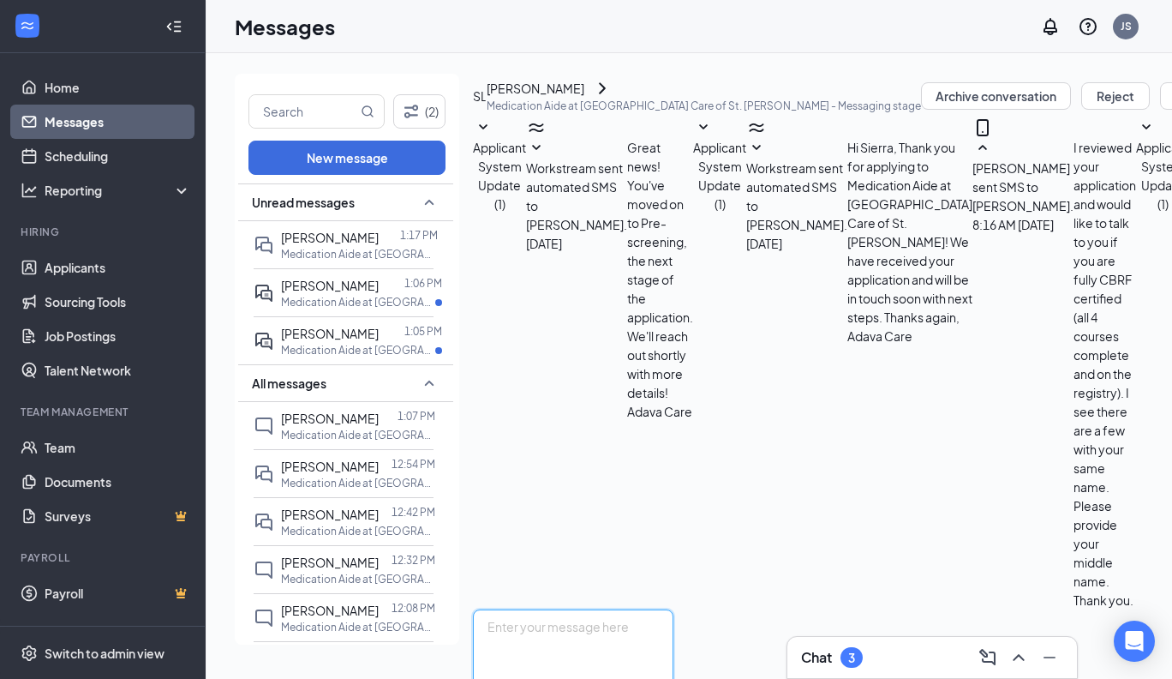
click at [512, 609] on textarea at bounding box center [573, 660] width 200 height 103
paste textarea "A confirmation of your interview will be sent to you shortly to include: Date/T…"
click at [673, 609] on textarea "A confirmation of your interview will be sent to you shortly to include: Date/T…" at bounding box center [573, 660] width 200 height 103
click at [673, 609] on textarea "A confirmation of your interview will be sent to your email shortly to include:…" at bounding box center [573, 660] width 200 height 103
type textarea "A confirmation of your interview will be sent to your email shortly to include:…"
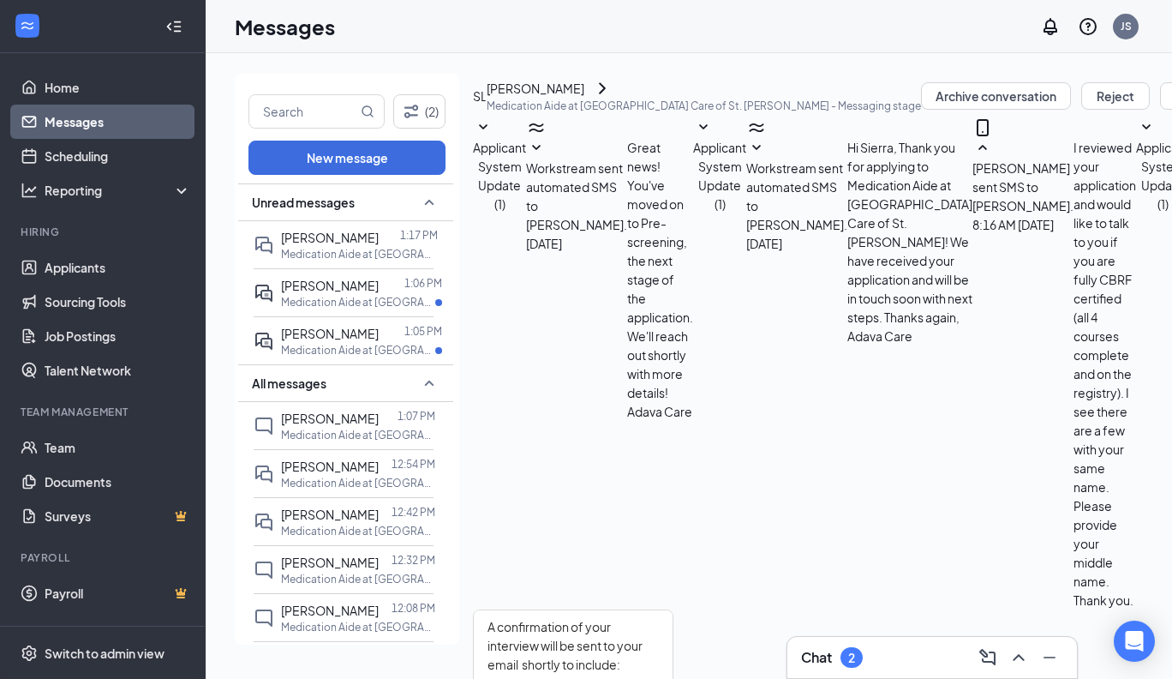
click at [606, 93] on icon "ChevronRight" at bounding box center [602, 87] width 7 height 11
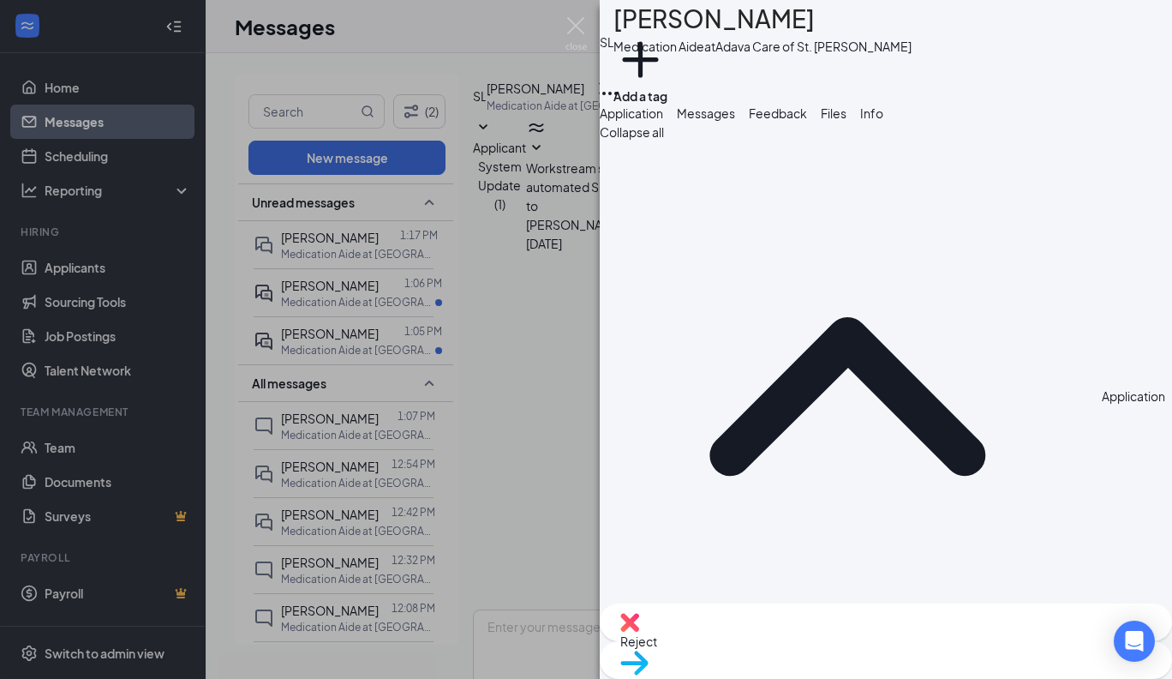
click at [517, 408] on div "[PERSON_NAME] [PERSON_NAME] Medication Aide at [GEOGRAPHIC_DATA] Care of St. [P…" at bounding box center [586, 339] width 1172 height 679
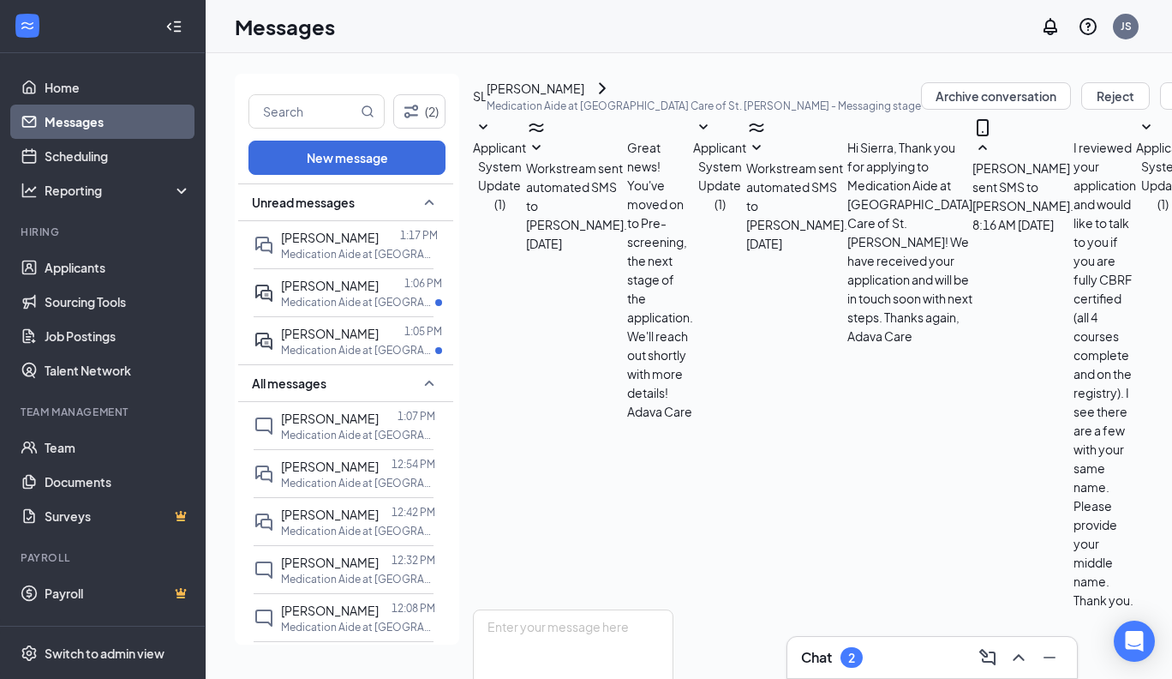
click at [613, 93] on icon "ChevronRight" at bounding box center [602, 88] width 21 height 21
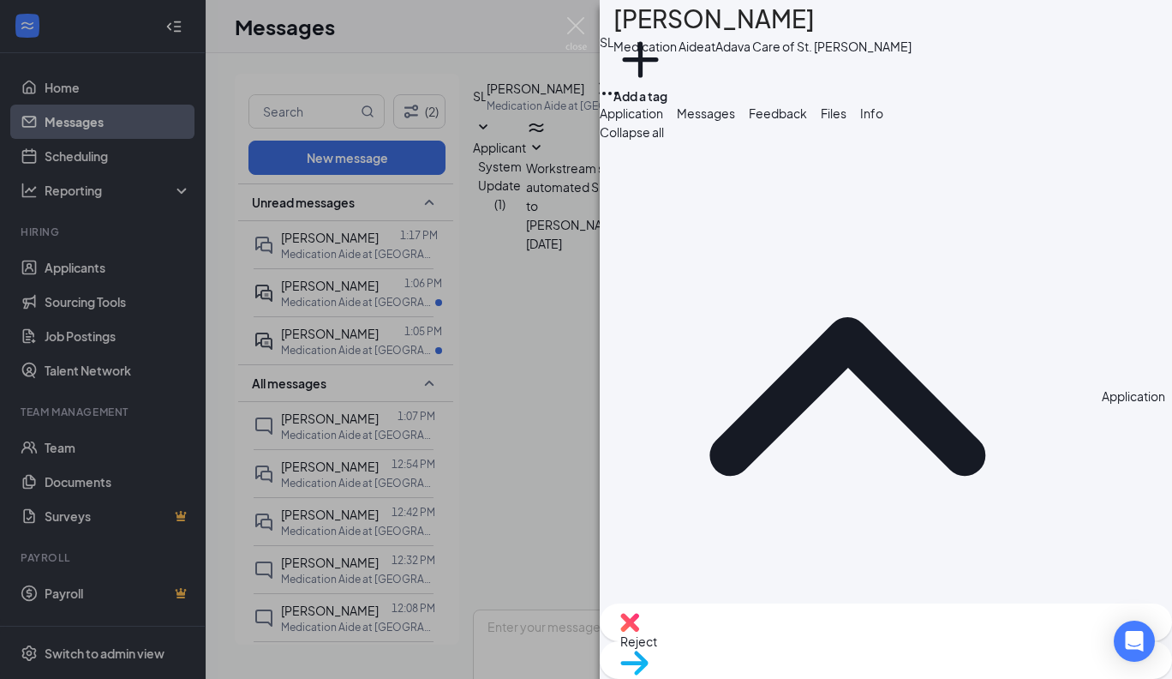
drag, startPoint x: 1059, startPoint y: 278, endPoint x: 905, endPoint y: 283, distance: 154.3
copy span "[EMAIL_ADDRESS][DOMAIN_NAME]"
click at [700, 677] on span "Move to stage" at bounding box center [660, 684] width 80 height 15
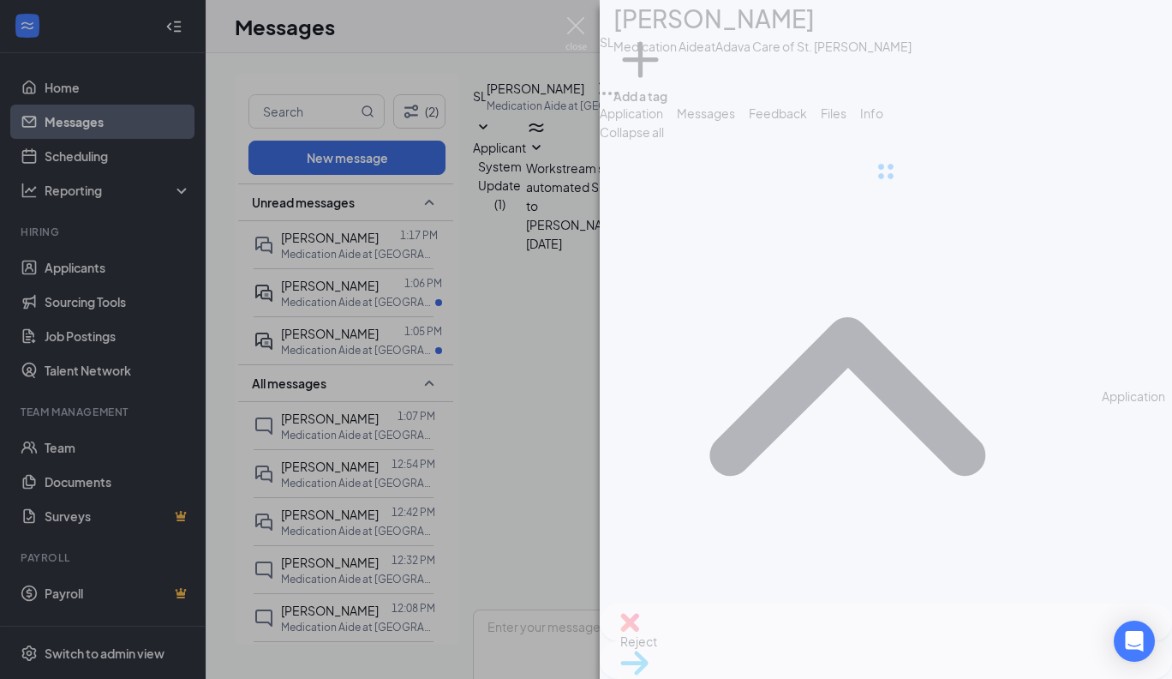
type input "Interviewing (next stage)"
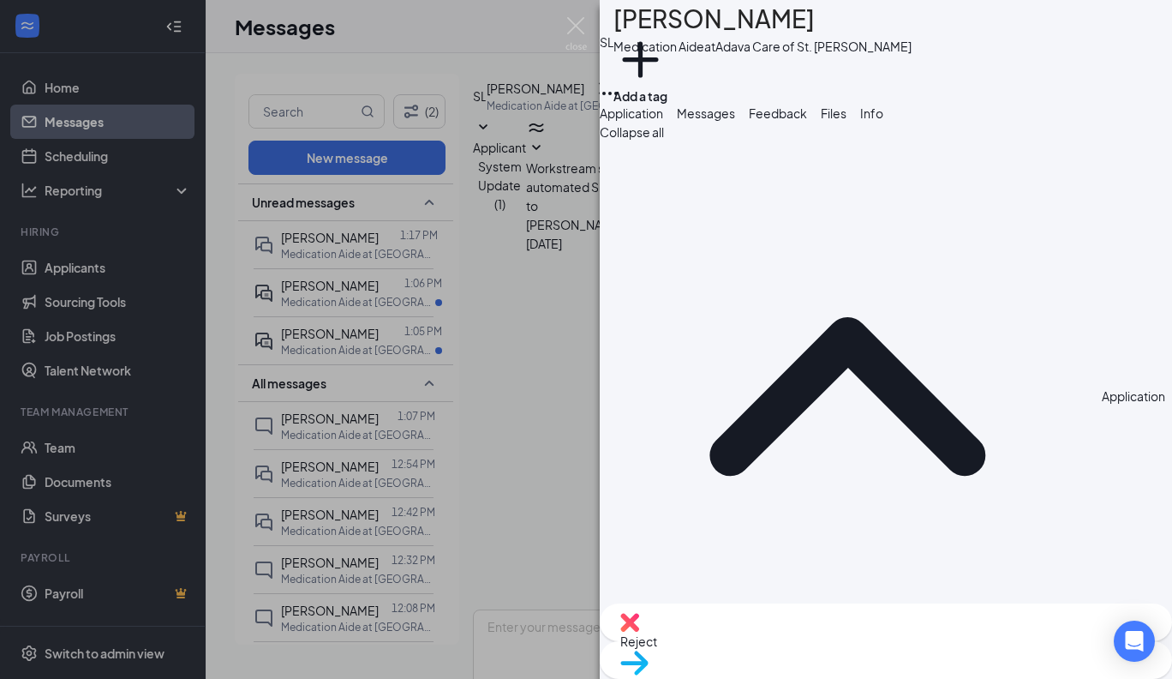
click at [326, 286] on div "[PERSON_NAME] [PERSON_NAME] Medication Aide at [GEOGRAPHIC_DATA] Care of St. [P…" at bounding box center [586, 339] width 1172 height 679
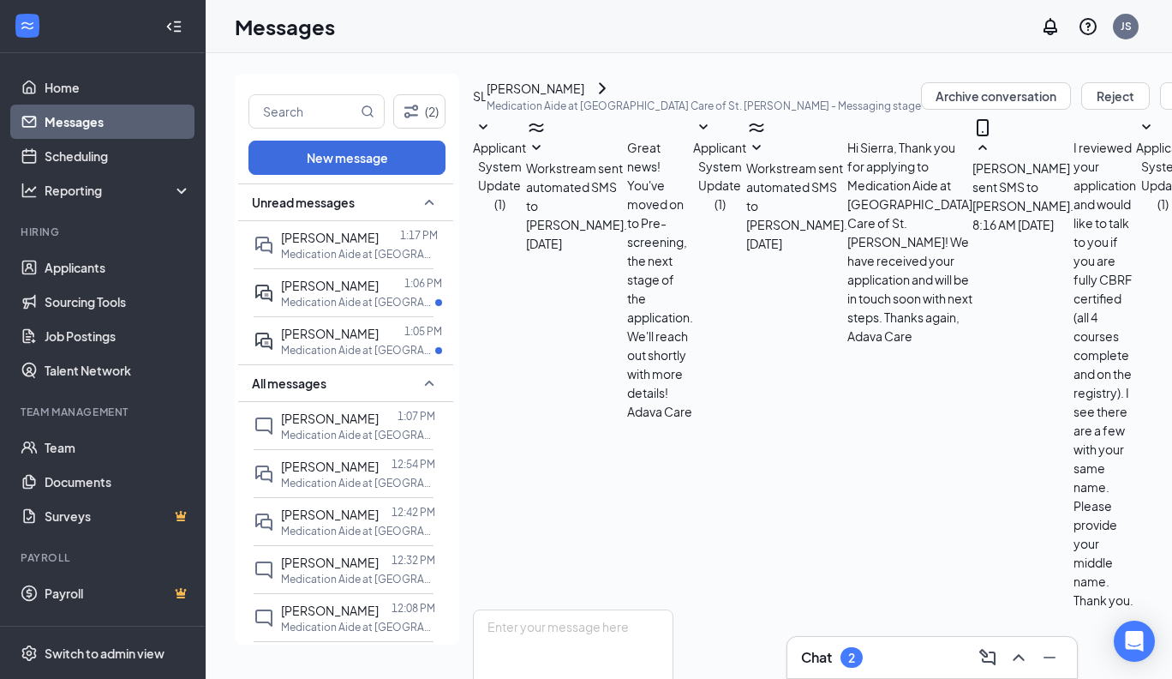
scroll to position [755, 0]
click at [326, 295] on p "Medication Aide at [GEOGRAPHIC_DATA]" at bounding box center [358, 302] width 154 height 15
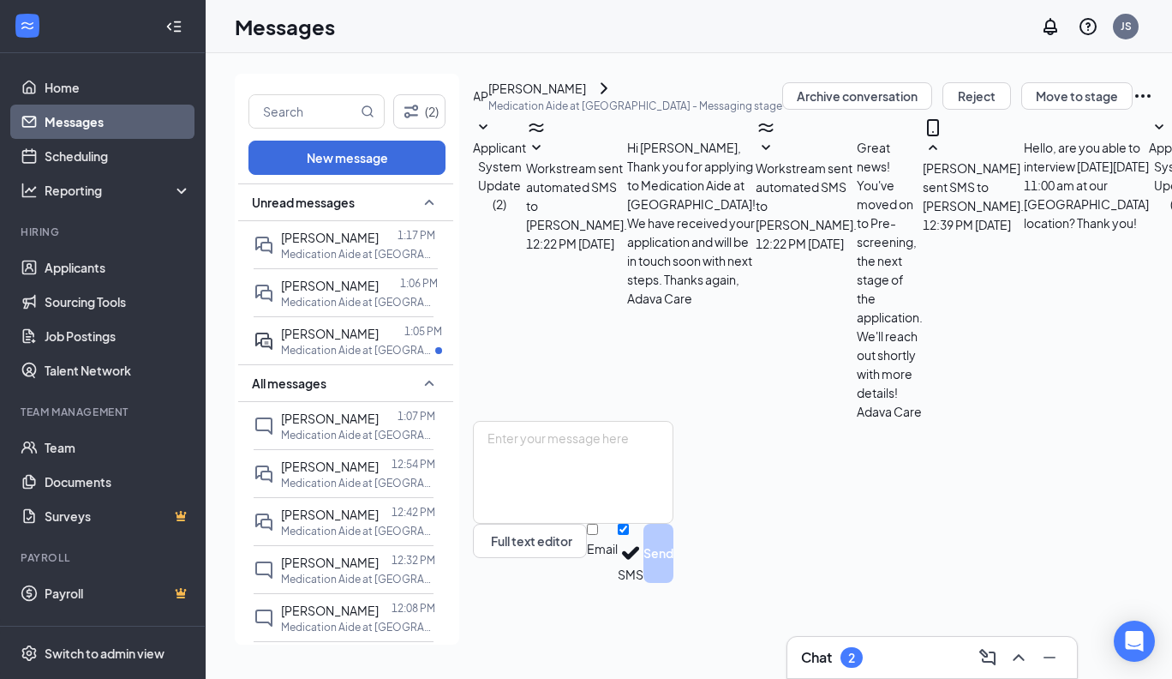
scroll to position [176, 0]
click at [513, 500] on textarea at bounding box center [573, 472] width 200 height 103
paste textarea "A confirmation of your interview will be sent to you shortly to include: Date/T…"
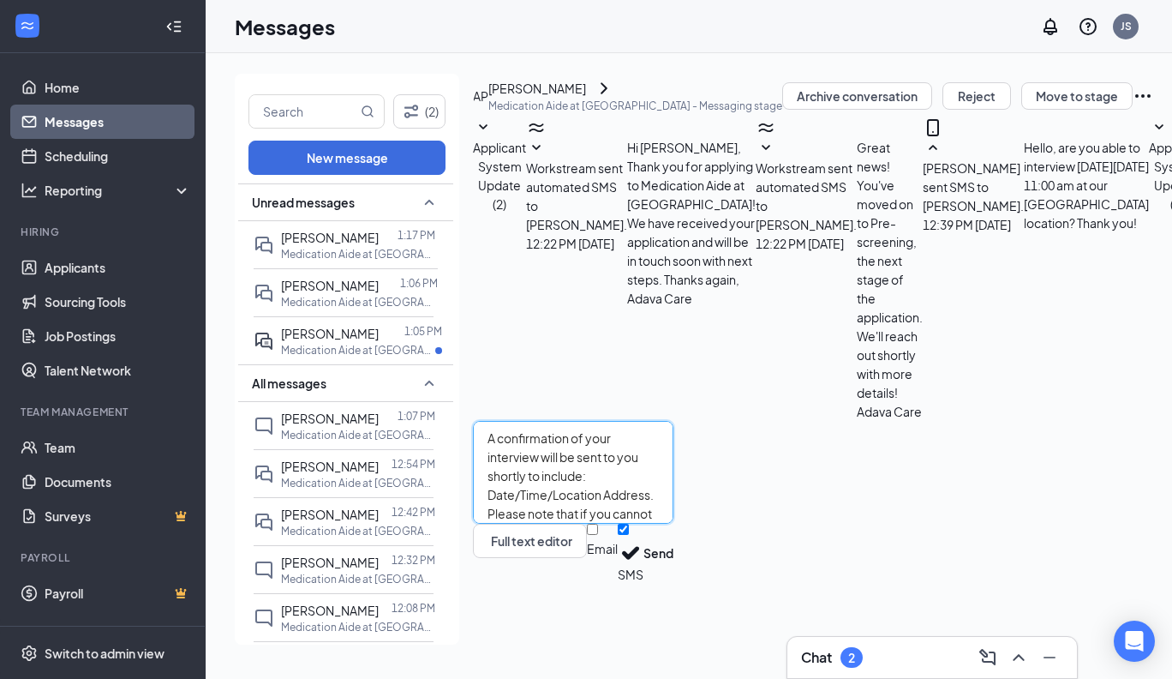
click at [673, 503] on textarea "A confirmation of your interview will be sent to you shortly to include: Date/T…" at bounding box center [573, 472] width 200 height 103
click at [673, 523] on textarea "A confirmation of your interview will be sent to your email shortly to include:…" at bounding box center [573, 472] width 200 height 103
type textarea "A confirmation of your interview will be sent to your email shortly to include:…"
click at [673, 583] on button "Send" at bounding box center [658, 552] width 30 height 59
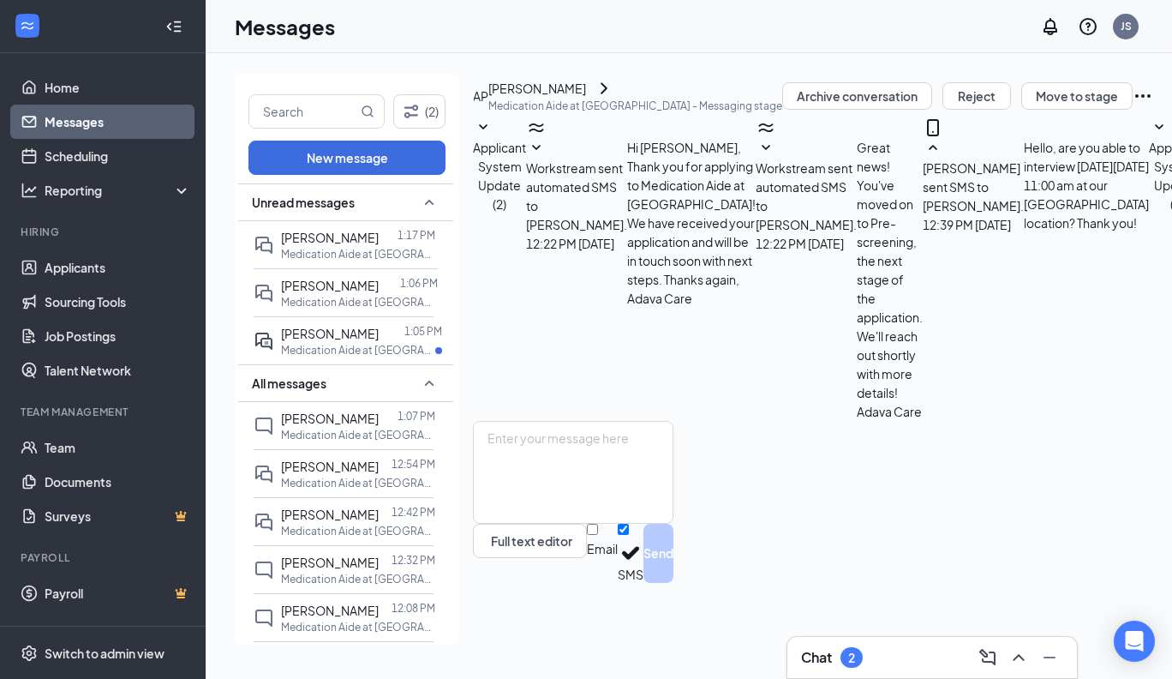
scroll to position [324, 0]
click at [607, 93] on icon "ChevronRight" at bounding box center [604, 87] width 7 height 11
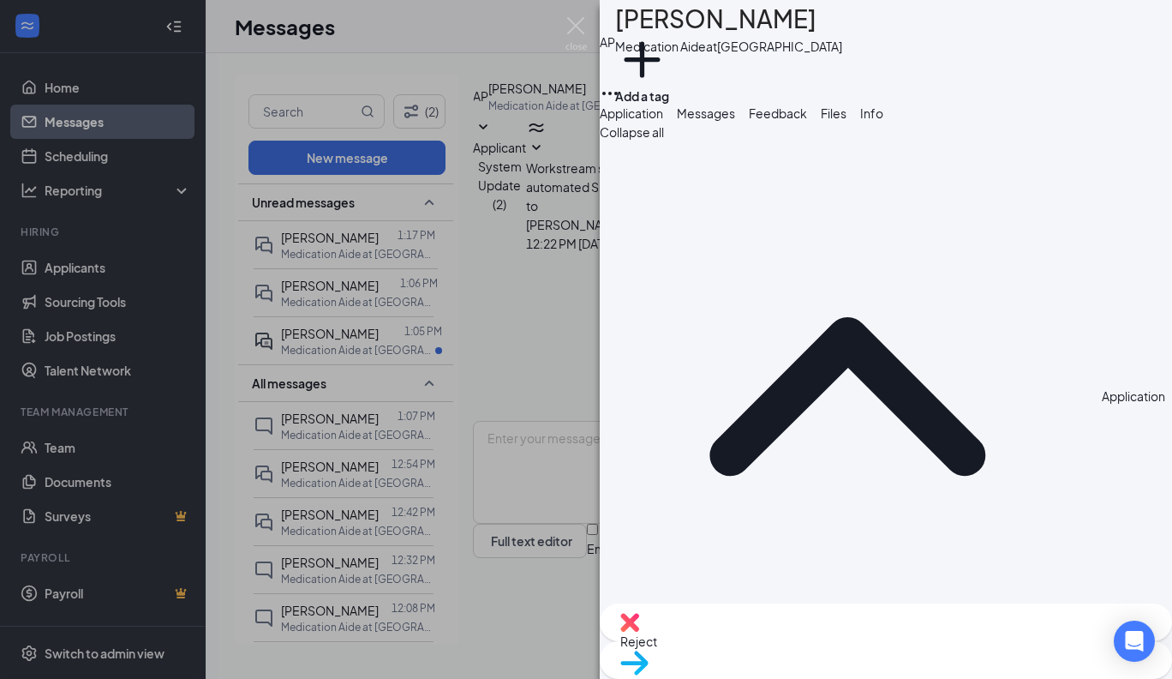
drag, startPoint x: 1049, startPoint y: 279, endPoint x: 912, endPoint y: 284, distance: 136.3
copy span "[EMAIL_ADDRESS][DOMAIN_NAME]"
click at [700, 677] on span "Move to stage" at bounding box center [660, 684] width 80 height 15
type input "Interviewing (next stage)"
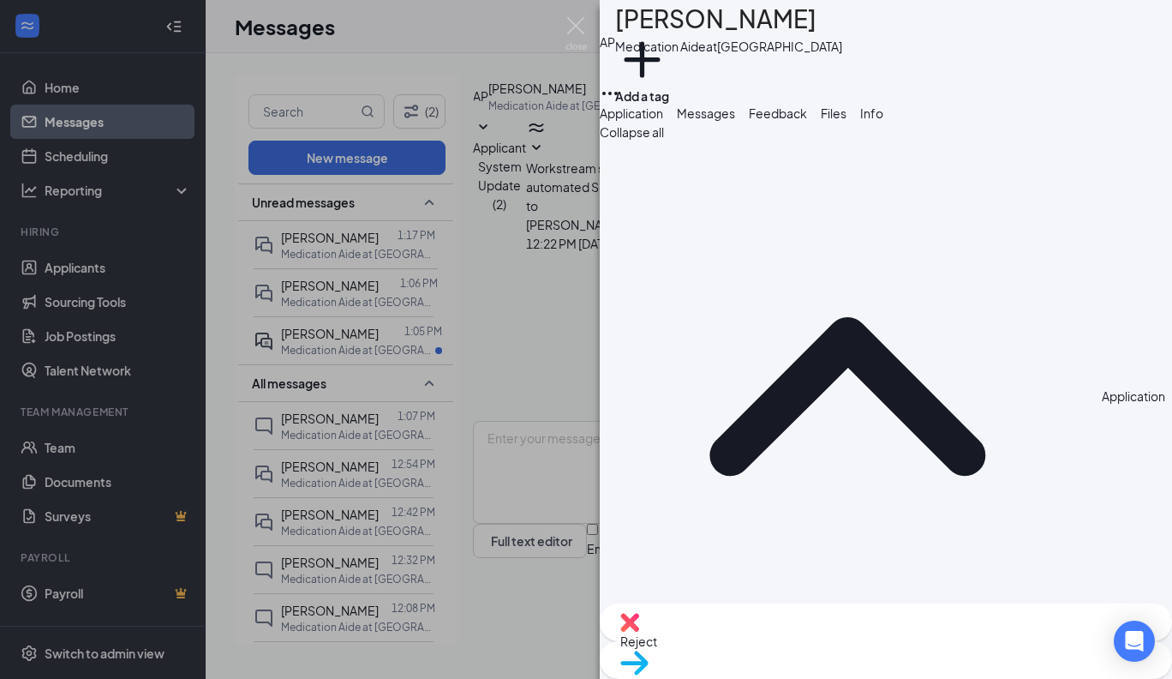
click at [577, 27] on img at bounding box center [575, 33] width 21 height 33
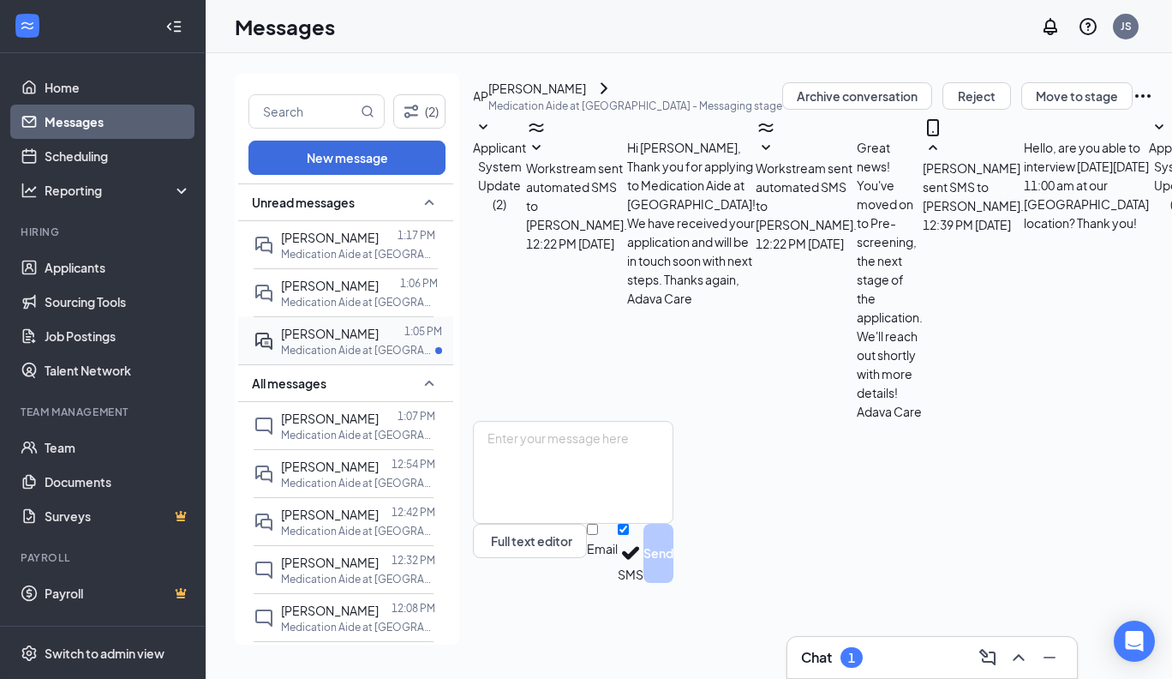
click at [355, 331] on span "[PERSON_NAME]" at bounding box center [330, 333] width 98 height 15
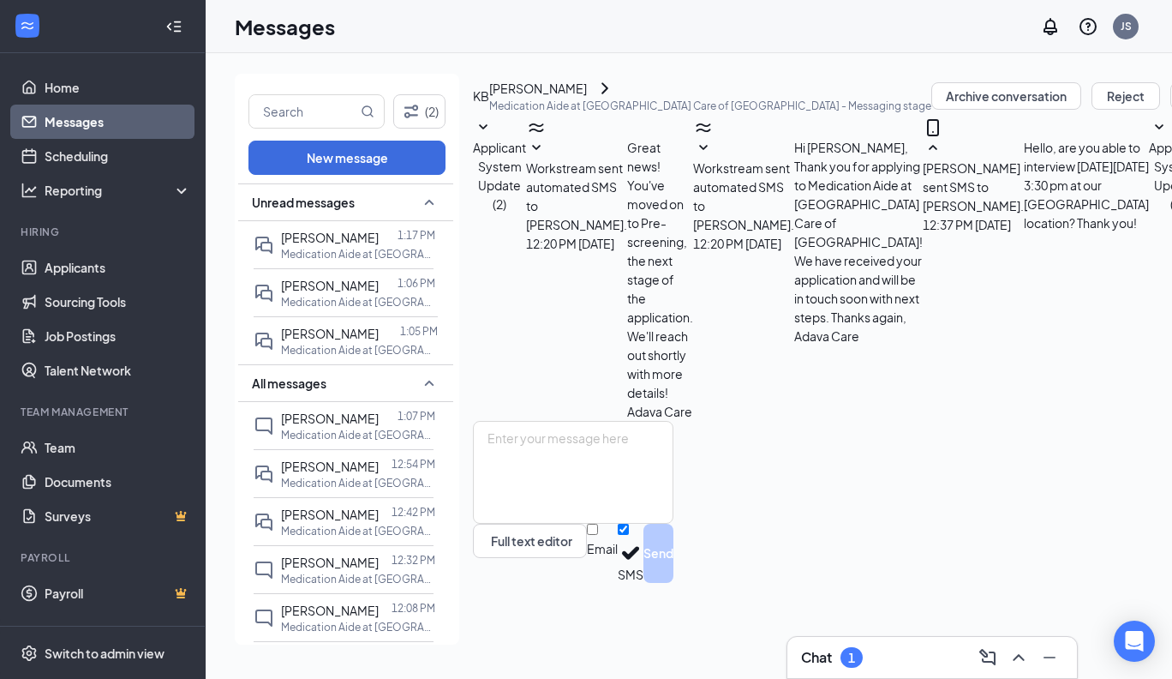
scroll to position [508, 0]
click at [655, 504] on textarea at bounding box center [573, 472] width 200 height 103
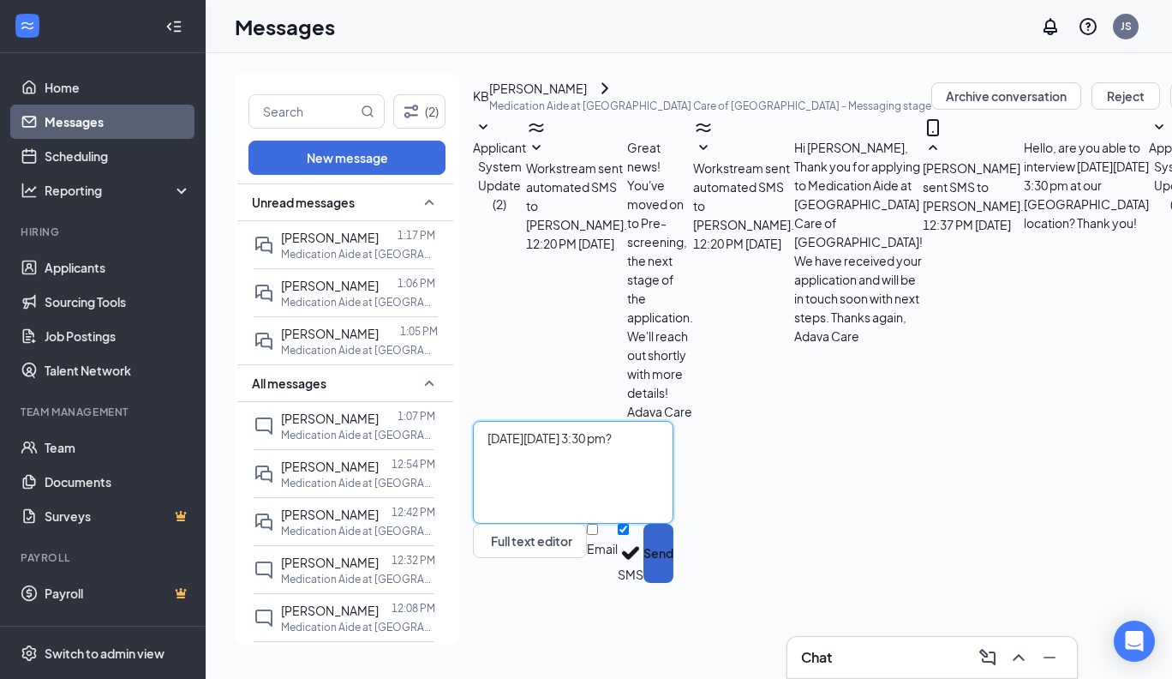
type textarea "[DATE][DATE] 3:30 pm?"
click at [673, 583] on button "Send" at bounding box center [658, 552] width 30 height 59
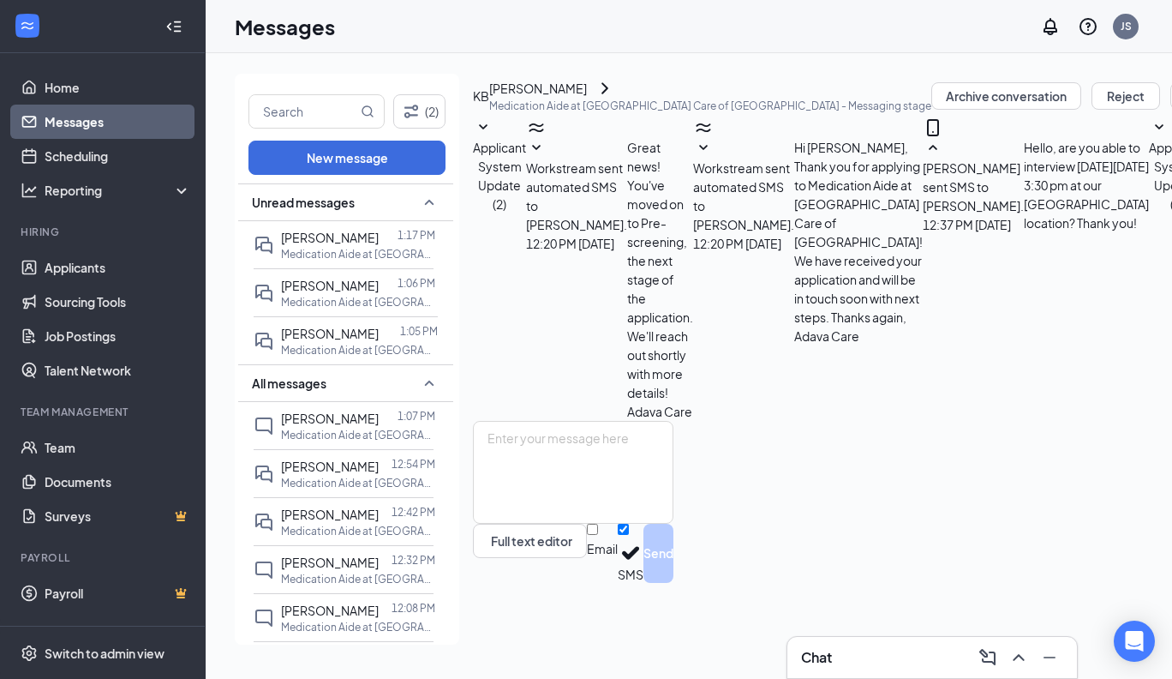
scroll to position [600, 0]
click at [79, 274] on link "Applicants" at bounding box center [118, 267] width 147 height 34
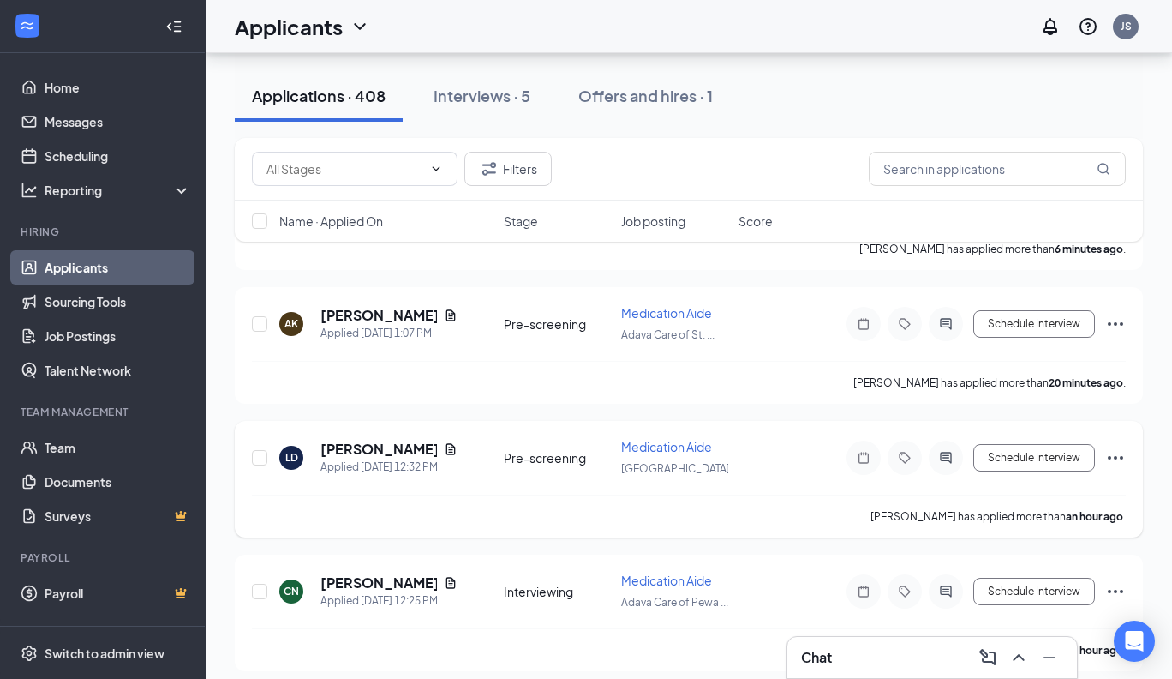
scroll to position [278, 0]
click at [410, 314] on h5 "[PERSON_NAME]" at bounding box center [378, 315] width 117 height 19
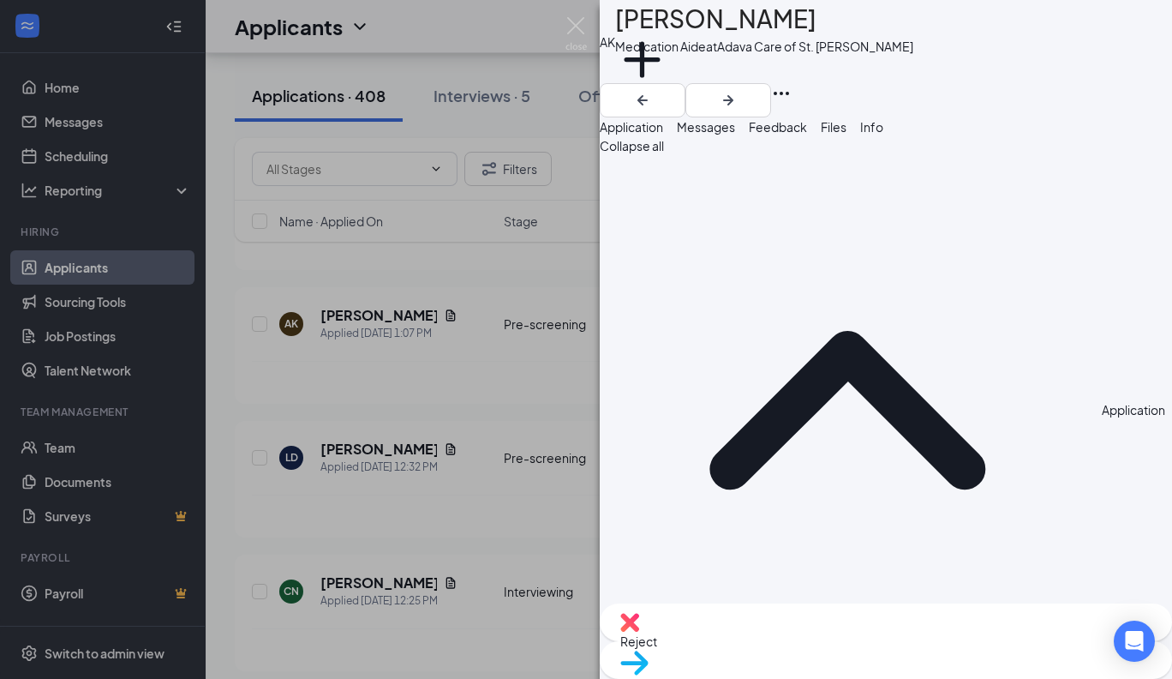
drag, startPoint x: 814, startPoint y: 29, endPoint x: 657, endPoint y: 37, distance: 157.0
click at [657, 37] on h1 "[PERSON_NAME]" at bounding box center [715, 19] width 201 height 38
copy h1 "[PERSON_NAME]"
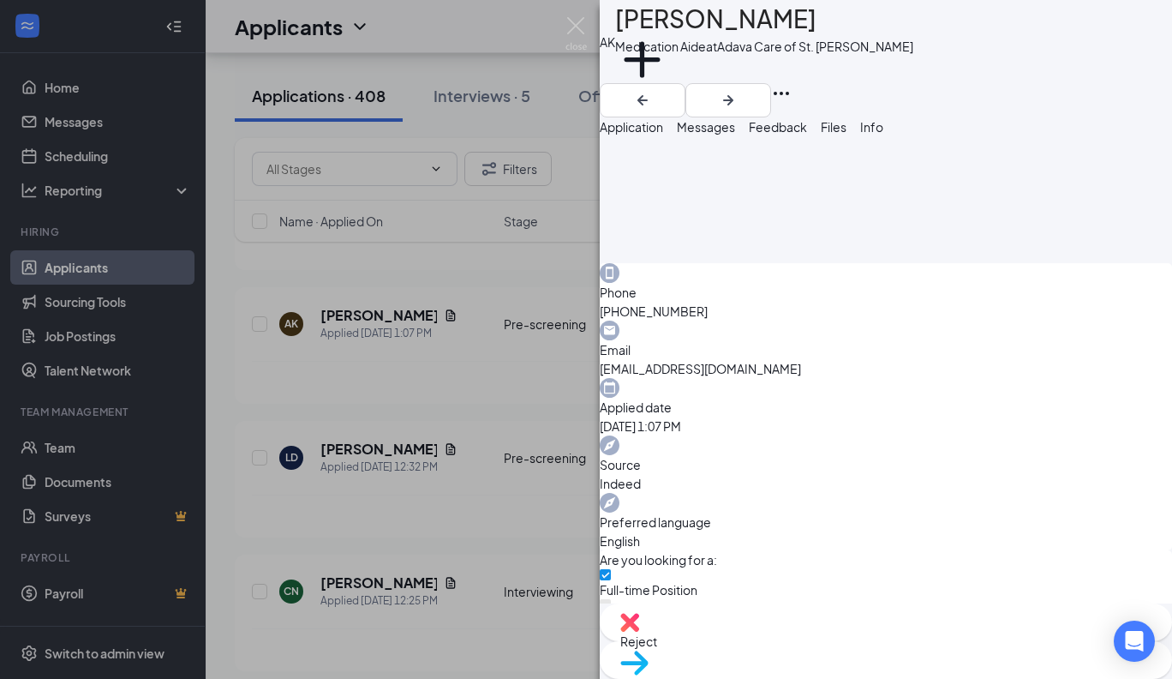
scroll to position [423, 0]
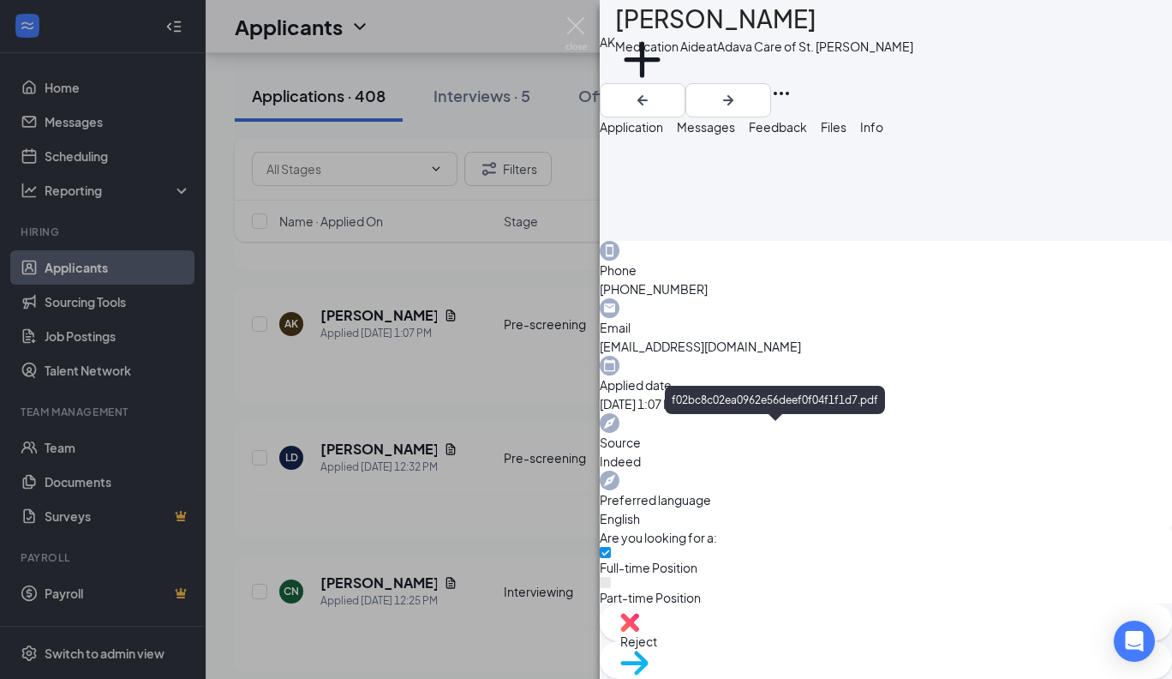
click at [735, 135] on span "Messages" at bounding box center [706, 126] width 58 height 15
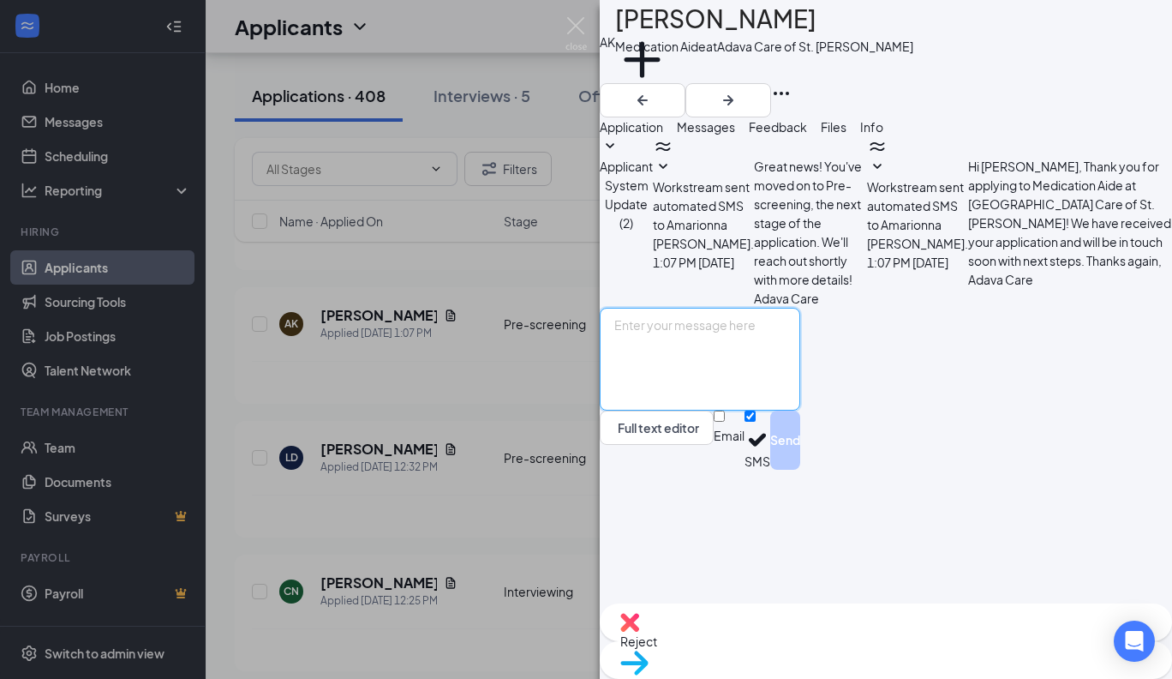
click at [652, 410] on textarea at bounding box center [700, 359] width 200 height 103
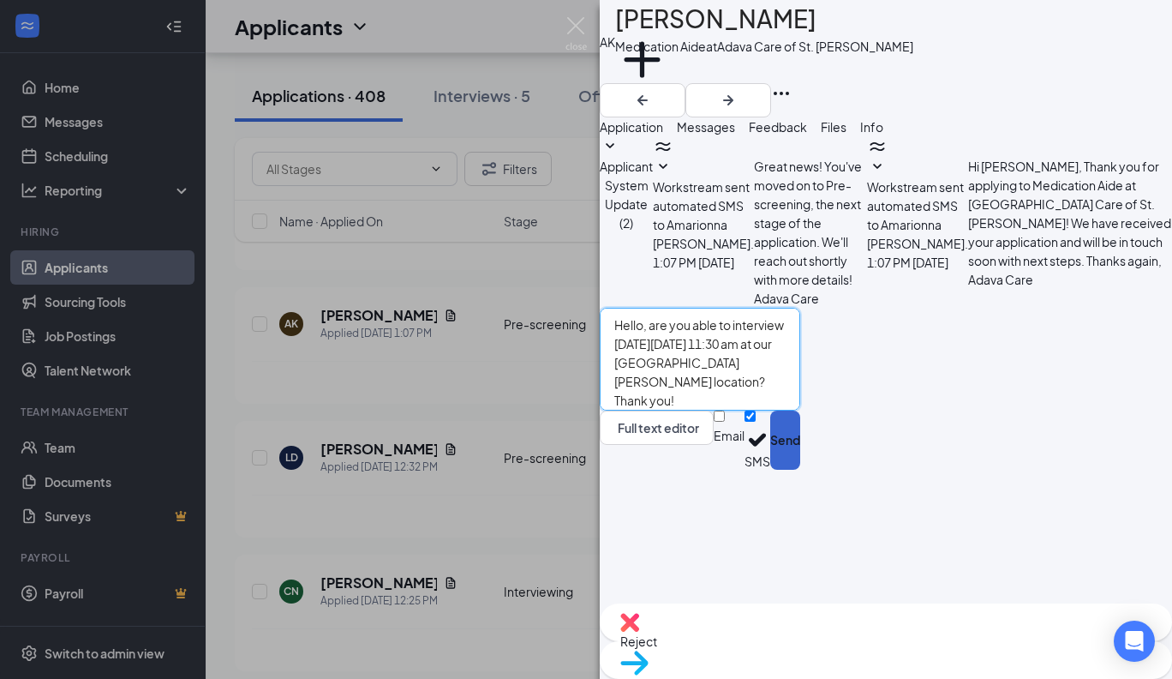
type textarea "Hello, are you able to interview [DATE][DATE] 11:30 am at our [GEOGRAPHIC_DATA]…"
click at [800, 469] on button "Send" at bounding box center [785, 439] width 30 height 59
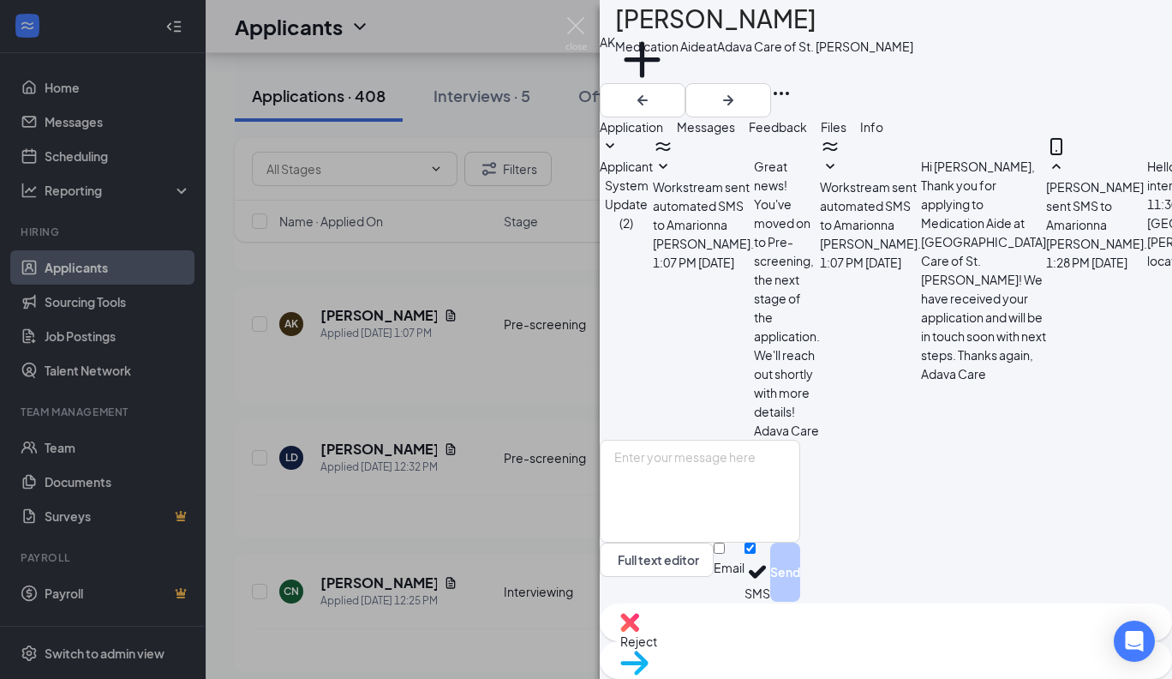
scroll to position [91, 0]
click at [575, 23] on img at bounding box center [575, 33] width 21 height 33
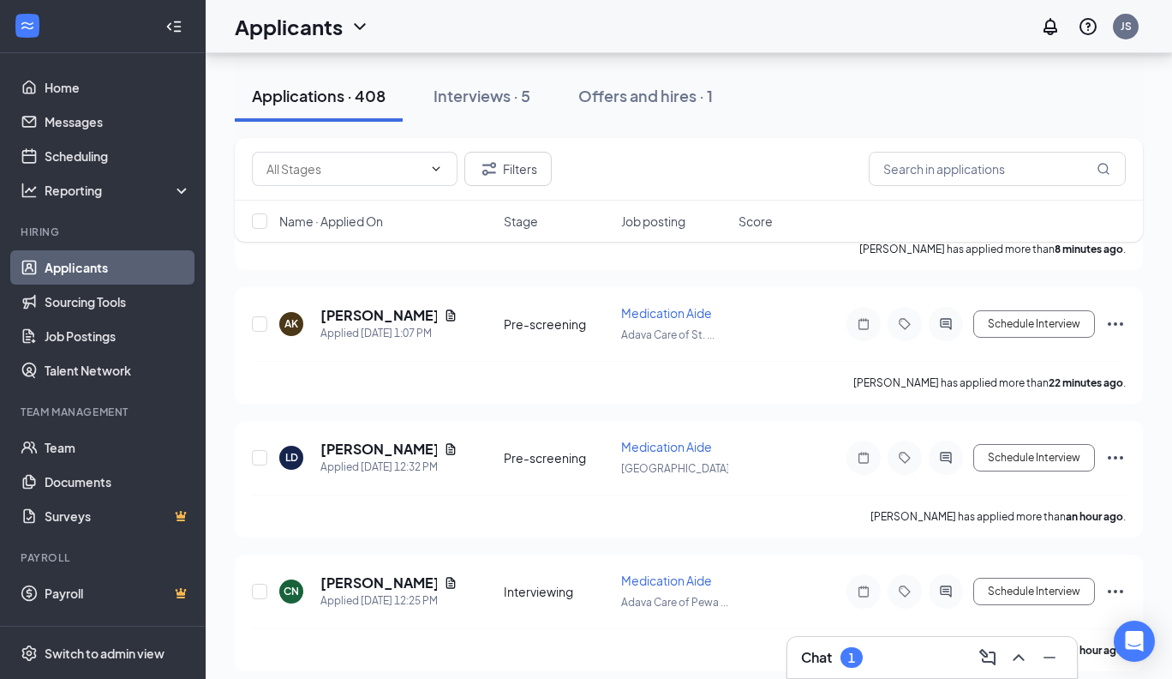
click at [81, 270] on link "Applicants" at bounding box center [118, 267] width 147 height 34
click at [62, 127] on link "Messages" at bounding box center [118, 122] width 147 height 34
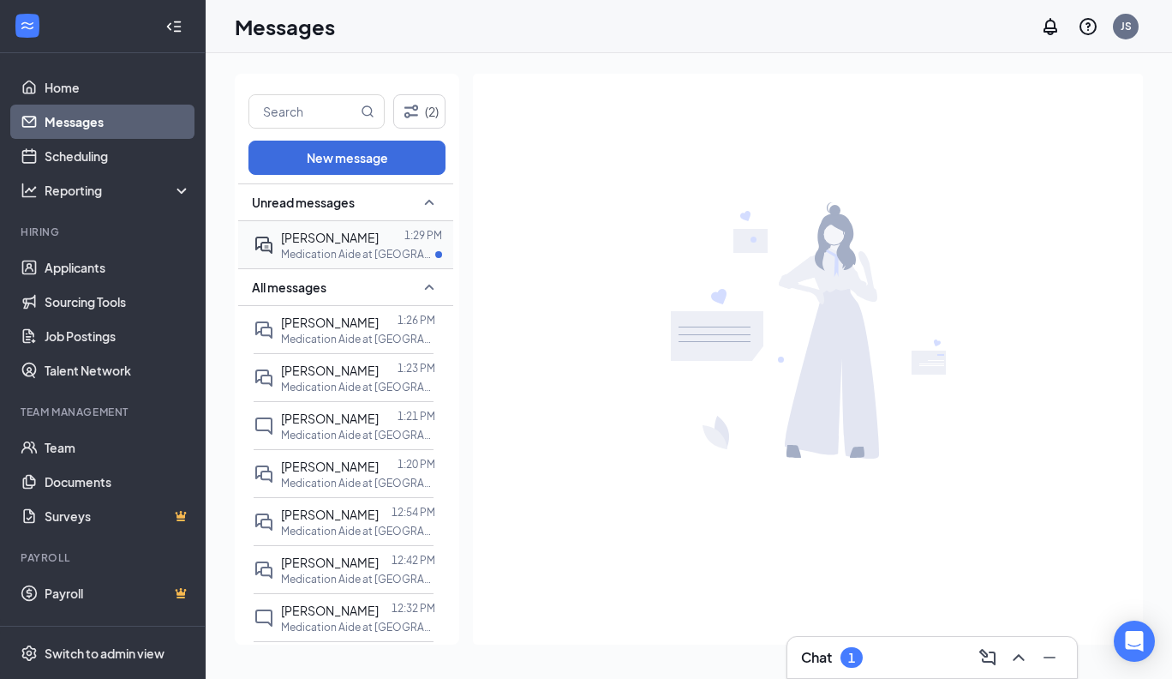
click at [332, 247] on p "Medication Aide at [GEOGRAPHIC_DATA] Care of [GEOGRAPHIC_DATA][PERSON_NAME]" at bounding box center [358, 254] width 154 height 15
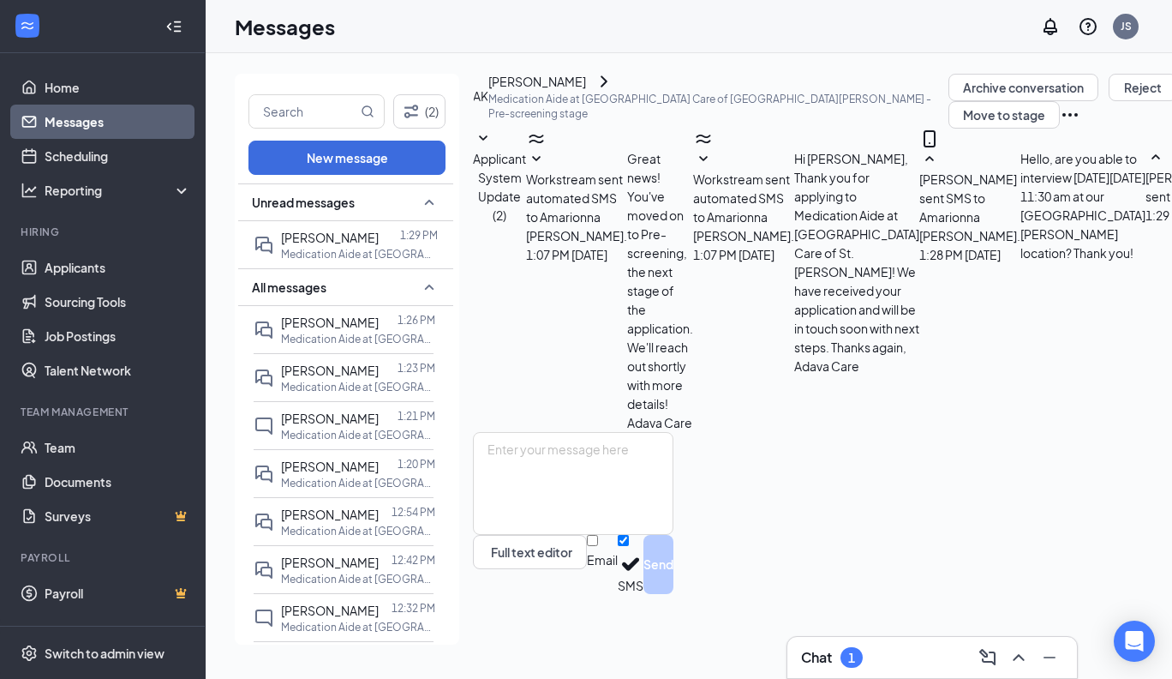
scroll to position [127, 0]
drag, startPoint x: 631, startPoint y: 94, endPoint x: 536, endPoint y: 92, distance: 95.1
click at [536, 92] on div "AK Amarionna [PERSON_NAME] Medication Aide at [GEOGRAPHIC_DATA] Care of [GEOGRA…" at bounding box center [710, 96] width 475 height 44
copy div "[PERSON_NAME]"
click at [510, 499] on textarea at bounding box center [573, 483] width 200 height 103
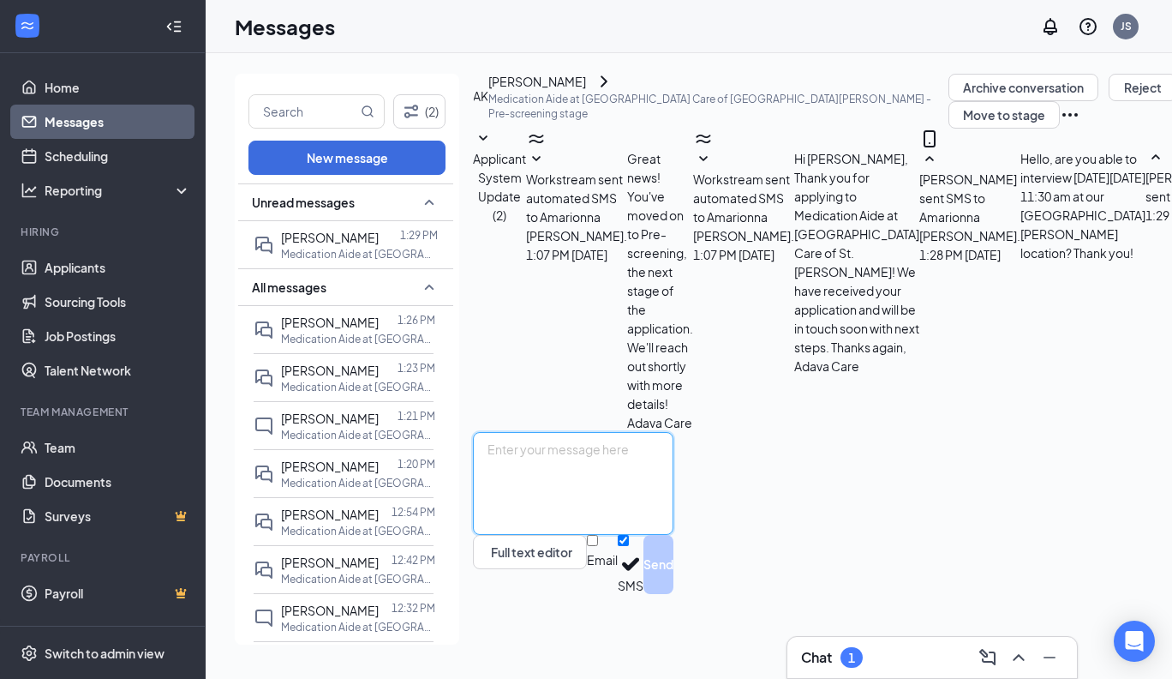
paste textarea "A confirmation of your interview will be sent to you shortly to include: Date/T…"
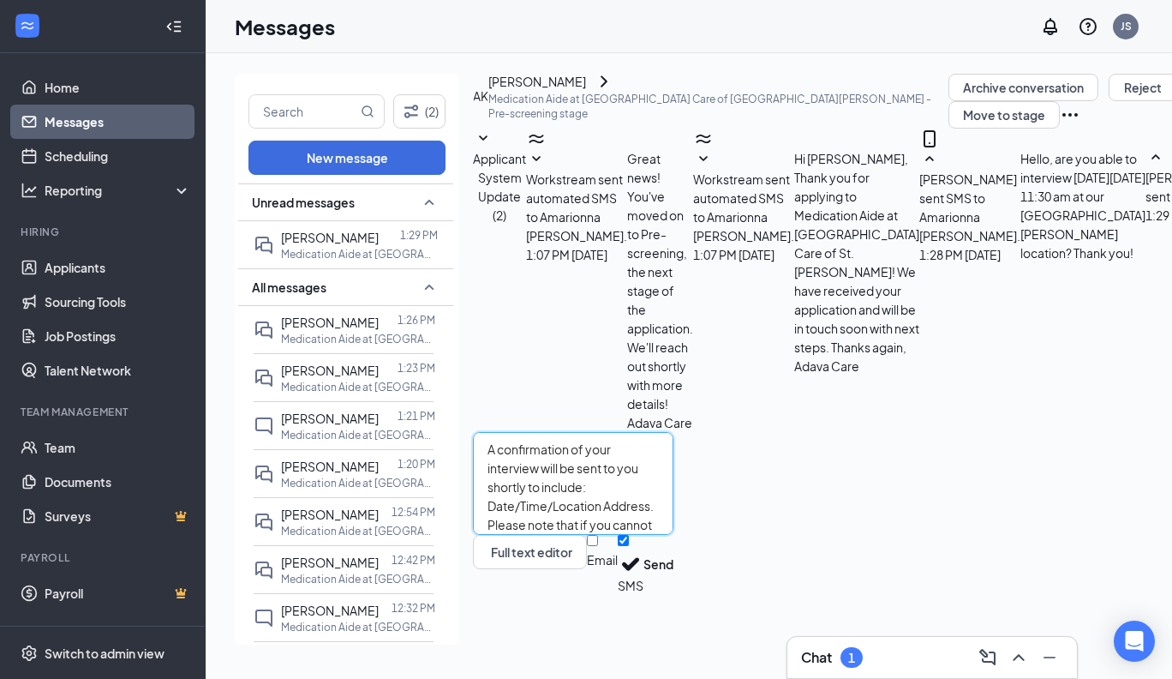
click at [673, 502] on textarea "A confirmation of your interview will be sent to you shortly to include: Date/T…" at bounding box center [573, 483] width 200 height 103
click at [673, 535] on textarea "A confirmation of your interview will be sent to your email shortly to include:…" at bounding box center [573, 483] width 200 height 103
type textarea "A confirmation of your interview will be sent to your email shortly to include:…"
click at [673, 594] on button "Send" at bounding box center [658, 564] width 30 height 59
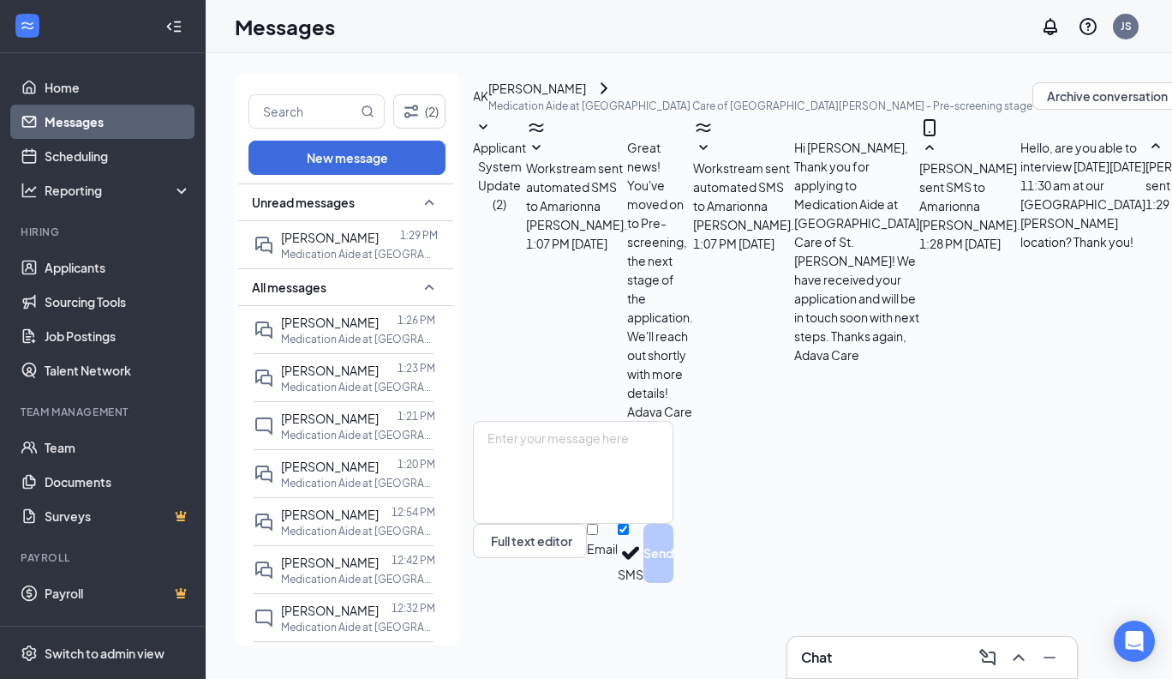
scroll to position [63, 0]
click at [614, 99] on icon "ChevronRight" at bounding box center [604, 88] width 21 height 21
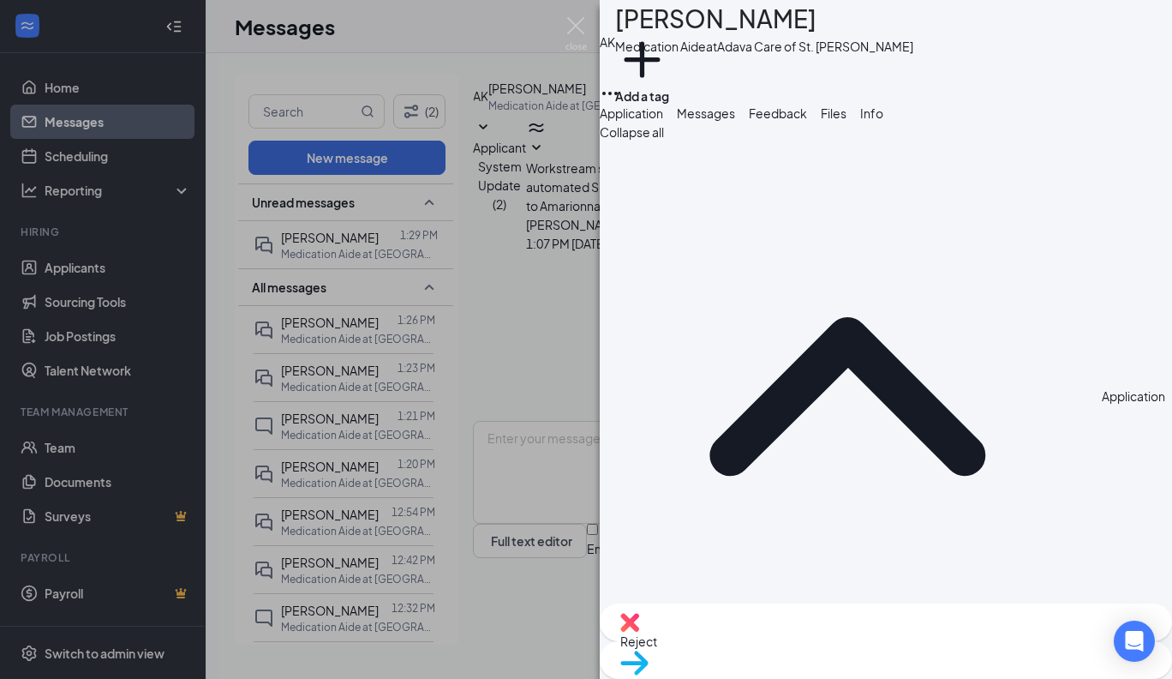
drag, startPoint x: 1039, startPoint y: 278, endPoint x: 911, endPoint y: 284, distance: 128.7
copy span "[EMAIL_ADDRESS][DOMAIN_NAME]"
click at [700, 677] on span "Move to stage" at bounding box center [660, 684] width 80 height 15
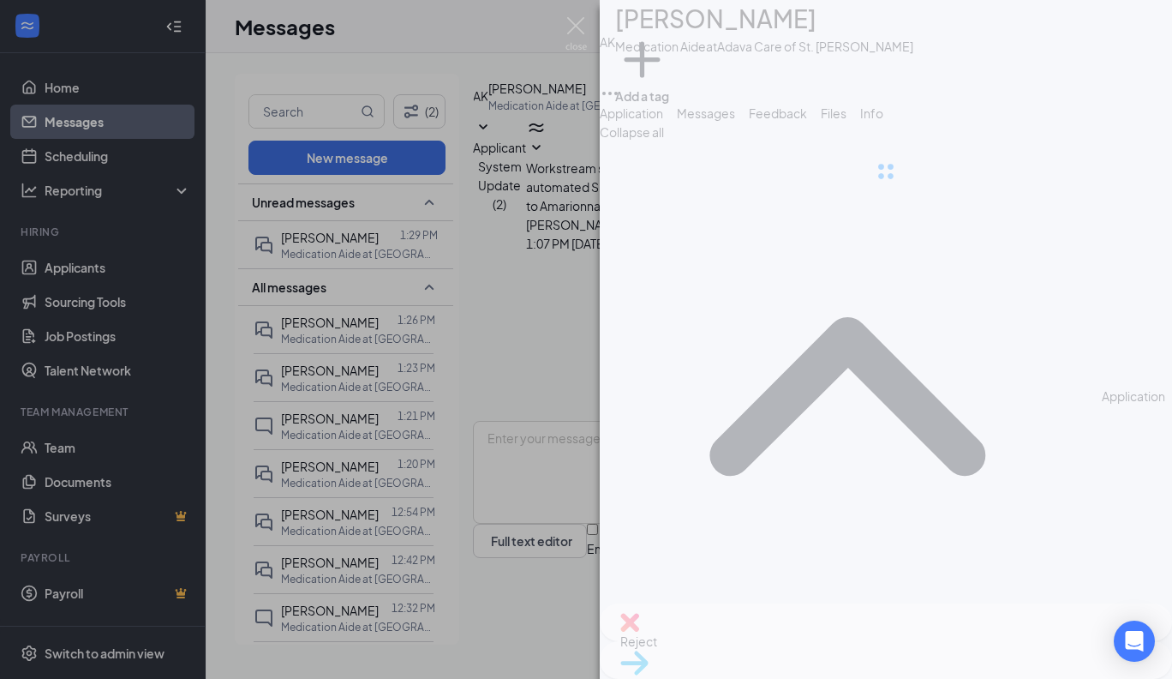
type input "Messaging (next stage)"
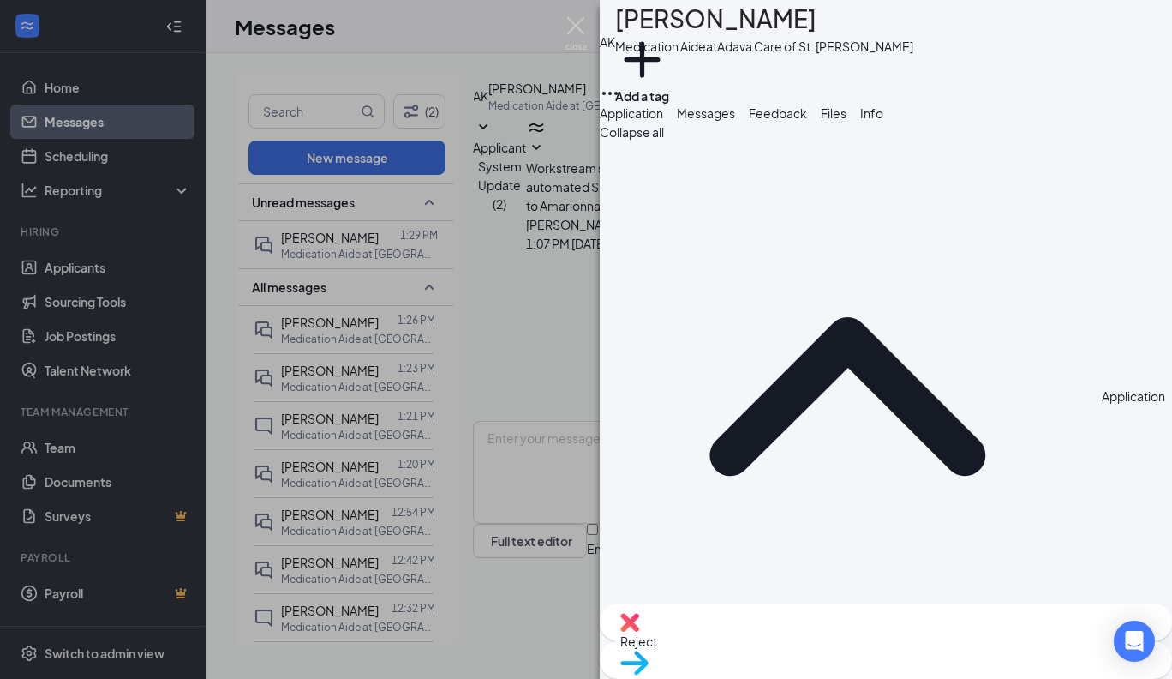
click at [580, 27] on img at bounding box center [575, 33] width 21 height 33
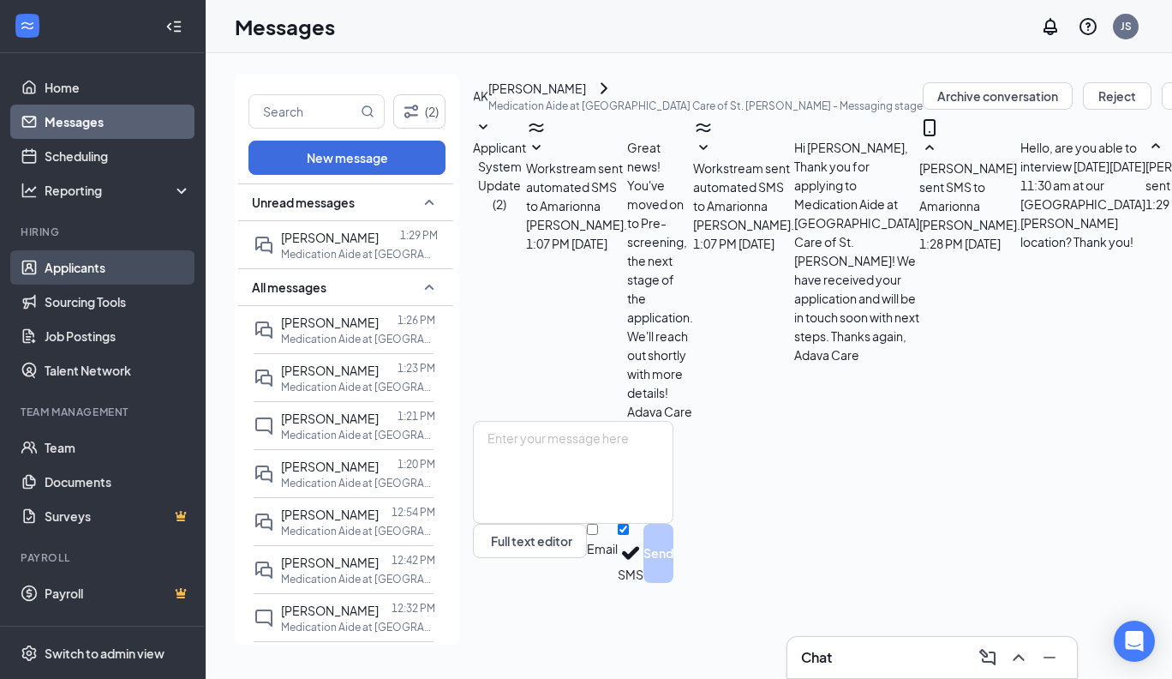
click at [85, 269] on link "Applicants" at bounding box center [118, 267] width 147 height 34
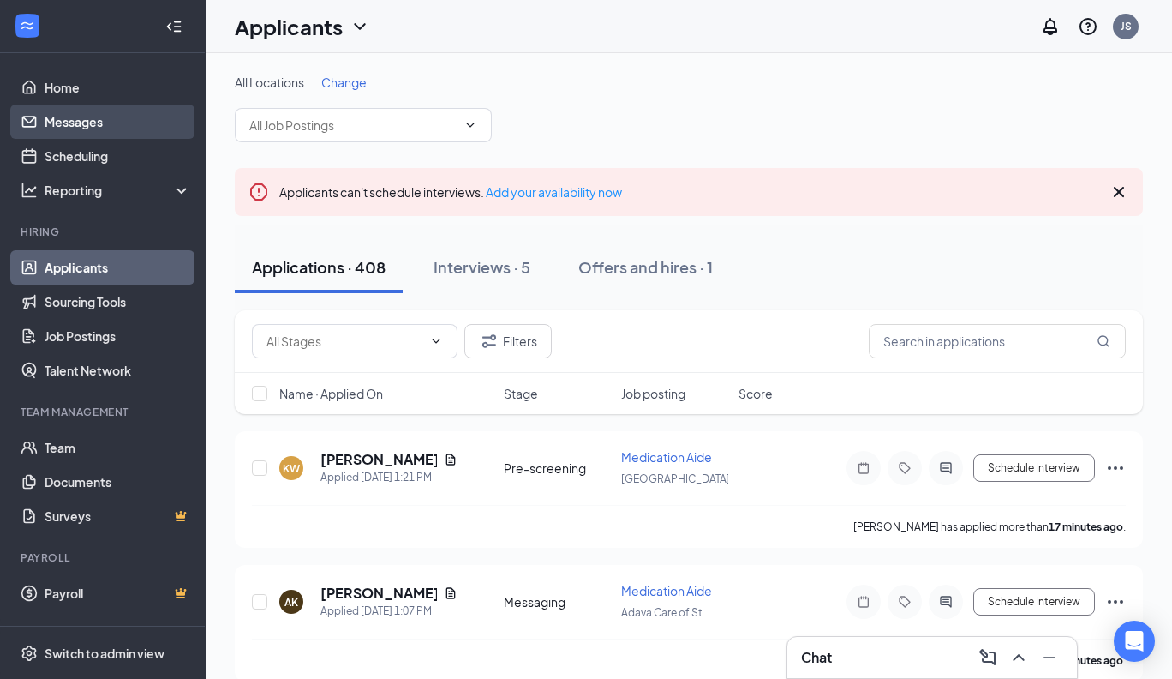
click at [71, 123] on link "Messages" at bounding box center [118, 122] width 147 height 34
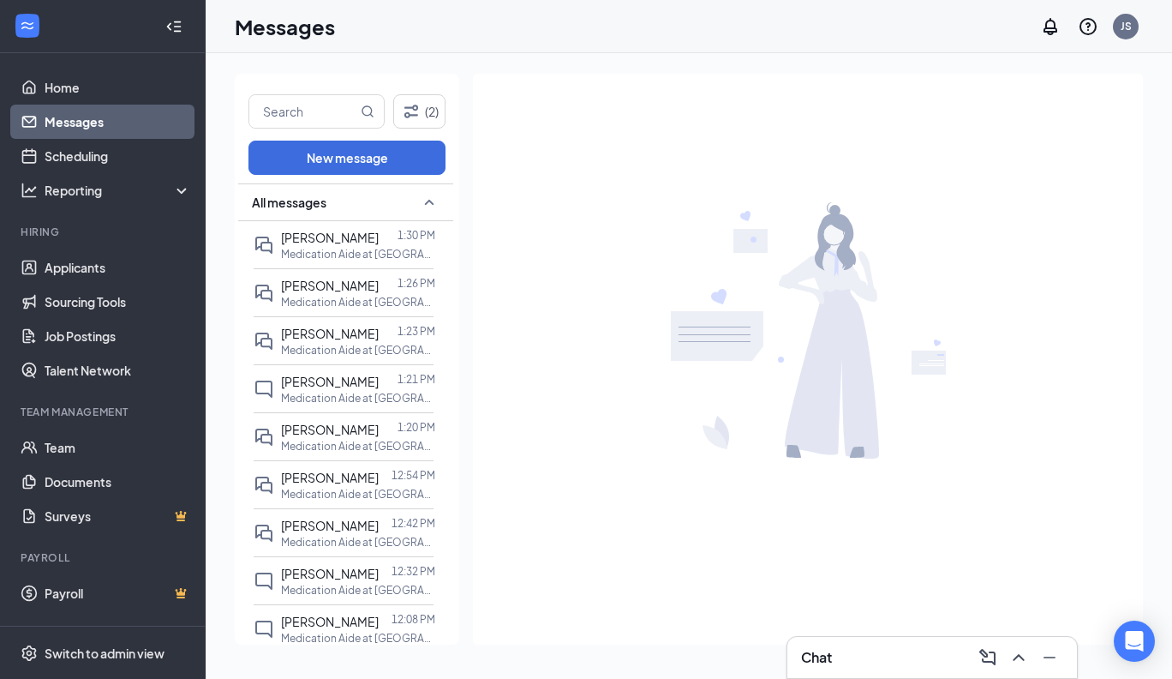
click at [64, 121] on link "Messages" at bounding box center [118, 122] width 147 height 34
click at [66, 264] on link "Applicants" at bounding box center [118, 267] width 147 height 34
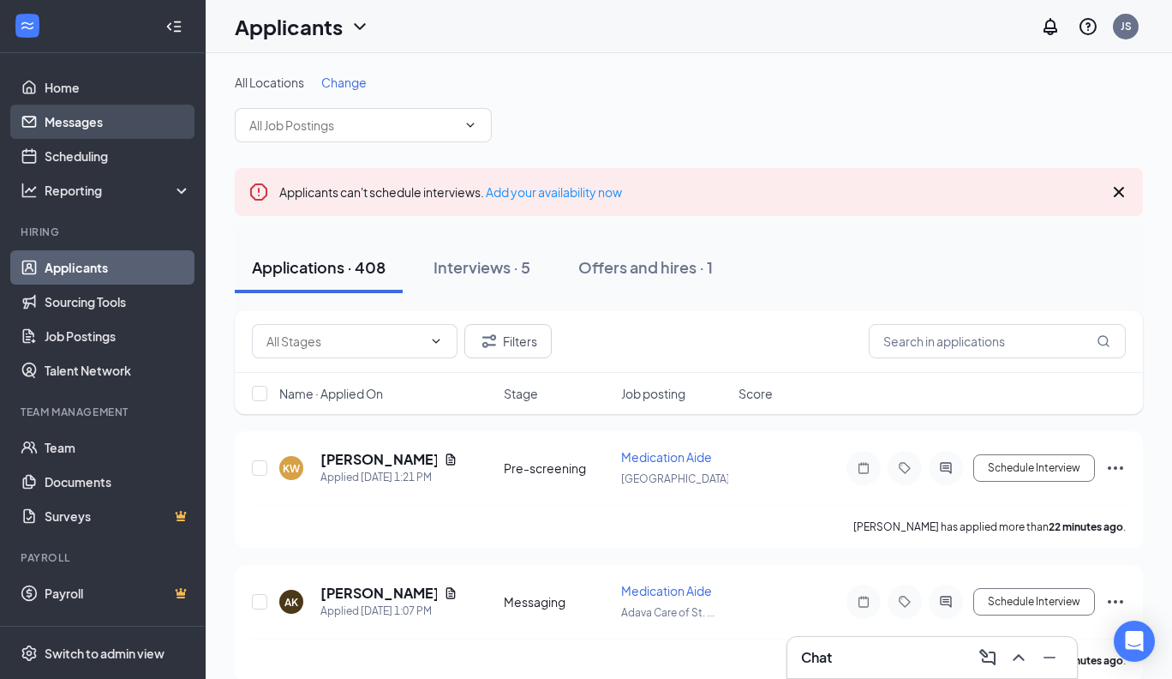
click at [66, 123] on link "Messages" at bounding box center [118, 122] width 147 height 34
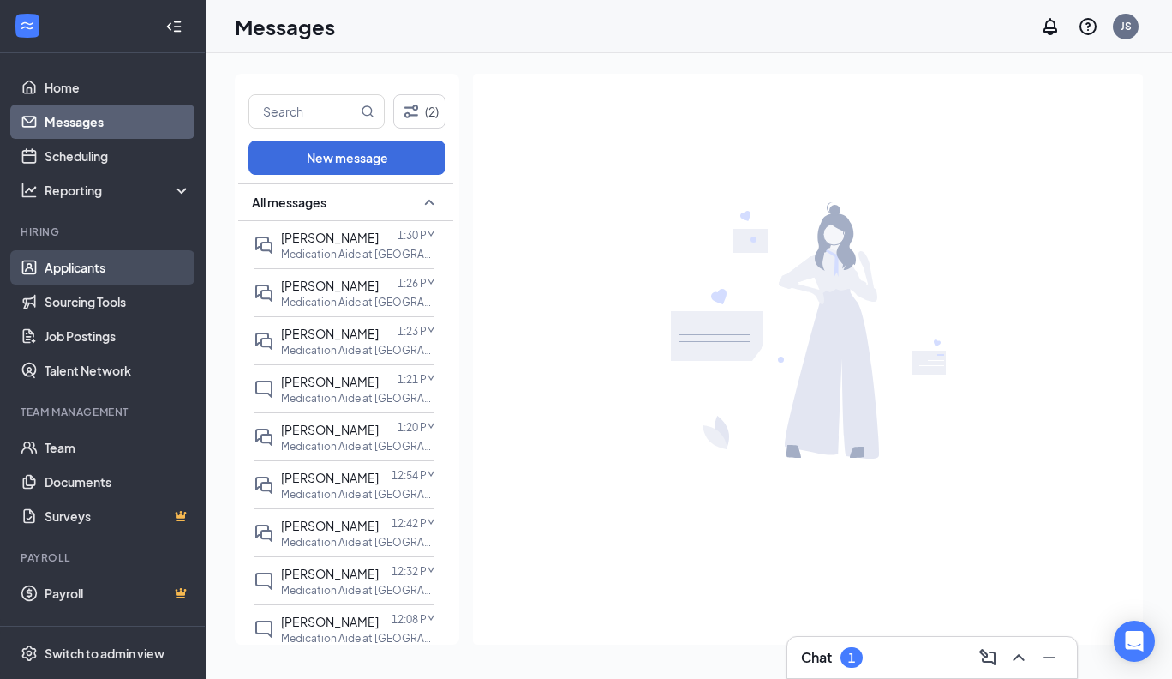
click at [58, 266] on link "Applicants" at bounding box center [118, 267] width 147 height 34
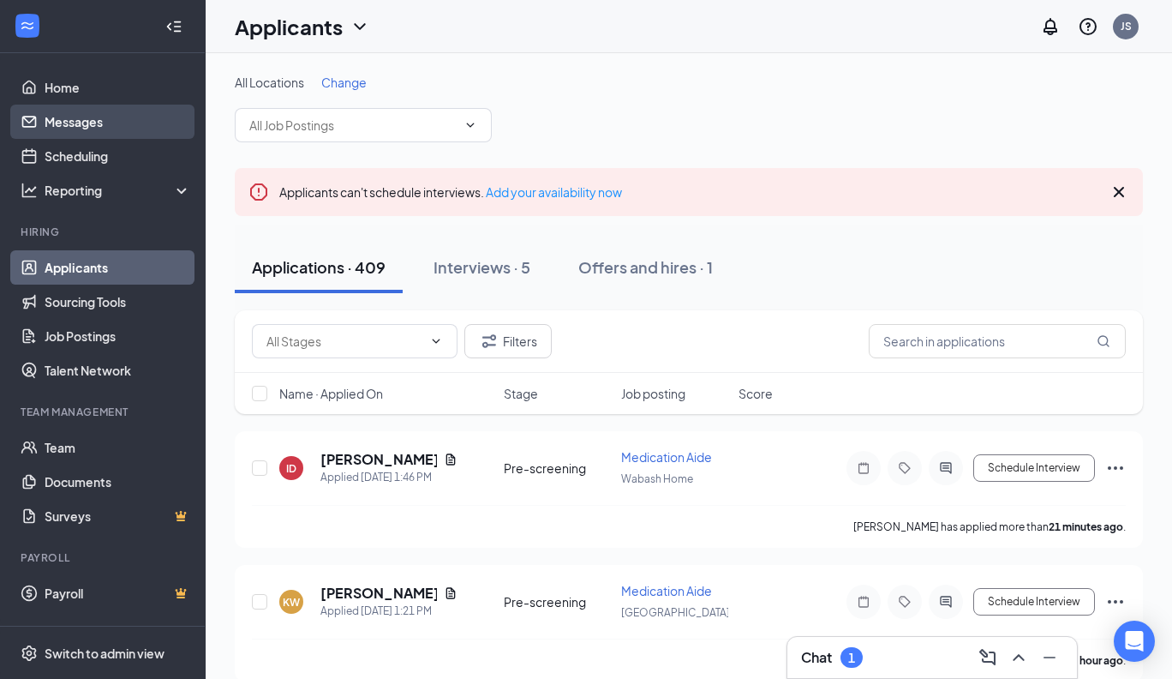
click at [67, 121] on link "Messages" at bounding box center [118, 122] width 147 height 34
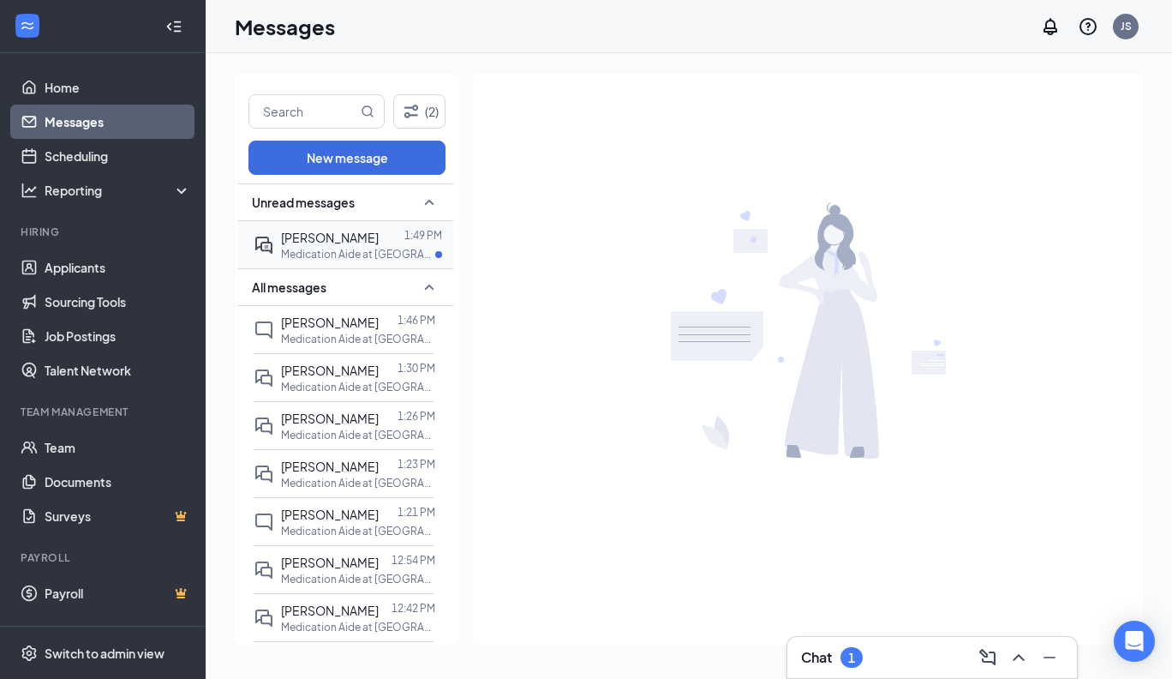
click at [325, 251] on p "Medication Aide at [GEOGRAPHIC_DATA] Care of [GEOGRAPHIC_DATA][PERSON_NAME]" at bounding box center [358, 254] width 154 height 15
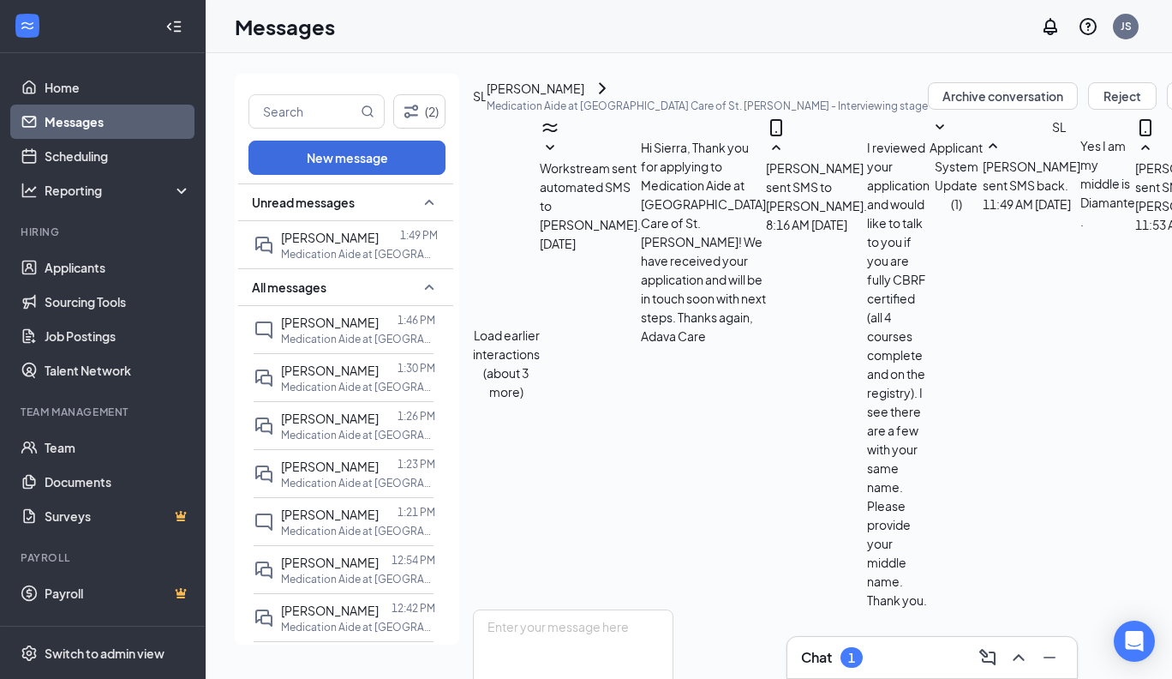
scroll to position [723, 0]
